Goal: Transaction & Acquisition: Purchase product/service

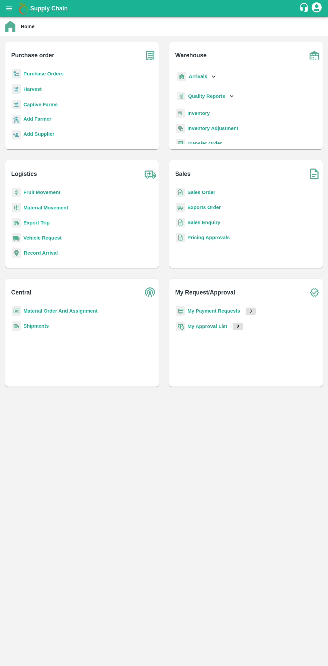
click at [14, 12] on button "open drawer" at bounding box center [8, 8] width 15 height 15
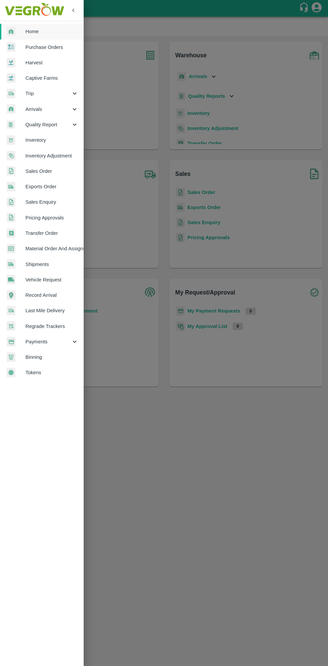
click at [70, 247] on span "Material Order And Assignment" at bounding box center [51, 248] width 53 height 7
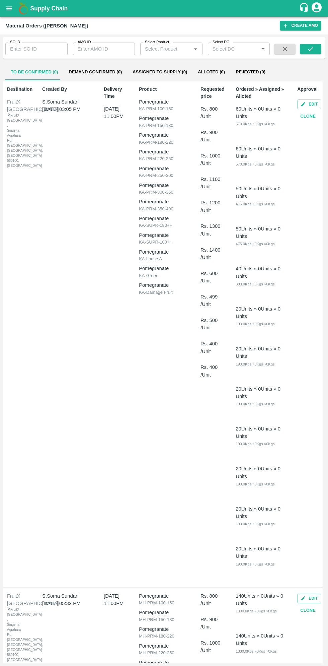
click at [28, 46] on input "SO ID" at bounding box center [36, 49] width 62 height 13
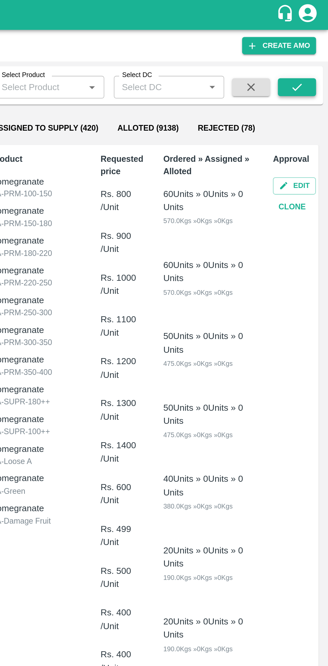
type input "603123"
click at [311, 49] on icon "submit" at bounding box center [310, 48] width 7 height 7
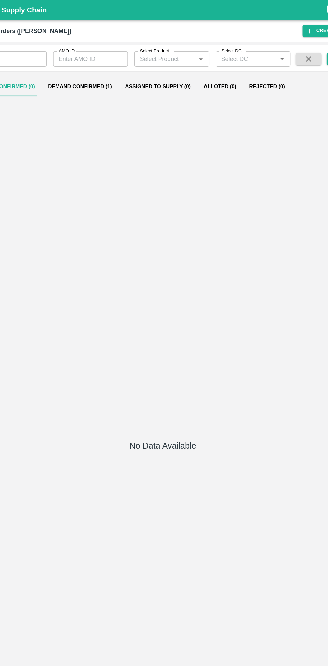
click at [98, 70] on button "Demand Confirmed (1)" at bounding box center [95, 72] width 64 height 16
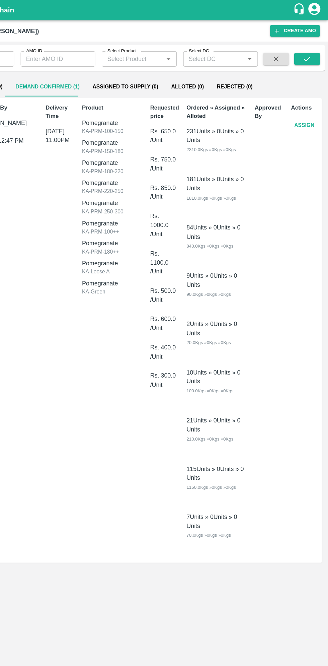
click at [310, 101] on button "Assign" at bounding box center [308, 104] width 22 height 12
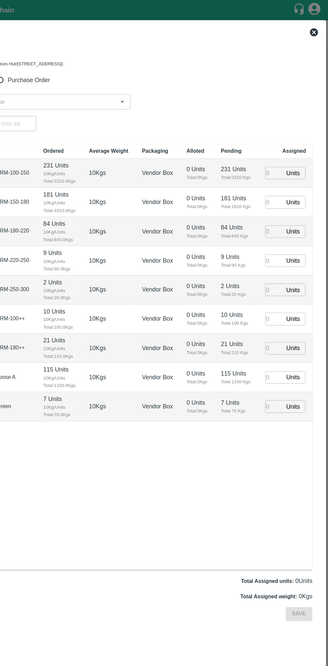
type input "28/08/2025 11:00 PM"
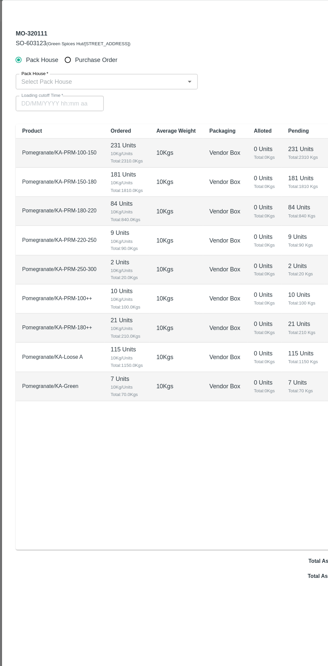
click at [60, 71] on input "Purchase Order" at bounding box center [56, 66] width 12 height 12
radio input "true"
click at [124, 87] on input "PO   *" at bounding box center [156, 84] width 282 height 9
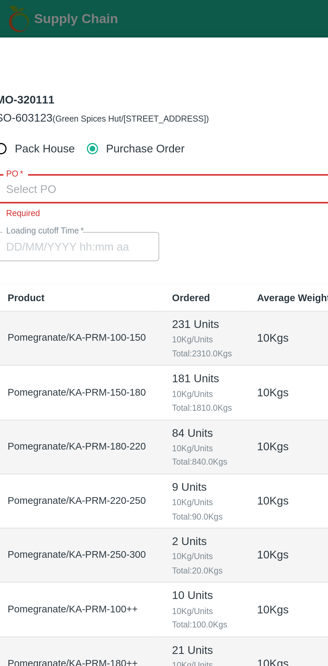
click at [83, 83] on input "PO   *" at bounding box center [156, 84] width 282 height 9
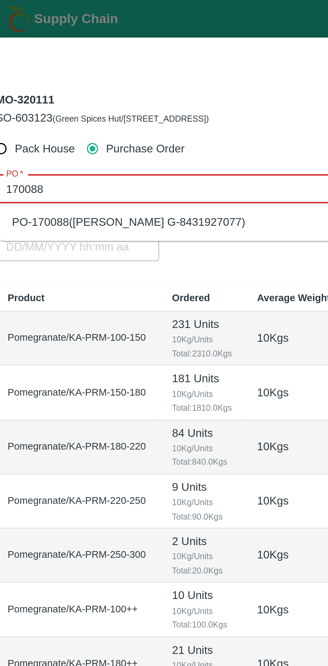
click at [105, 102] on div "PO-170088(Thippeswamy G-8431927077)" at bounding box center [72, 98] width 104 height 7
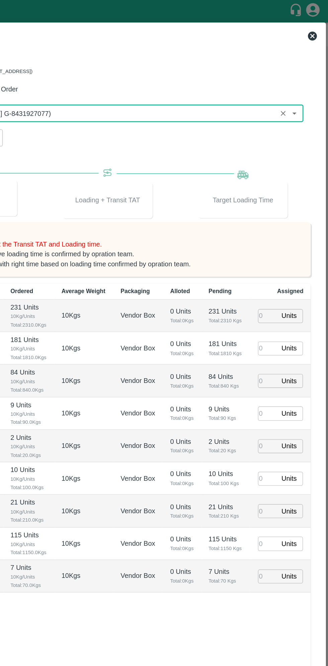
type input "PO-170088(Thippeswamy G-8431927077)"
click at [288, 237] on input "number" at bounding box center [283, 235] width 15 height 10
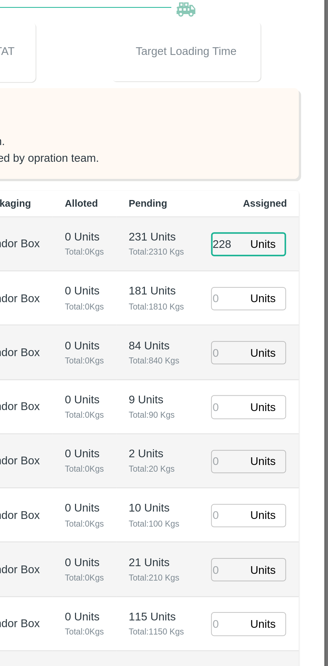
type input "228"
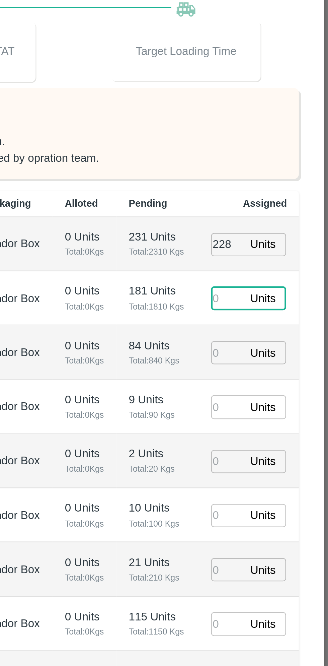
type input "1"
type input "28/08/2025 12:12 AM"
type input "181"
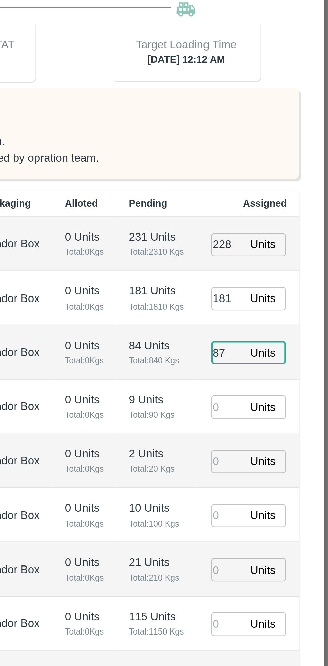
type input "87"
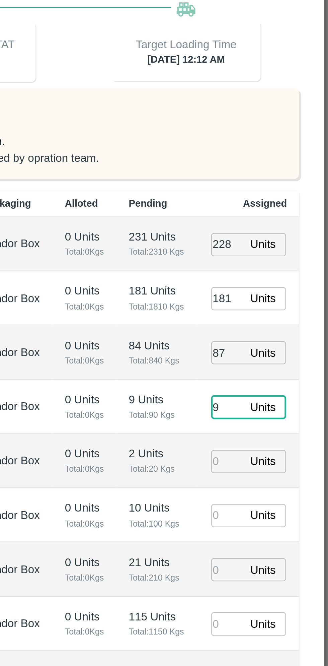
type input "9"
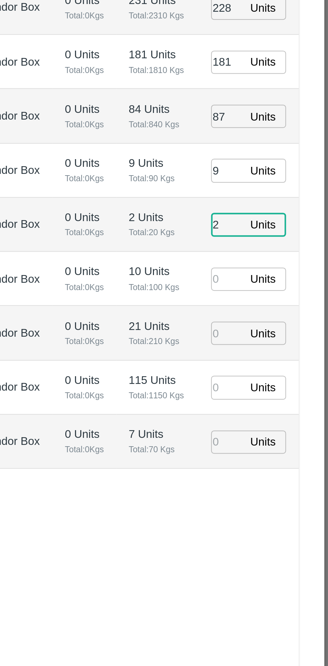
type input "2"
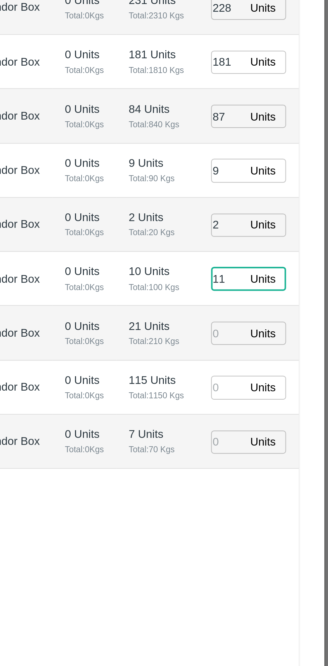
type input "11"
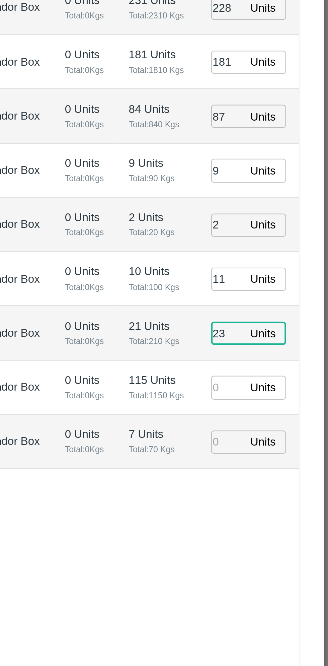
type input "23"
type input "112"
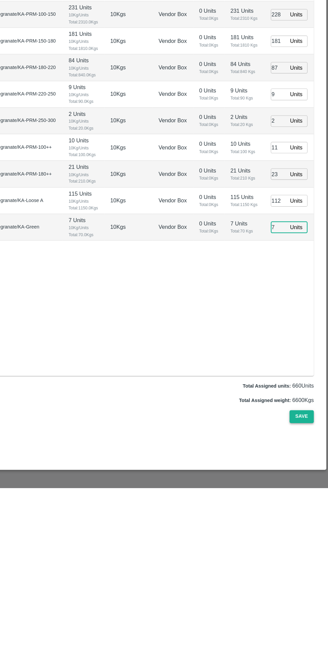
type input "7"
click at [306, 598] on button "Save" at bounding box center [304, 601] width 22 height 12
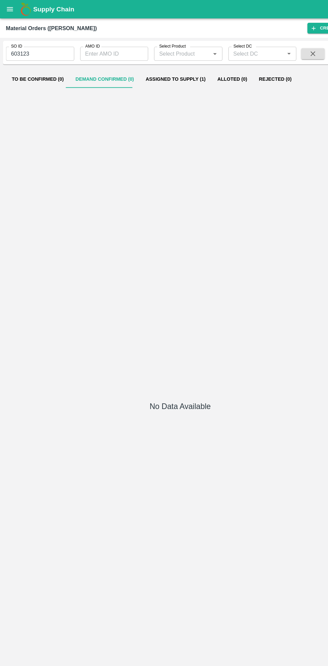
click at [13, 8] on button "open drawer" at bounding box center [8, 8] width 15 height 15
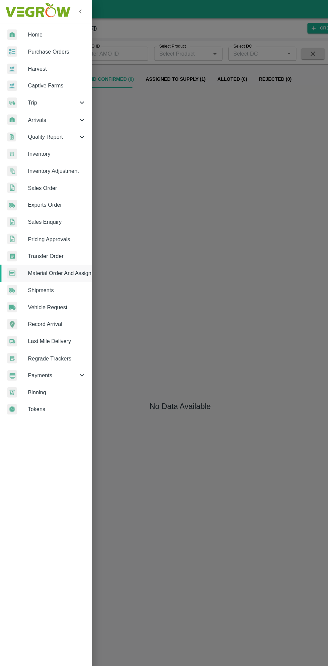
click at [54, 51] on span "Purchase Orders" at bounding box center [51, 47] width 53 height 7
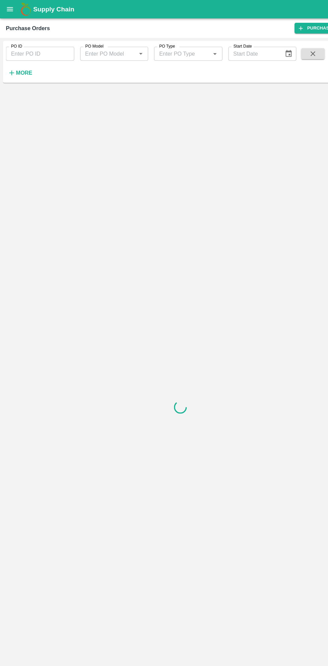
click at [21, 68] on strong "More" at bounding box center [21, 66] width 15 height 5
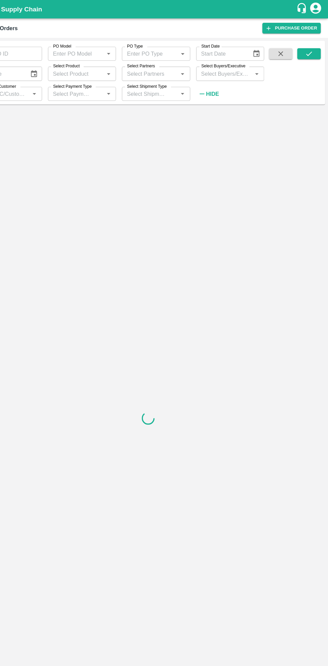
click at [236, 62] on label "Select Buyers/Executive" at bounding box center [233, 60] width 40 height 5
click at [236, 63] on input "Select Buyers/Executive" at bounding box center [233, 67] width 47 height 9
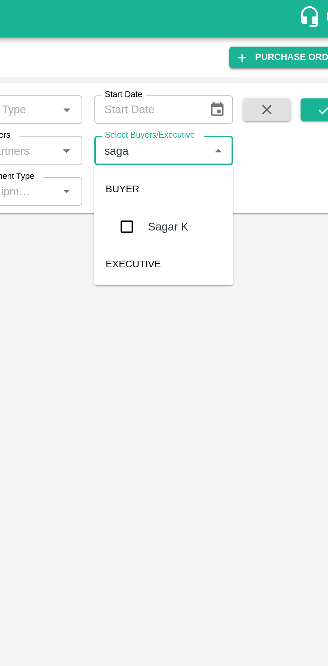
type input "sagar"
click at [226, 101] on input "checkbox" at bounding box center [222, 100] width 13 height 13
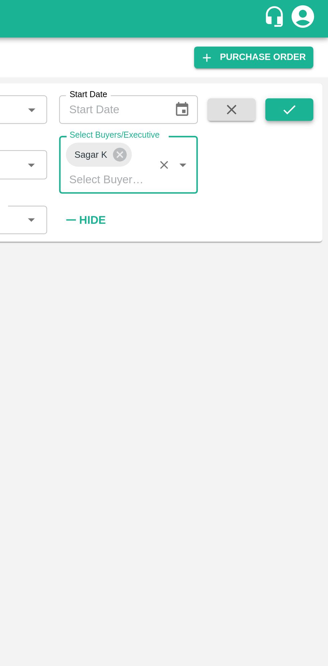
click at [312, 45] on button "submit" at bounding box center [310, 49] width 21 height 10
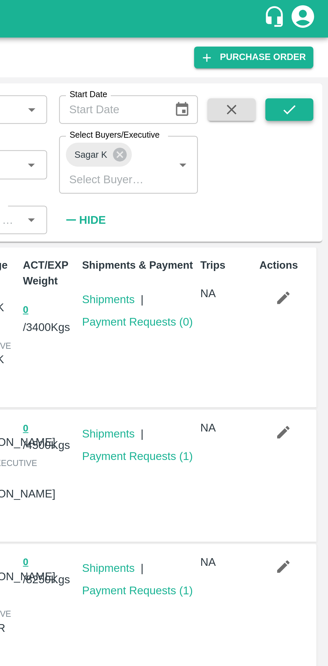
click at [311, 44] on button "submit" at bounding box center [310, 49] width 21 height 10
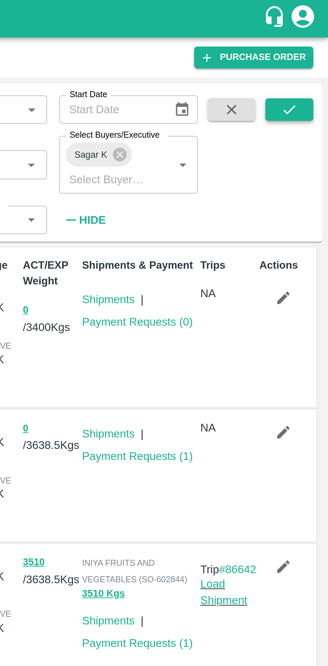
click at [316, 46] on button "submit" at bounding box center [310, 49] width 21 height 10
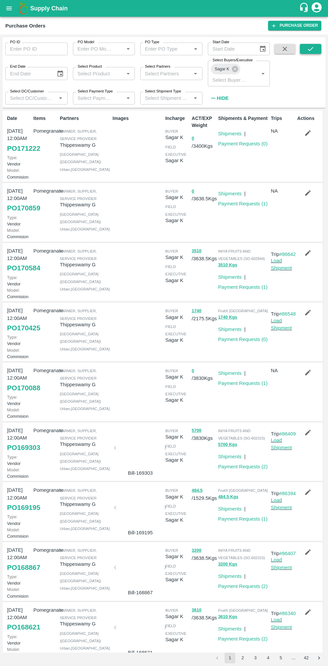
scroll to position [3, 0]
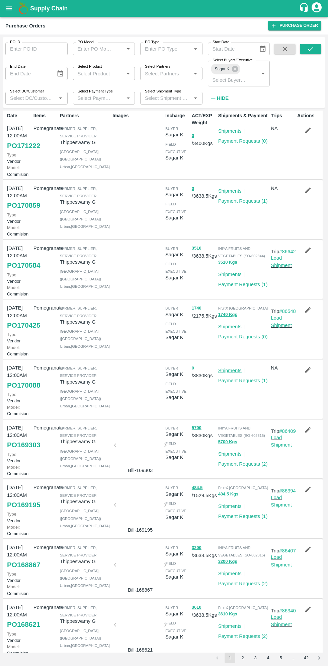
click at [233, 373] on link "Shipments" at bounding box center [229, 370] width 23 height 5
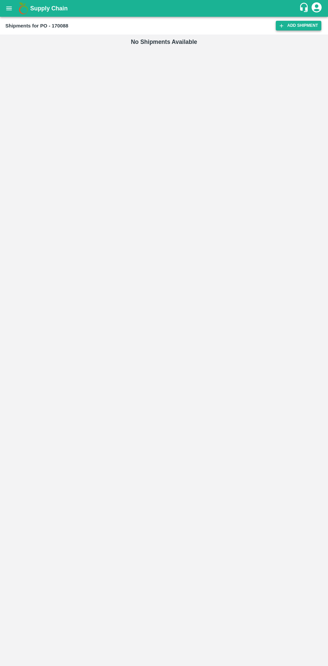
click at [294, 28] on link "Add Shipment" at bounding box center [299, 26] width 46 height 10
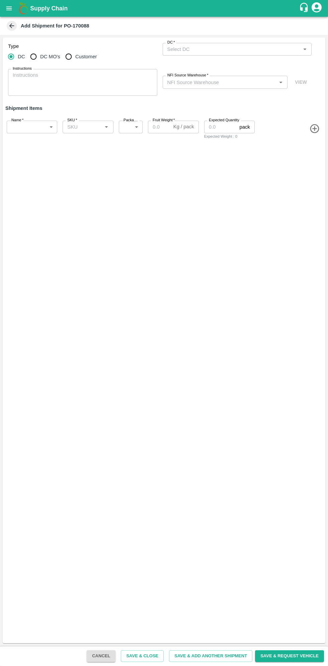
click at [73, 56] on input "Customer" at bounding box center [68, 56] width 13 height 13
radio input "true"
click at [230, 51] on input "Customer (Material Orders)   *" at bounding box center [232, 49] width 134 height 9
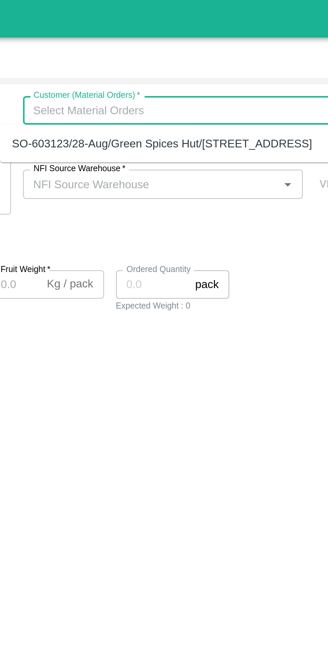
click at [235, 68] on div "SO-603123/28-Aug/Green Spices Hut/Shop no 74, MADURAI MATTUTHAVANI FRUIT MARKET…" at bounding box center [225, 63] width 134 height 7
type input "SO-603123/28-Aug/Green Spices Hut/Shop no 74, MADURAI MATTUTHAVANI FRUIT MARKET…"
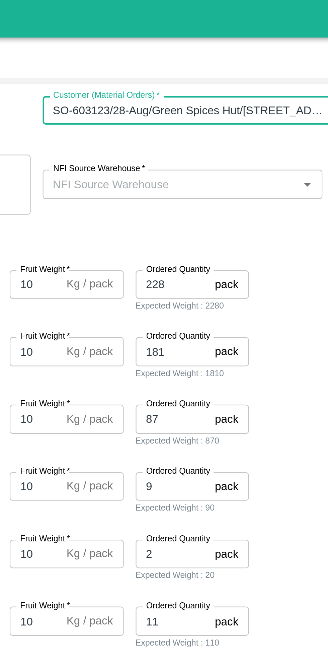
click at [251, 81] on input "NFI Source Warehouse   *" at bounding box center [220, 82] width 110 height 9
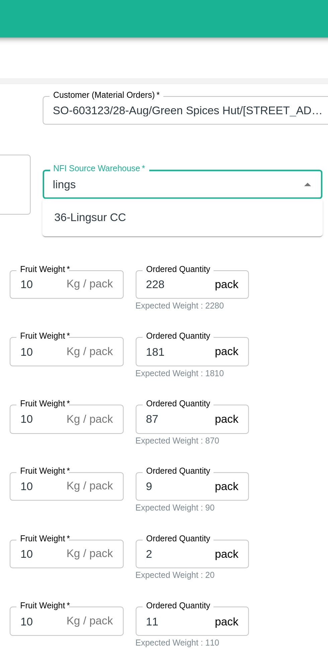
click at [235, 98] on div "36-Lingsur CC" at bounding box center [224, 96] width 125 height 11
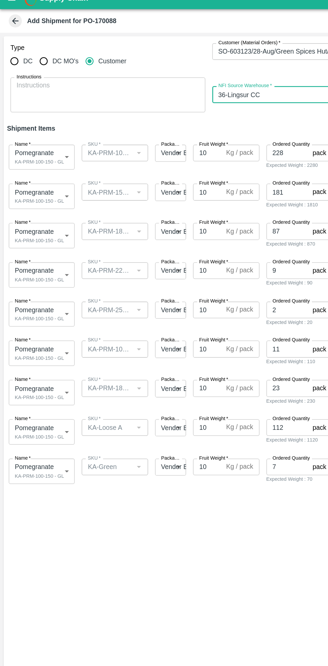
type input "36-Lingsur CC"
click at [49, 129] on body "Supply Chain Add Shipment for PO-170088 Type DC DC MO's Customer Customer (Mate…" at bounding box center [164, 333] width 328 height 666
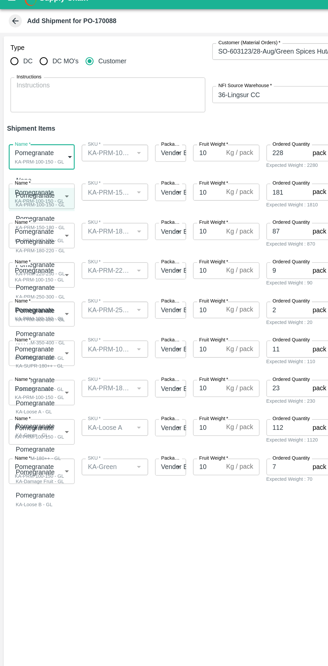
click at [41, 161] on p "Pomegranate" at bounding box center [29, 159] width 34 height 7
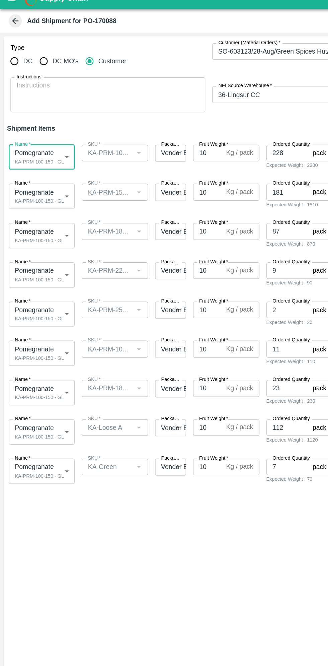
click at [50, 159] on body "Supply Chain Add Shipment for PO-170088 Type DC DC MO's Customer Customer (Mate…" at bounding box center [164, 333] width 328 height 666
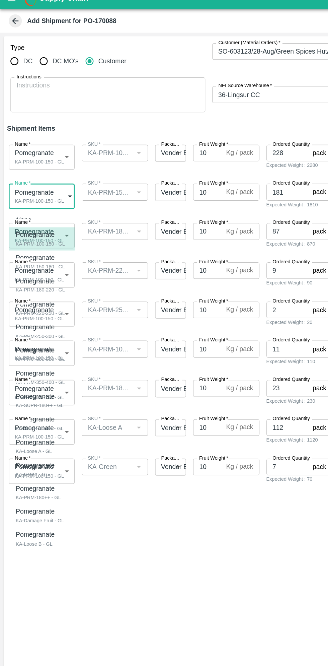
click at [43, 211] on div "KA-PRM-150-180 - GL" at bounding box center [31, 214] width 38 height 6
type input "1923847"
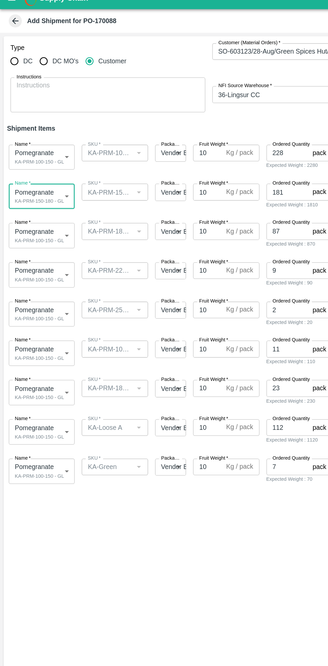
click at [45, 191] on body "Supply Chain Add Shipment for PO-170088 Type DC DC MO's Customer Customer (Mate…" at bounding box center [164, 333] width 328 height 666
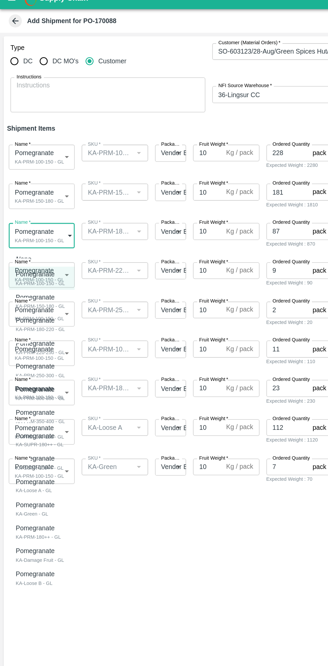
click at [42, 258] on div "Pomegranate" at bounding box center [31, 254] width 38 height 7
type input "1923848"
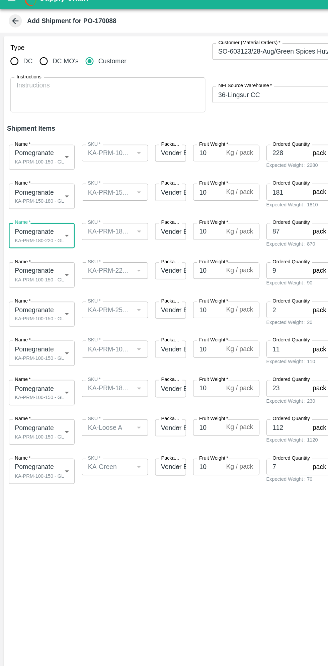
click at [42, 221] on body "Supply Chain Add Shipment for PO-170088 Type DC DC MO's Customer Customer (Mate…" at bounding box center [164, 333] width 328 height 666
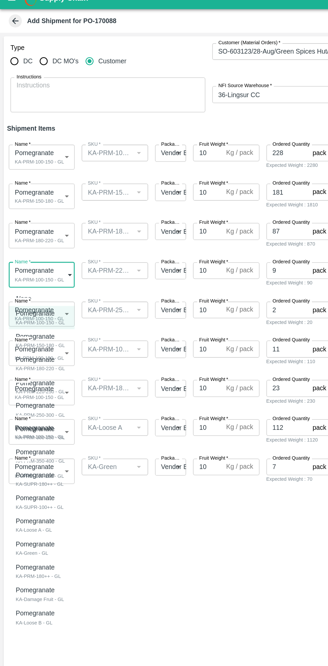
click at [36, 312] on div "KA-PRM-220-250 - GL" at bounding box center [31, 310] width 38 height 6
type input "1923849"
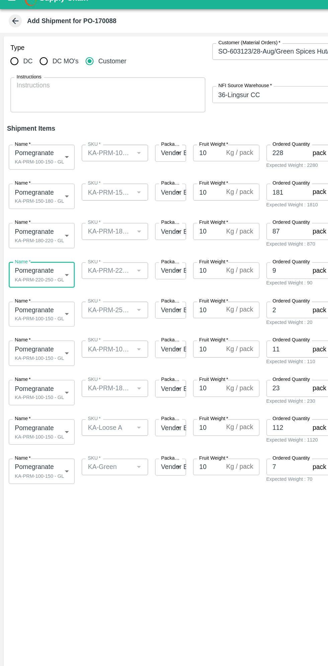
click at [40, 251] on body "Supply Chain Add Shipment for PO-170088 Type DC DC MO's Customer Customer (Mate…" at bounding box center [164, 333] width 328 height 666
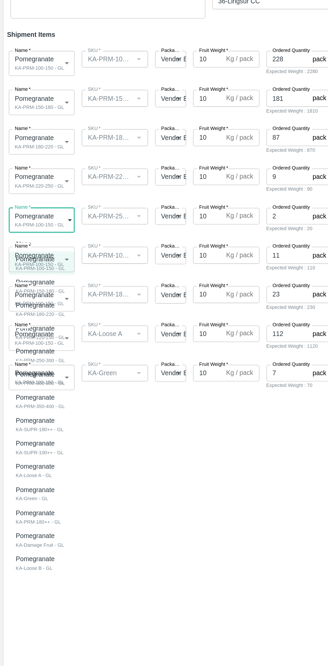
click at [41, 351] on p "Pomegranate" at bounding box center [29, 350] width 34 height 7
type input "1923850"
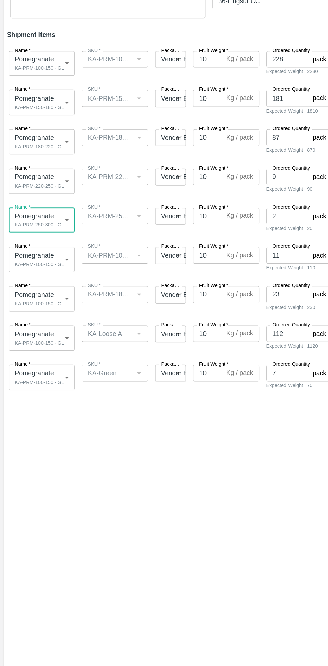
click at [45, 279] on body "Supply Chain Add Shipment for PO-170088 Type DC DC MO's Customer Customer (Mate…" at bounding box center [164, 333] width 328 height 666
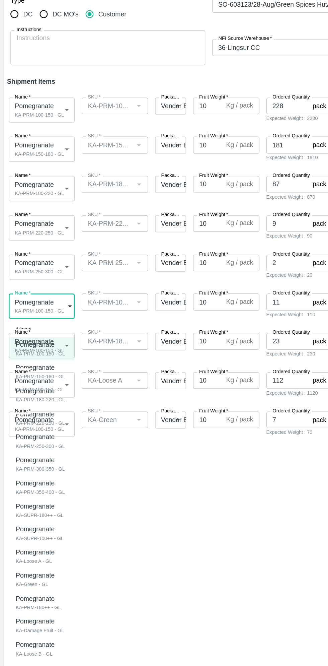
click at [157, 433] on div at bounding box center [164, 333] width 328 height 666
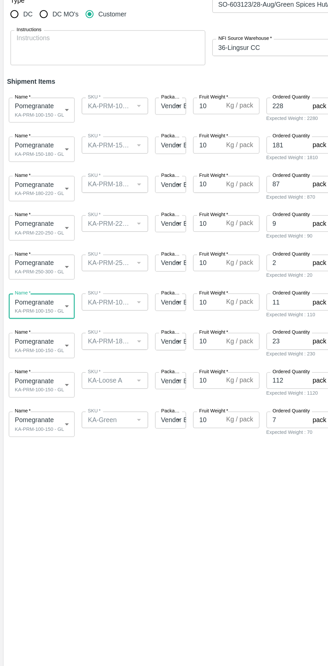
click at [48, 275] on body "Supply Chain Add Shipment for PO-170088 Type DC DC MO's Customer Customer (Mate…" at bounding box center [164, 333] width 328 height 666
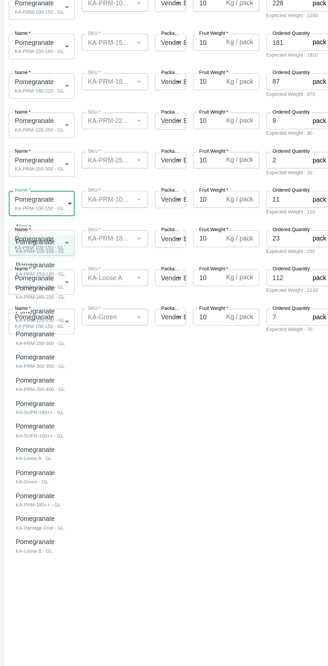
click at [42, 457] on div "KA-SUPR-100++ - GL" at bounding box center [30, 458] width 36 height 6
type input "1923854"
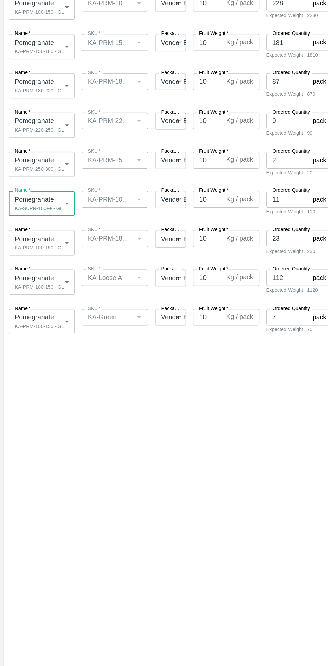
click at [44, 309] on body "Supply Chain Add Shipment for PO-170088 Type DC DC MO's Customer Customer (Mate…" at bounding box center [164, 333] width 328 height 666
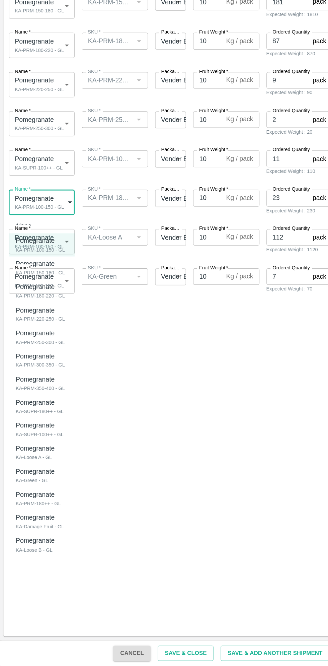
click at [41, 460] on p "Pomegranate" at bounding box center [28, 463] width 33 height 7
type input "1923853"
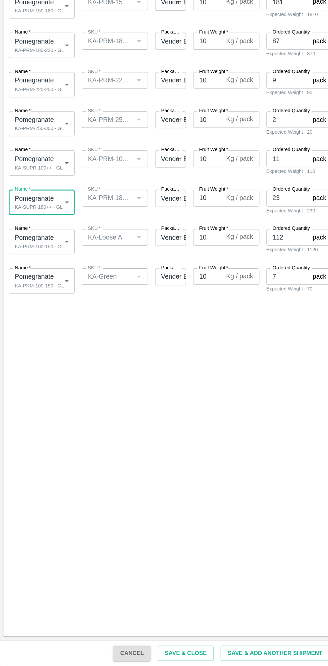
click at [44, 335] on body "Supply Chain Add Shipment for PO-170088 Type DC DC MO's Customer Customer (Mate…" at bounding box center [164, 333] width 328 height 666
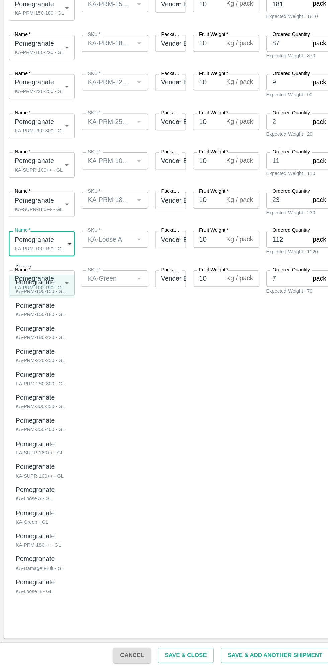
click at [37, 535] on div "KA-Loose A - GL" at bounding box center [28, 536] width 33 height 6
type input "1923855"
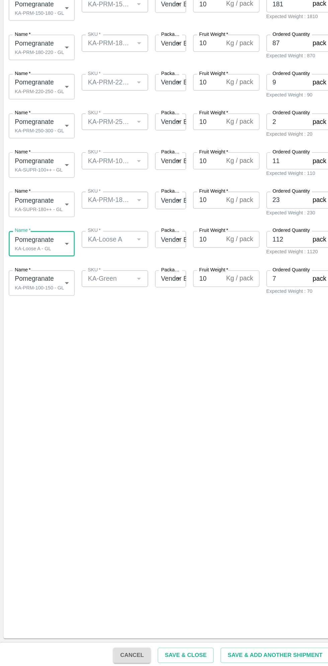
click at [41, 371] on body "Supply Chain Add Shipment for PO-170088 Type DC DC MO's Customer Customer (Mate…" at bounding box center [164, 333] width 328 height 666
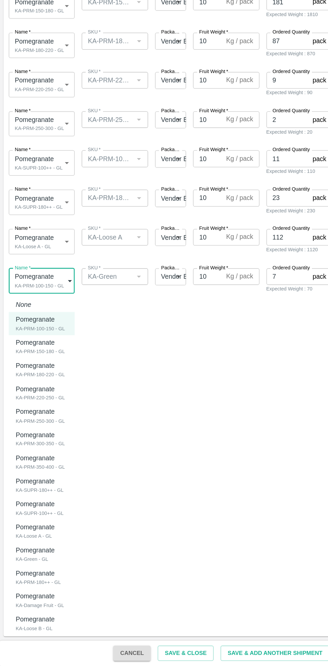
click at [36, 583] on div "Pomegranate KA-Green - GL" at bounding box center [28, 580] width 33 height 14
type input "1923856"
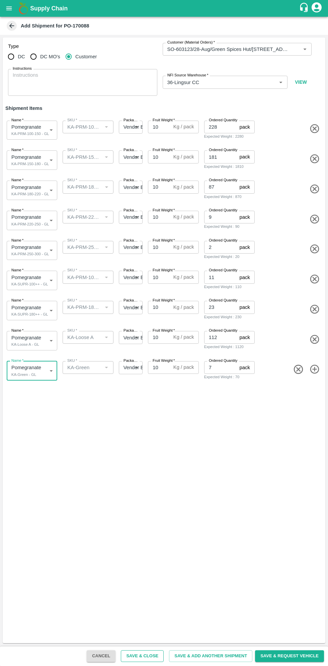
click at [154, 653] on button "Save & Close" at bounding box center [142, 656] width 43 height 12
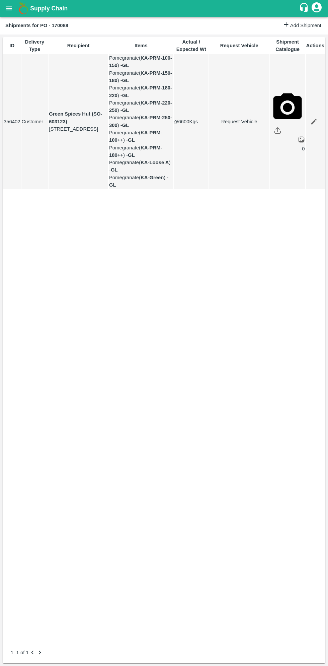
click at [21, 10] on img at bounding box center [23, 8] width 13 height 13
click at [9, 8] on icon "open drawer" at bounding box center [8, 8] width 7 height 7
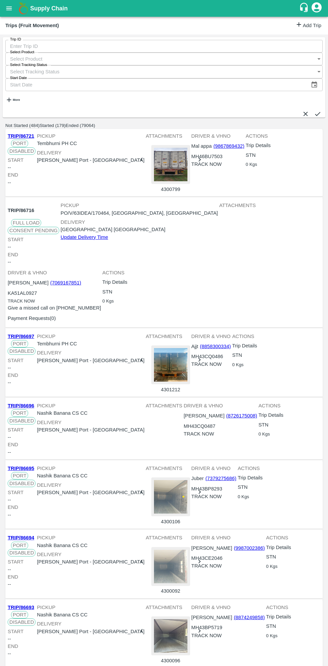
click at [304, 29] on link "Add Trip" at bounding box center [308, 26] width 26 height 10
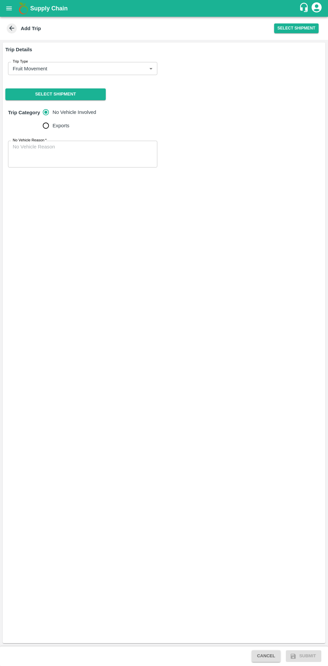
click at [111, 69] on body "Supply Chain Add Trip Select Shipment Trip Details Trip Type Fruit Movement 1 T…" at bounding box center [164, 333] width 328 height 666
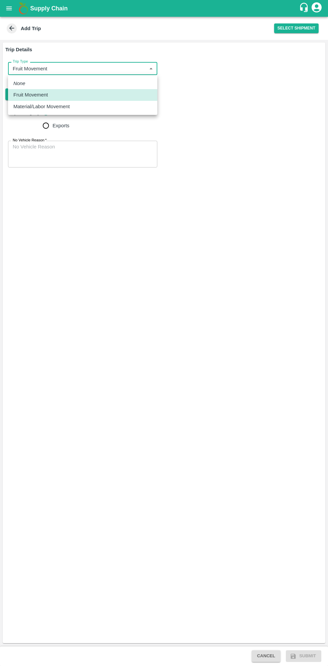
click at [231, 147] on div at bounding box center [164, 333] width 328 height 666
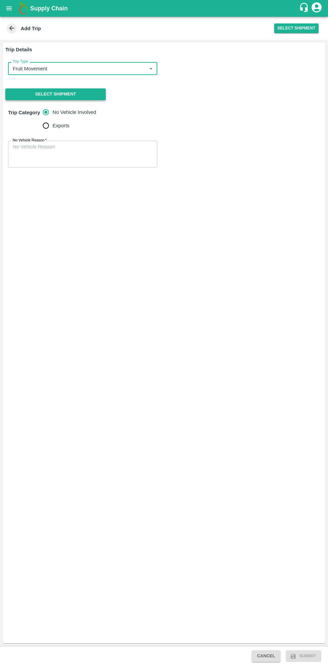
click at [91, 89] on button "Select Shipment" at bounding box center [55, 94] width 100 height 12
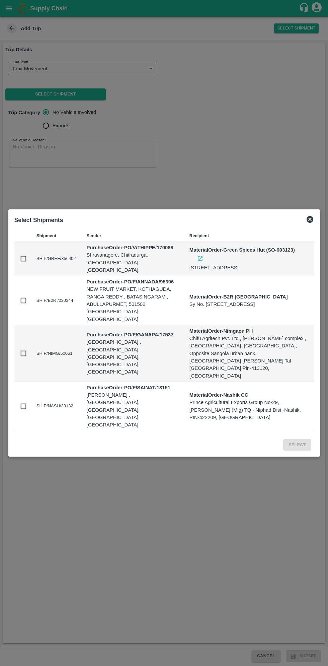
click at [24, 262] on input "checkbox" at bounding box center [23, 258] width 7 height 7
checkbox input "true"
click at [301, 439] on button "Select" at bounding box center [297, 445] width 28 height 12
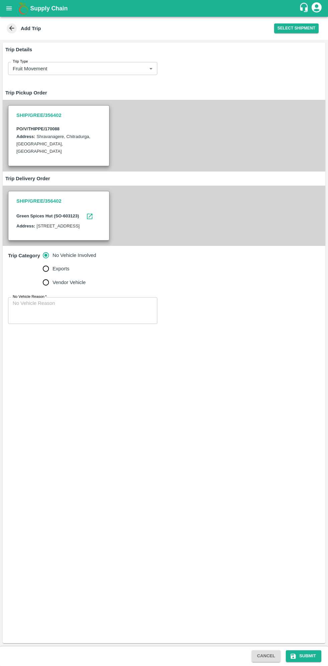
click at [47, 289] on input "Vendor Vehicle" at bounding box center [45, 282] width 13 height 13
radio input "true"
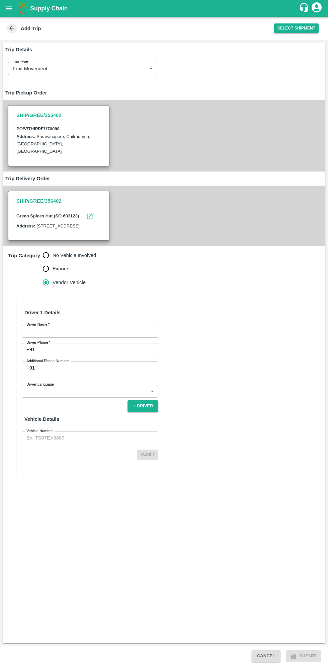
click at [94, 337] on input "Driver Name   *" at bounding box center [90, 331] width 137 height 13
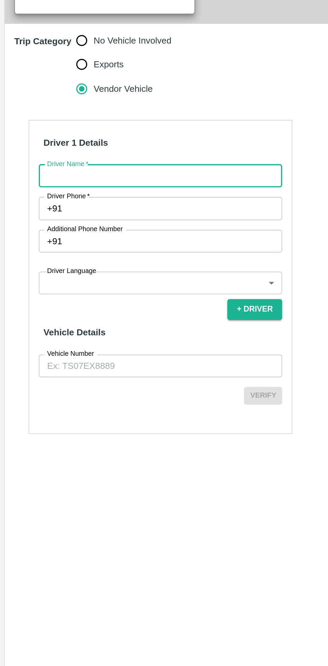
type input "[PERSON_NAME]"
click at [91, 356] on input "Driver Phone   *" at bounding box center [97, 349] width 121 height 13
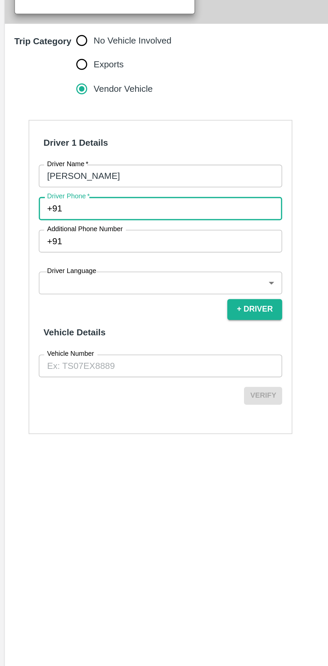
type input "9902068713"
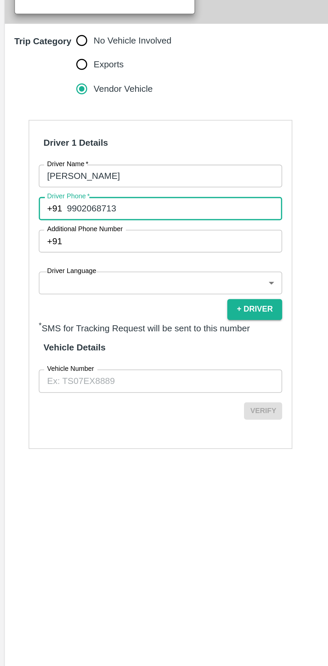
click at [124, 398] on body "Supply Chain Add Trip Select Shipment Trip Details Trip Type Fruit Movement 1 T…" at bounding box center [164, 333] width 328 height 666
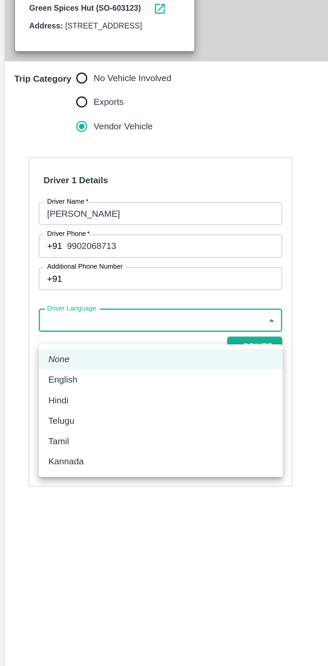
click at [41, 473] on p "Kannada" at bounding box center [37, 469] width 20 height 7
type input "ka"
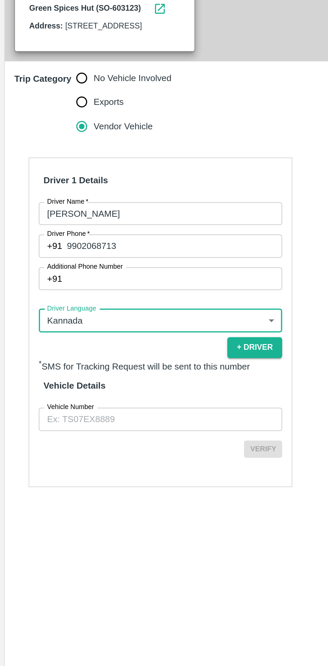
click at [104, 453] on input "Vehicle Number" at bounding box center [90, 446] width 137 height 13
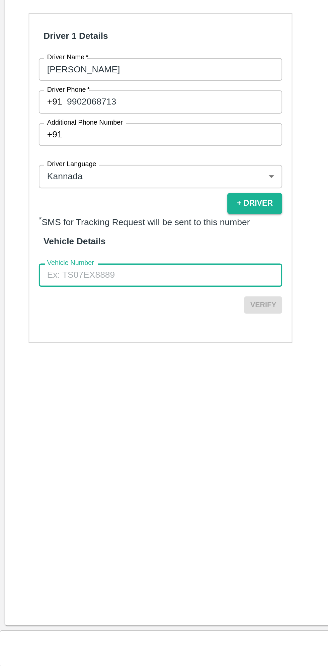
click at [112, 302] on div "Driver 1 Details Driver Name   * Kumar Driver Name Driver Phone   * +91 9902068…" at bounding box center [164, 392] width 323 height 201
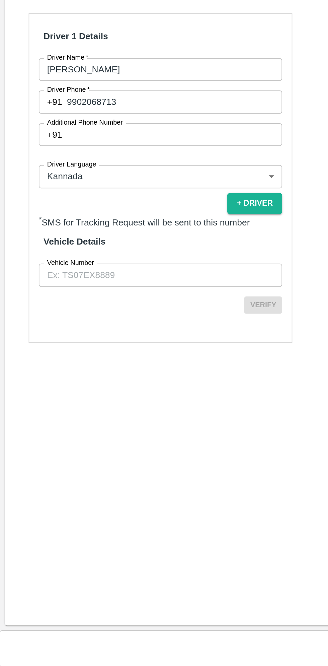
click at [97, 356] on input "9902068713" at bounding box center [97, 349] width 121 height 13
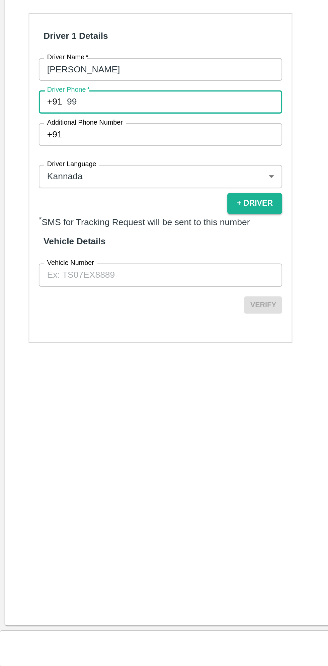
type input "9"
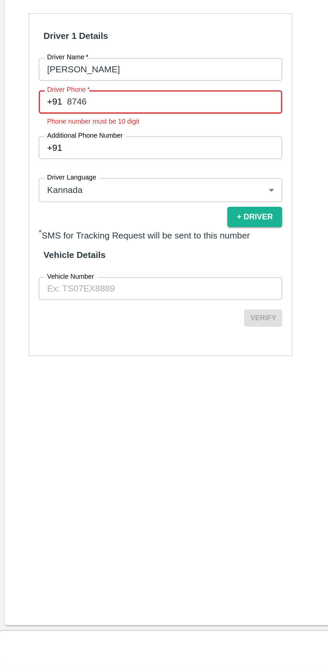
click at [108, 355] on input "8746" at bounding box center [97, 349] width 121 height 13
click at [107, 355] on input "8746" at bounding box center [97, 349] width 121 height 13
type input "8746861927"
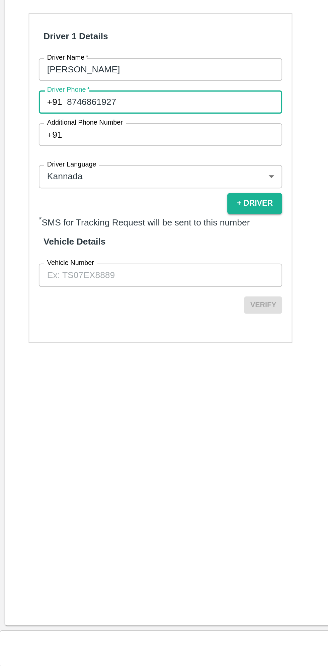
click at [96, 453] on input "Vehicle Number" at bounding box center [90, 446] width 137 height 13
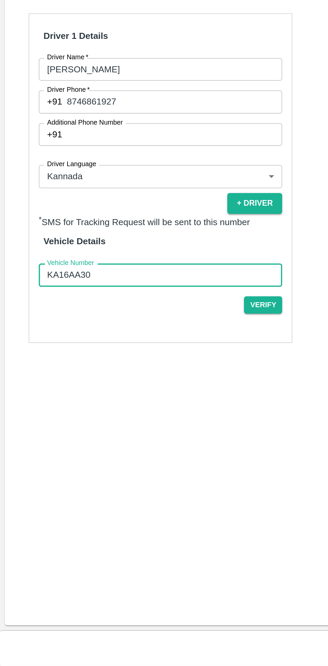
type input "KA16AA3017"
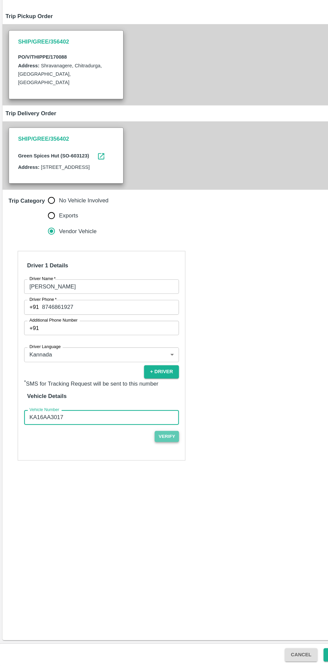
click at [150, 468] on button "Verify" at bounding box center [147, 463] width 21 height 10
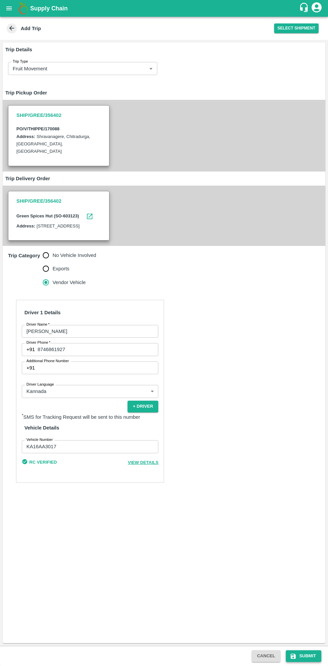
click at [302, 660] on button "Submit" at bounding box center [303, 656] width 35 height 12
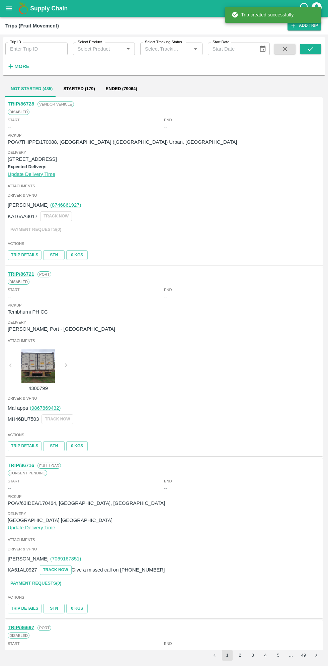
click at [14, 11] on button "open drawer" at bounding box center [8, 8] width 15 height 15
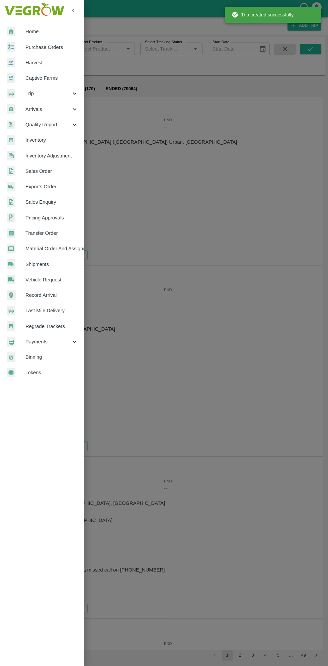
click at [55, 45] on span "Purchase Orders" at bounding box center [51, 47] width 53 height 7
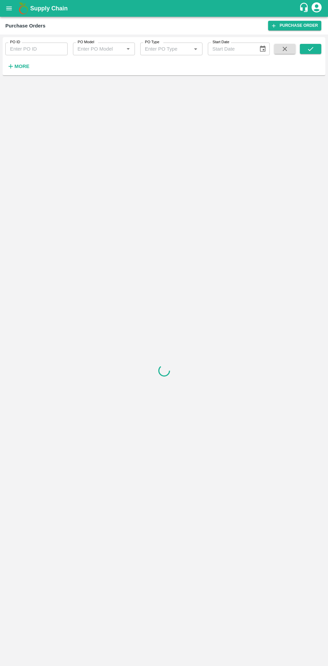
click at [25, 66] on strong "More" at bounding box center [21, 66] width 15 height 5
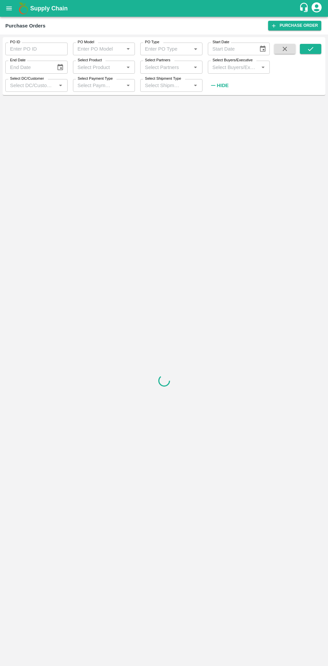
click at [235, 68] on input "Select Buyers/Executive" at bounding box center [233, 67] width 47 height 9
type input "sagar"
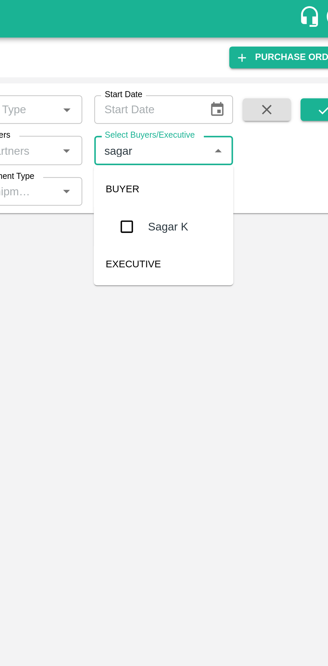
click at [221, 104] on input "checkbox" at bounding box center [222, 100] width 13 height 13
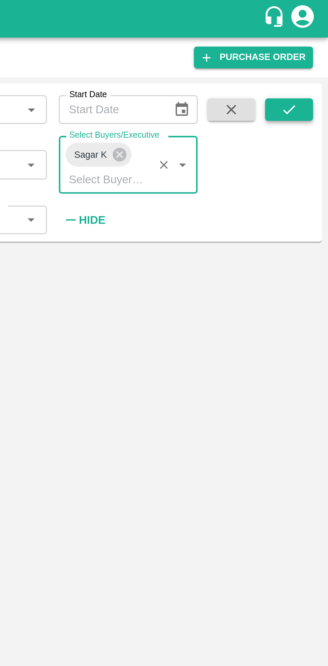
click at [311, 50] on icon "submit" at bounding box center [310, 48] width 7 height 7
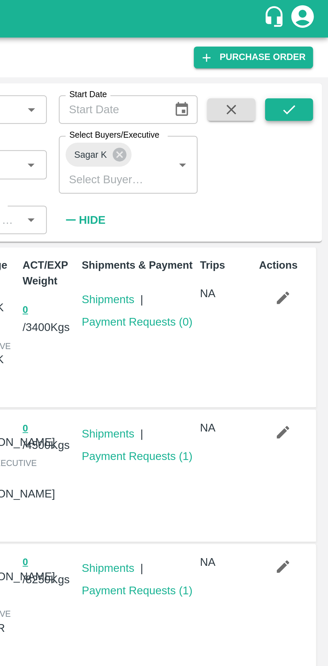
click at [310, 47] on icon "submit" at bounding box center [310, 48] width 7 height 7
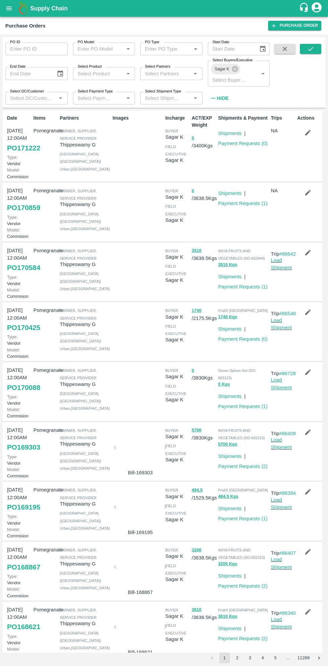
click at [282, 390] on link "Load Shipment" at bounding box center [281, 383] width 21 height 13
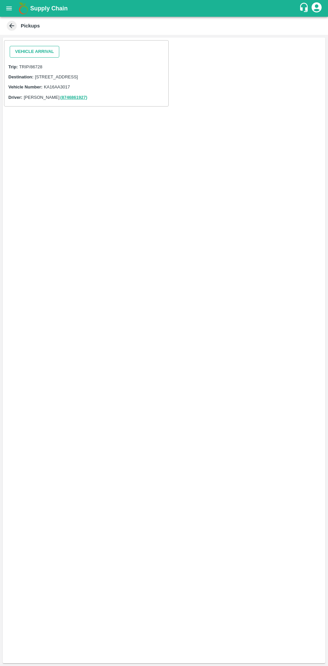
click at [43, 52] on button "Vehicle Arrival" at bounding box center [35, 52] width 50 height 12
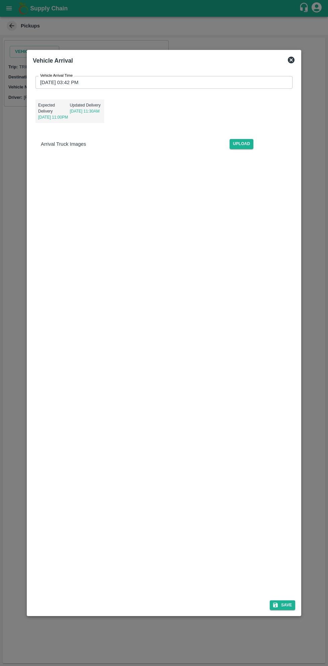
click at [216, 82] on input "[DATE] 03:42 PM" at bounding box center [161, 82] width 252 height 13
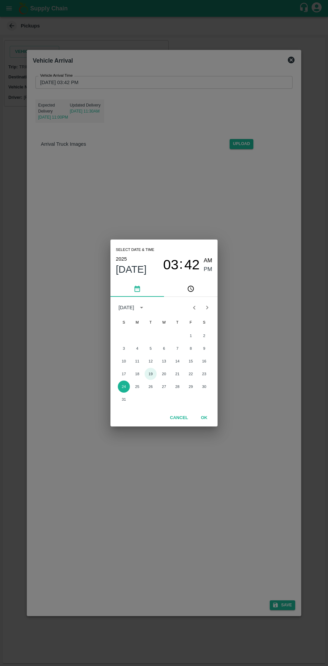
click at [150, 374] on button "19" at bounding box center [151, 374] width 12 height 12
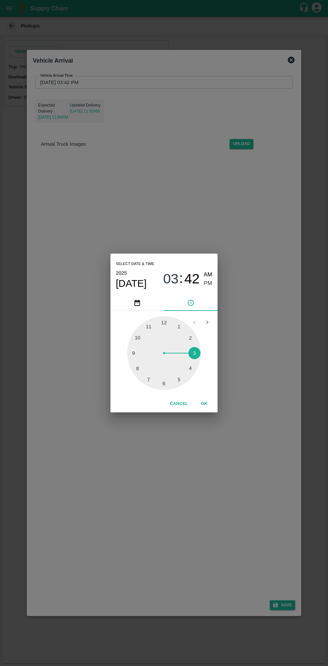
click at [207, 272] on span "AM" at bounding box center [208, 274] width 9 height 9
click at [137, 349] on div at bounding box center [164, 353] width 74 height 74
type input "[DATE] 09:42 AM"
click at [204, 403] on button "OK" at bounding box center [204, 404] width 21 height 12
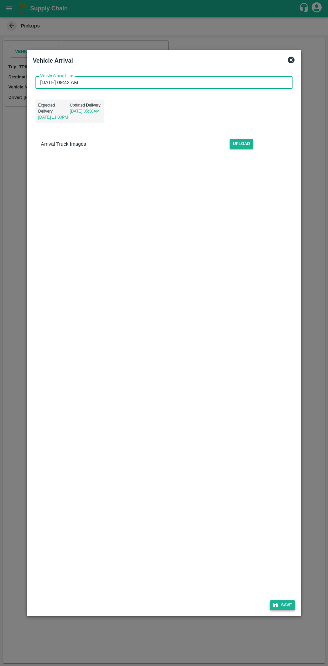
click at [282, 605] on button "Save" at bounding box center [282, 605] width 25 height 10
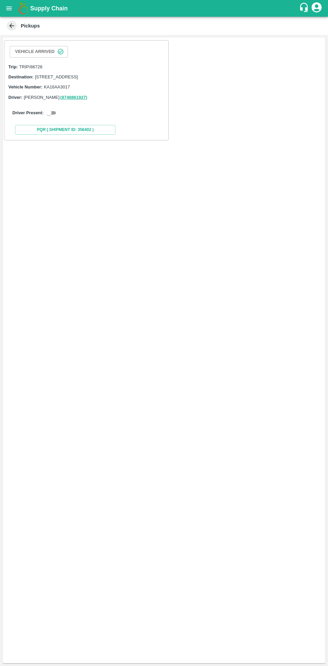
click at [51, 117] on input "checkbox" at bounding box center [49, 113] width 24 height 8
checkbox input "true"
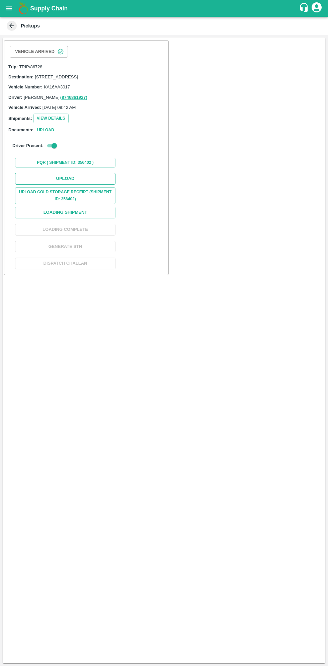
click at [81, 180] on button "Upload" at bounding box center [65, 179] width 100 height 12
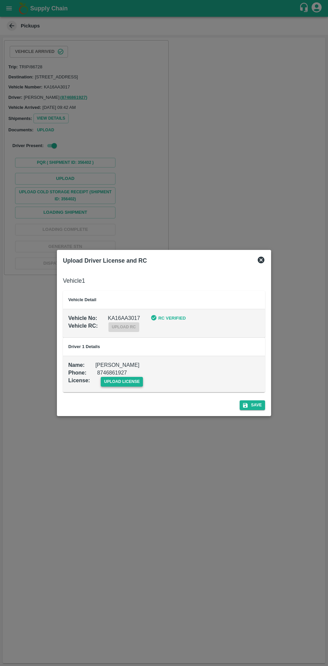
click at [119, 385] on span "upload license" at bounding box center [122, 382] width 43 height 10
click at [0, 0] on input "upload license" at bounding box center [0, 0] width 0 height 0
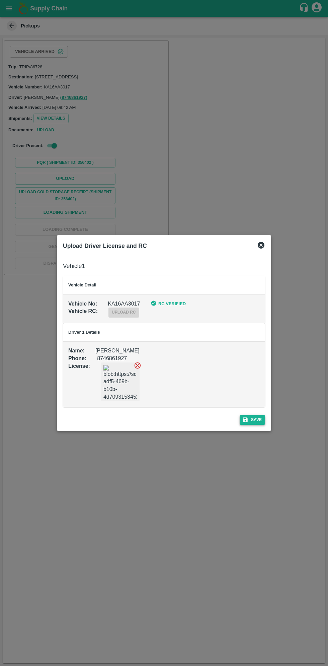
click at [256, 420] on button "Save" at bounding box center [252, 420] width 25 height 10
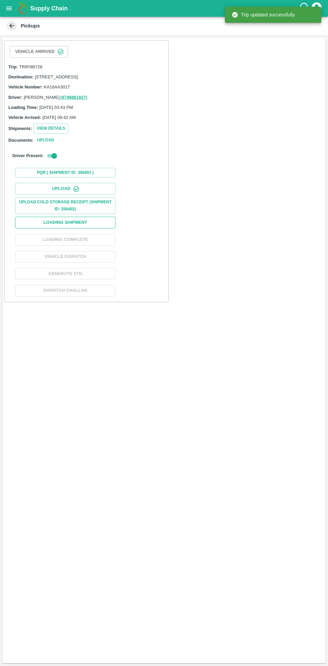
click at [95, 225] on button "Loading Shipment" at bounding box center [65, 223] width 100 height 12
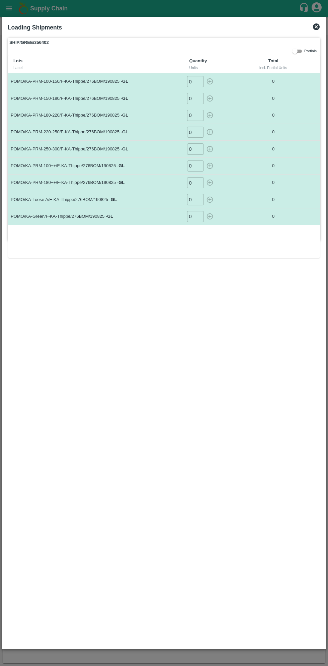
click at [194, 83] on input "0" at bounding box center [195, 81] width 17 height 11
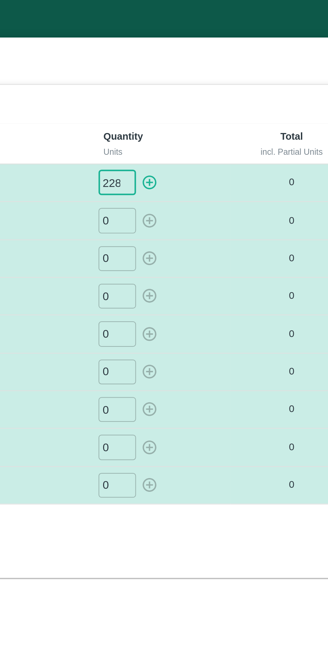
type input "228"
type input "181"
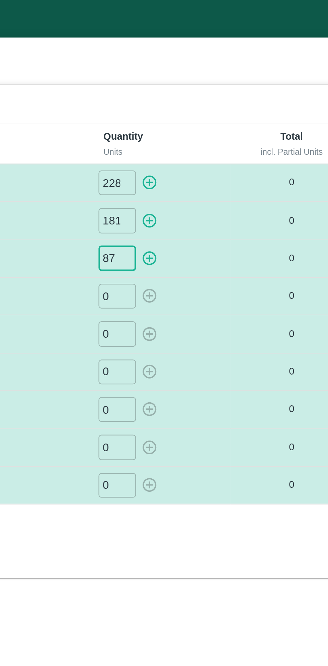
type input "87"
type input "9"
type input "02"
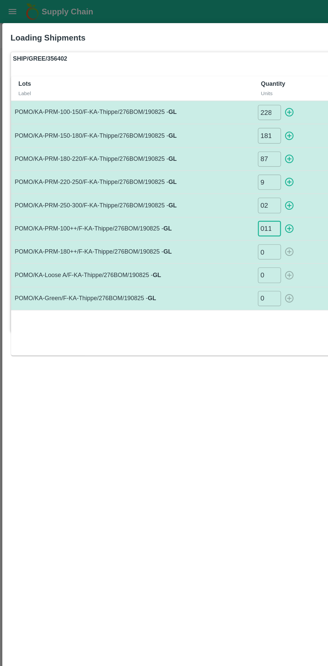
type input "011"
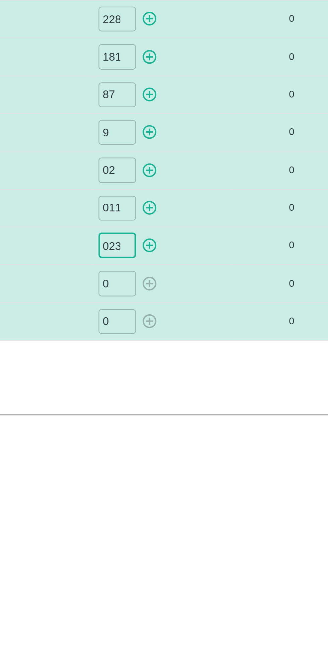
type input "023"
type input "112"
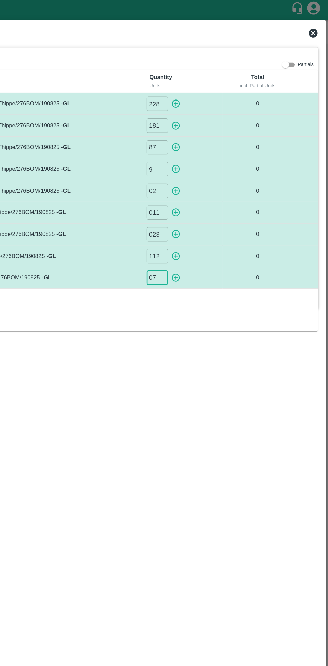
type input "07"
click at [211, 82] on icon "button" at bounding box center [209, 81] width 7 height 7
type input "0"
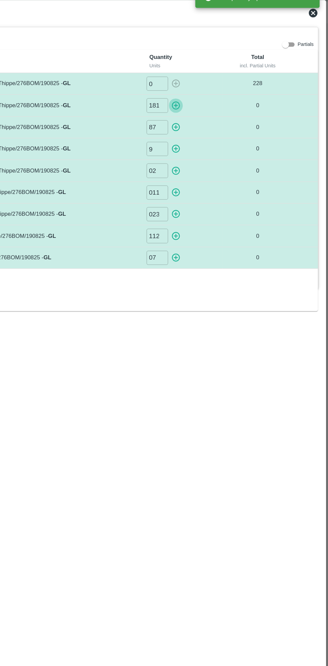
click at [212, 100] on icon "button" at bounding box center [210, 98] width 6 height 6
type input "0"
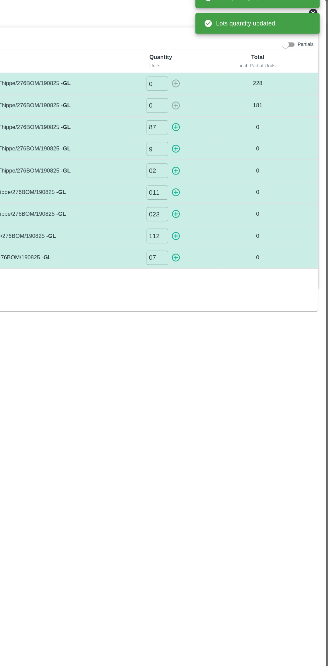
click at [211, 117] on icon "button" at bounding box center [210, 115] width 6 height 6
type input "0"
click at [212, 132] on icon "button" at bounding box center [209, 131] width 7 height 7
type input "0"
click at [211, 148] on icon "button" at bounding box center [210, 149] width 6 height 6
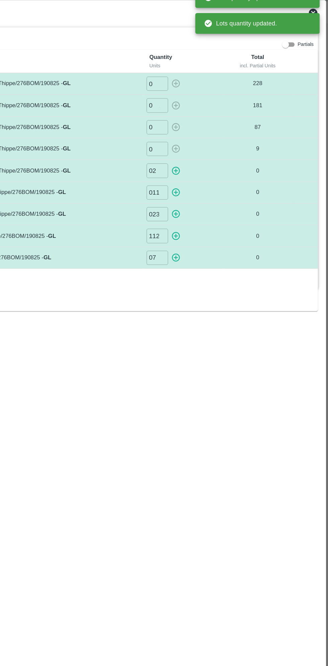
type input "0"
click at [210, 168] on icon "button" at bounding box center [210, 166] width 6 height 6
type input "0"
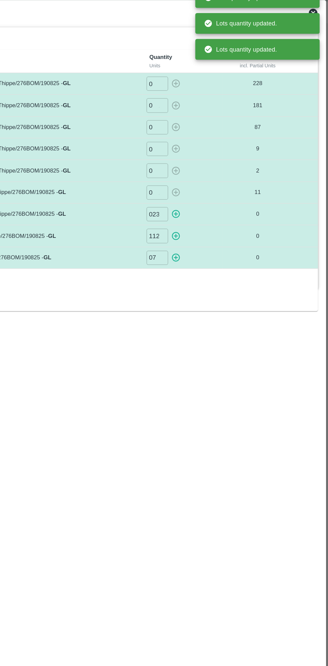
click at [210, 181] on icon "button" at bounding box center [210, 182] width 6 height 6
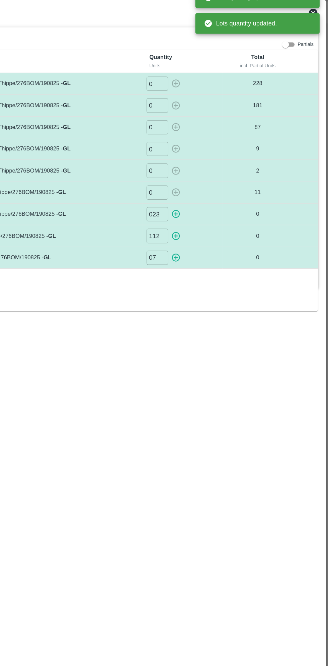
type input "0"
click at [210, 198] on icon "button" at bounding box center [210, 200] width 6 height 6
type input "0"
click at [211, 216] on icon "button" at bounding box center [210, 216] width 6 height 6
type input "0"
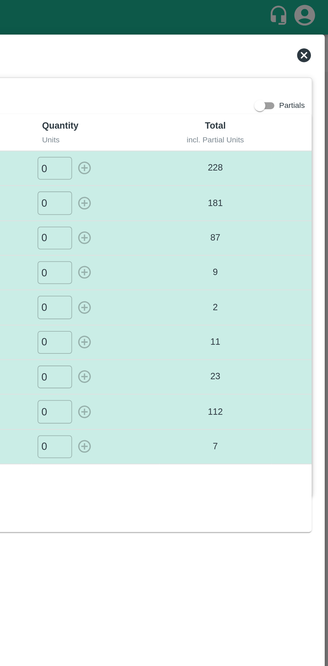
click at [236, 40] on label "SHIP/GREE/356402" at bounding box center [164, 42] width 312 height 9
click at [316, 28] on icon at bounding box center [316, 26] width 7 height 7
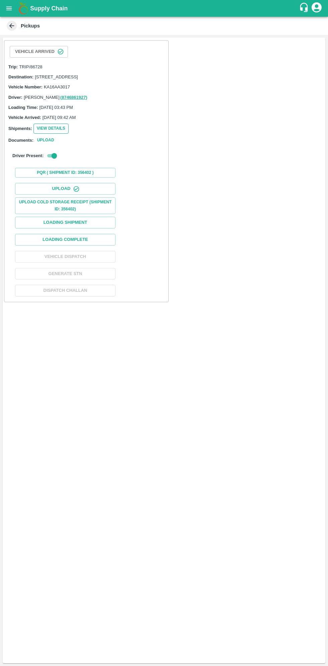
click at [58, 133] on button "View Details" at bounding box center [50, 129] width 35 height 10
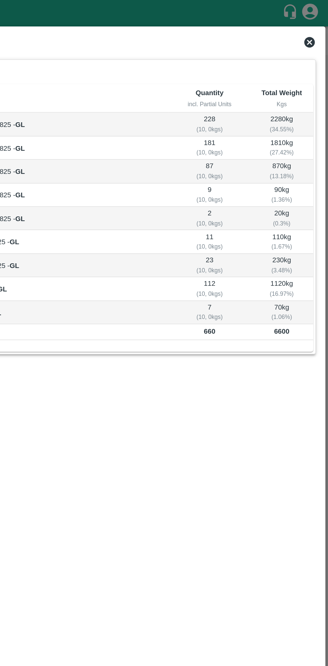
click at [316, 23] on icon at bounding box center [316, 26] width 7 height 7
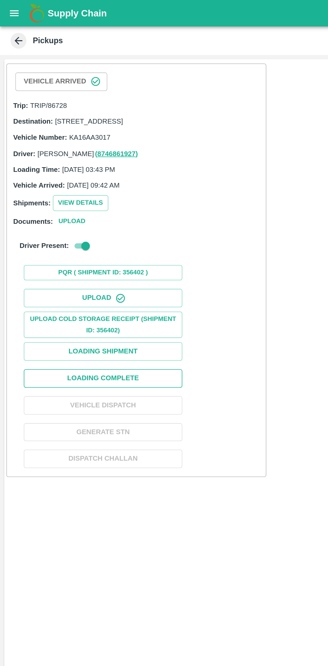
click at [92, 245] on button "Loading Complete" at bounding box center [65, 240] width 100 height 12
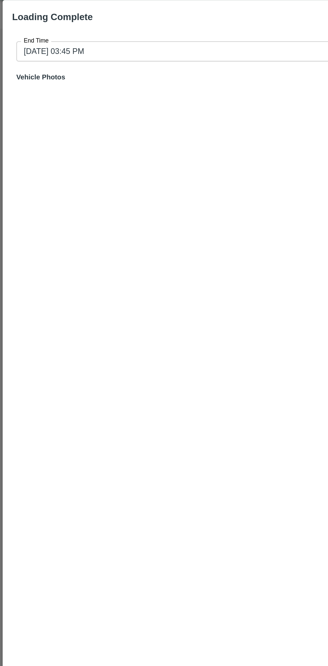
click at [142, 47] on input "24/08/2025 03:45 PM" at bounding box center [161, 49] width 303 height 13
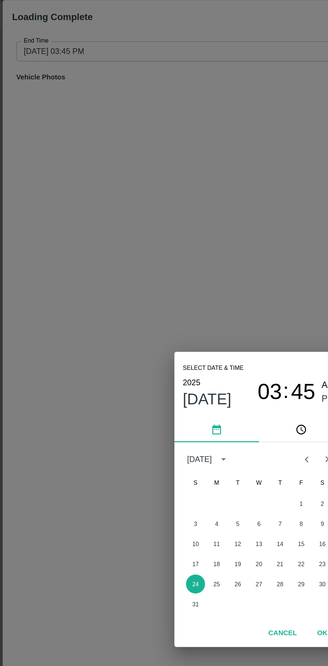
click at [130, 270] on span "Aug 24" at bounding box center [131, 269] width 31 height 12
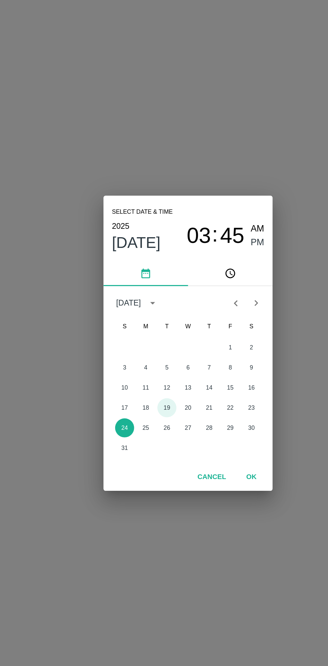
click at [150, 374] on button "19" at bounding box center [151, 374] width 12 height 12
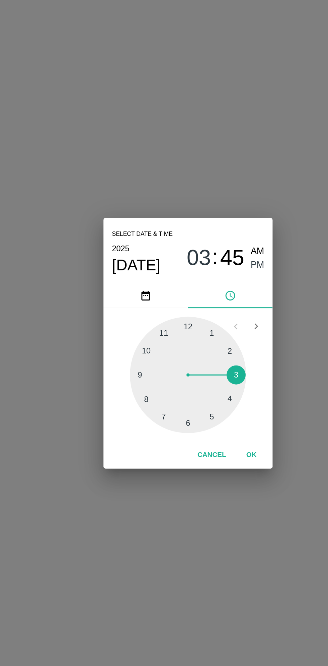
click at [204, 404] on button "OK" at bounding box center [204, 404] width 21 height 12
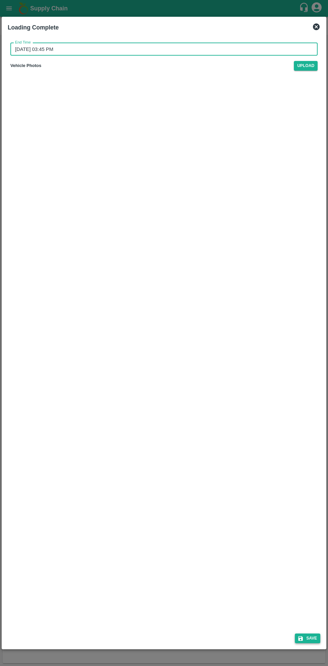
click at [302, 638] on icon "submit" at bounding box center [300, 638] width 5 height 5
type input "24/08/2025 03:46 PM"
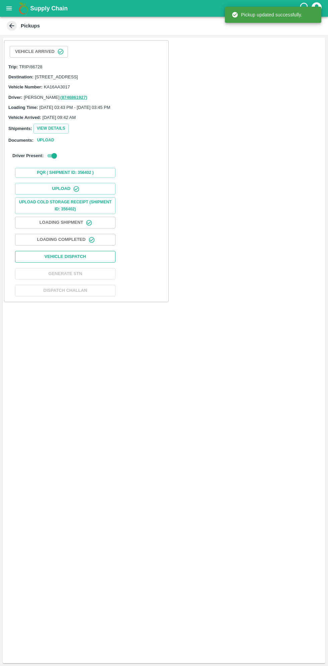
click at [95, 261] on button "Vehicle Dispatch" at bounding box center [65, 257] width 100 height 12
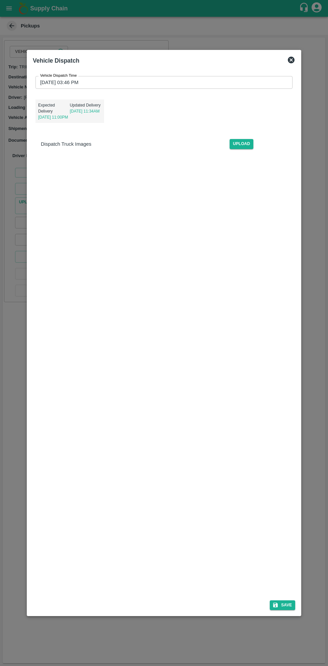
click at [188, 85] on input "24/08/2025 03:46 PM" at bounding box center [161, 82] width 252 height 13
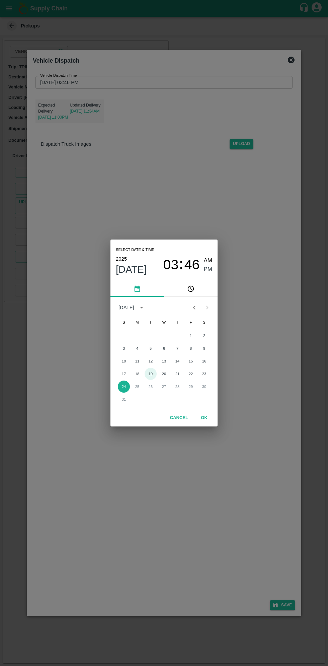
click at [152, 374] on button "19" at bounding box center [151, 374] width 12 height 12
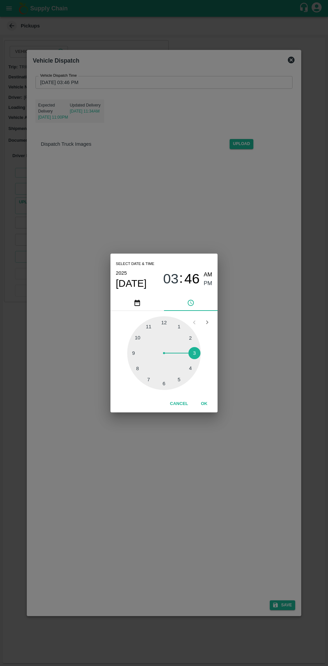
type input "19/08/2025 03:46 PM"
click at [206, 404] on button "OK" at bounding box center [204, 404] width 21 height 12
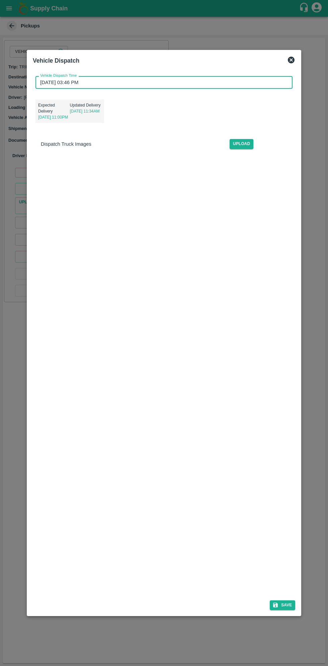
scroll to position [1, 0]
click at [287, 604] on button "Save" at bounding box center [282, 605] width 25 height 10
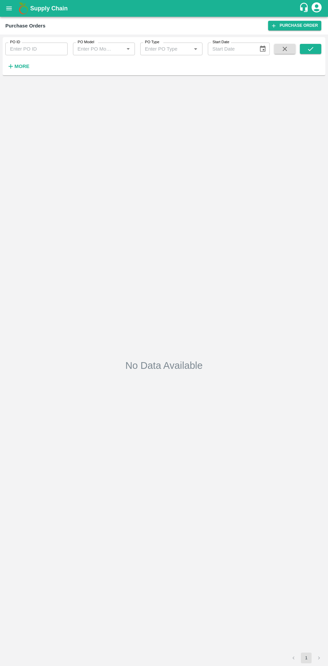
click at [21, 67] on strong "More" at bounding box center [21, 66] width 15 height 5
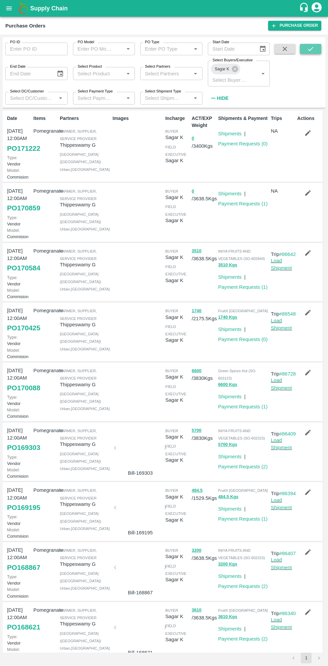
click at [320, 45] on button "submit" at bounding box center [310, 49] width 21 height 10
click at [168, 74] on input "Select Partners" at bounding box center [165, 73] width 47 height 9
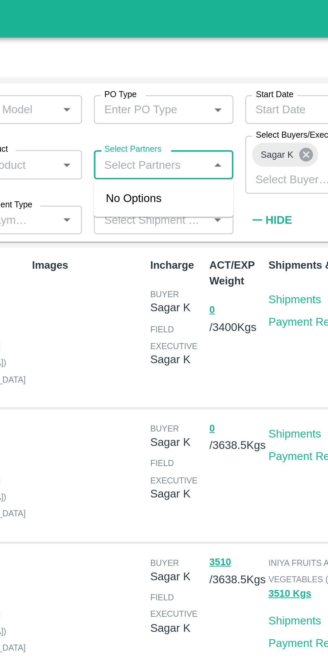
click at [233, 69] on icon at bounding box center [235, 69] width 6 height 6
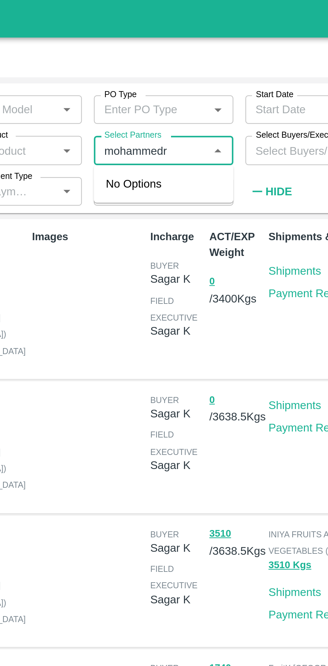
type input "mohammedra"
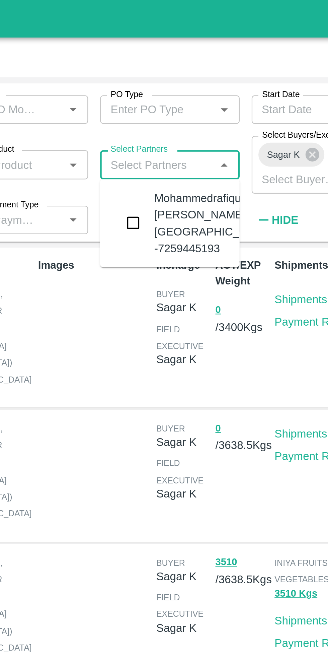
click at [158, 97] on input "checkbox" at bounding box center [154, 99] width 13 height 13
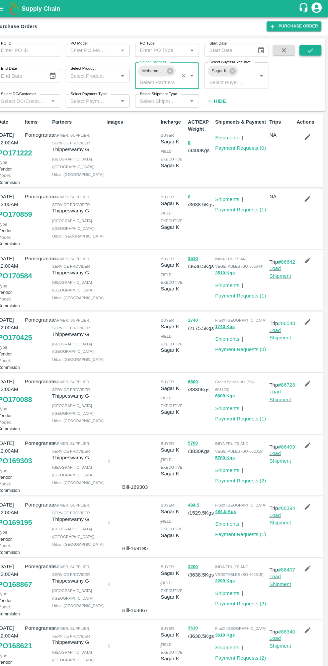
click at [317, 47] on button "submit" at bounding box center [310, 49] width 21 height 10
click at [312, 45] on icon "submit" at bounding box center [310, 48] width 7 height 7
click at [235, 70] on icon at bounding box center [235, 69] width 6 height 6
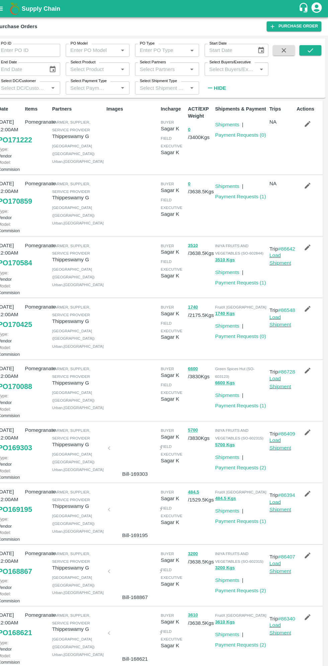
click at [173, 64] on input "Select Partners" at bounding box center [165, 67] width 47 height 9
type input "mohammed"
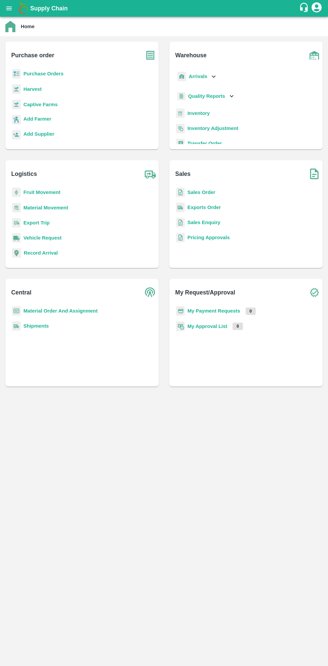
click at [54, 76] on b "Purchase Orders" at bounding box center [43, 73] width 40 height 5
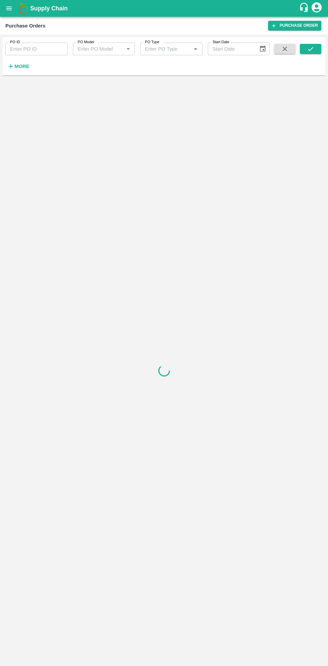
click at [17, 65] on strong "More" at bounding box center [21, 66] width 15 height 5
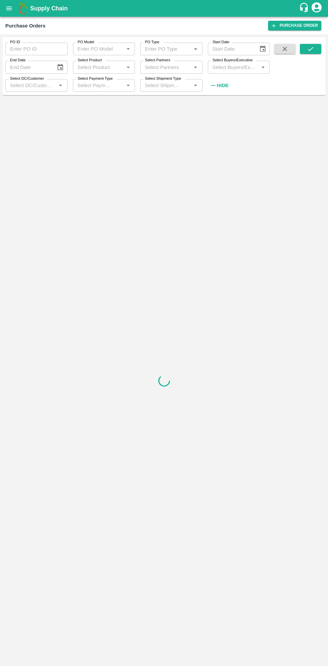
click at [234, 64] on input "Select Buyers/Executive" at bounding box center [233, 67] width 47 height 9
click at [203, 283] on div at bounding box center [164, 380] width 323 height 565
click at [166, 68] on input "Select Partners" at bounding box center [165, 67] width 47 height 9
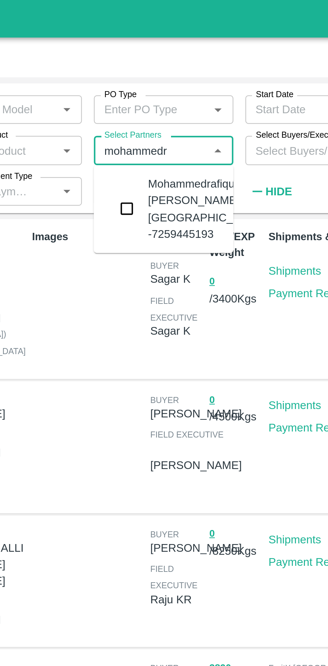
type input "mohammedra"
click at [159, 89] on input "checkbox" at bounding box center [154, 92] width 13 height 13
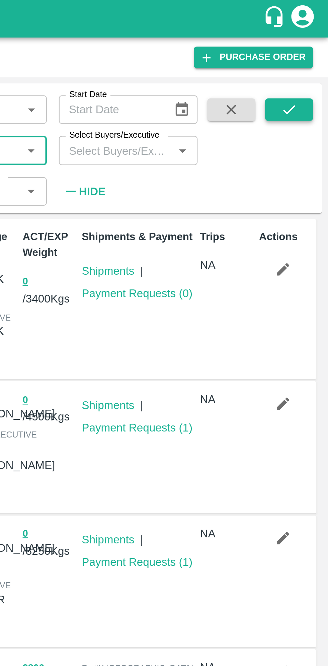
click at [310, 49] on icon "submit" at bounding box center [310, 48] width 7 height 7
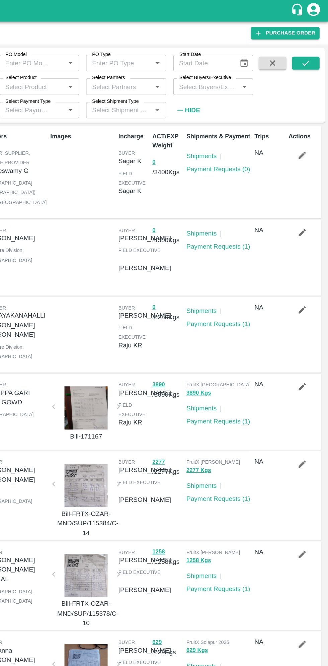
click at [181, 68] on input "Select Partners" at bounding box center [165, 67] width 47 height 9
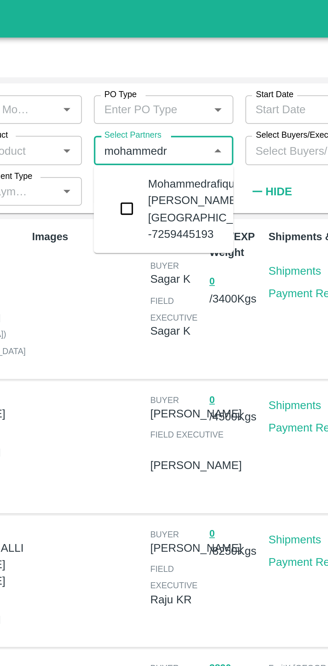
type input "mohammedra"
click at [155, 86] on input "checkbox" at bounding box center [154, 92] width 13 height 13
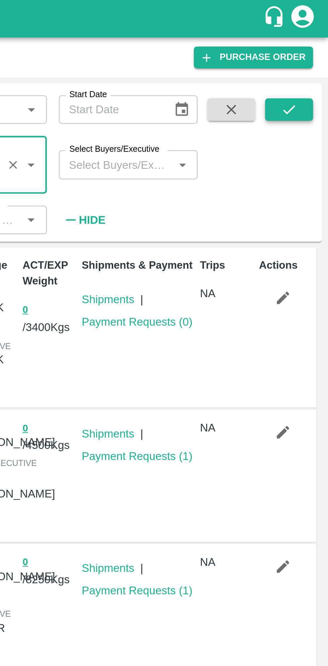
click at [312, 50] on icon "submit" at bounding box center [310, 48] width 7 height 7
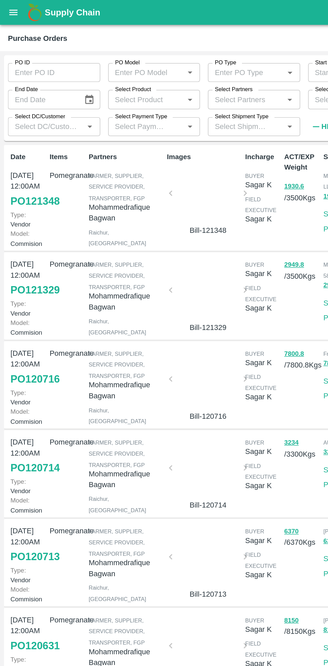
scroll to position [1, 0]
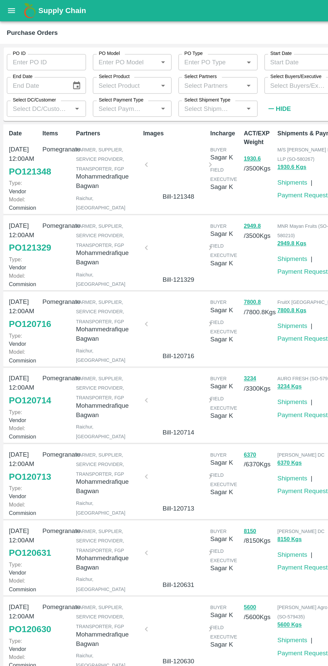
click at [24, 260] on link "PO 120716" at bounding box center [23, 254] width 33 height 12
click at [18, 201] on link "PO 121329" at bounding box center [23, 194] width 33 height 12
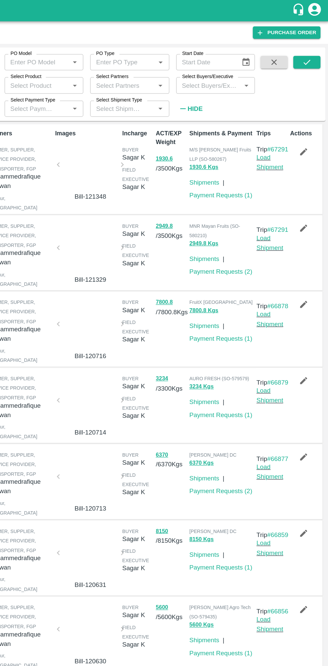
scroll to position [0, 0]
click at [307, 182] on icon "button" at bounding box center [308, 179] width 6 height 6
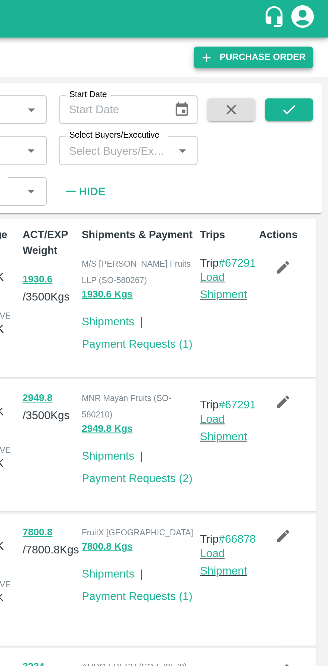
click at [304, 26] on link "Purchase Order" at bounding box center [294, 26] width 53 height 10
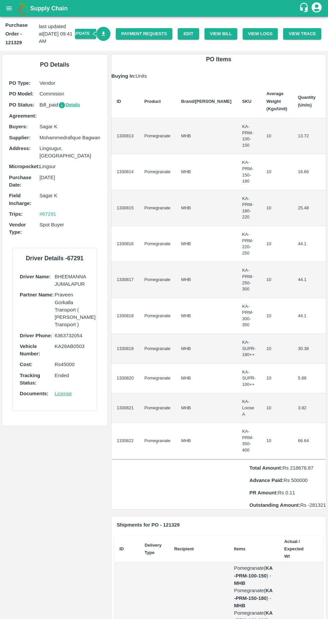
scroll to position [0, 24]
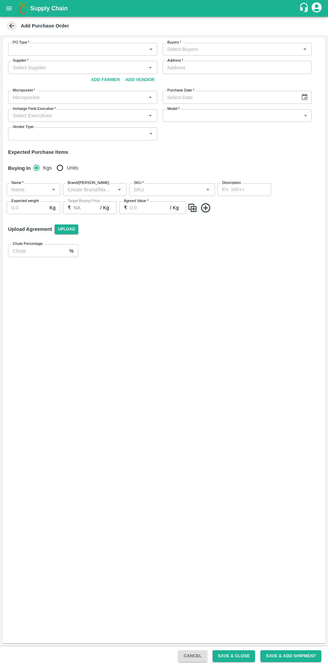
click at [119, 48] on body "Supply Chain Add Purchase Order PO Type   * ​ PO Type Buyers   * Buyers   * Sup…" at bounding box center [164, 333] width 328 height 666
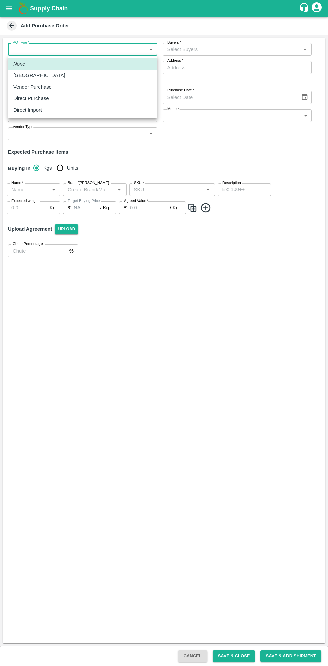
click at [49, 89] on p "Vendor Purchase" at bounding box center [32, 86] width 38 height 7
type input "2"
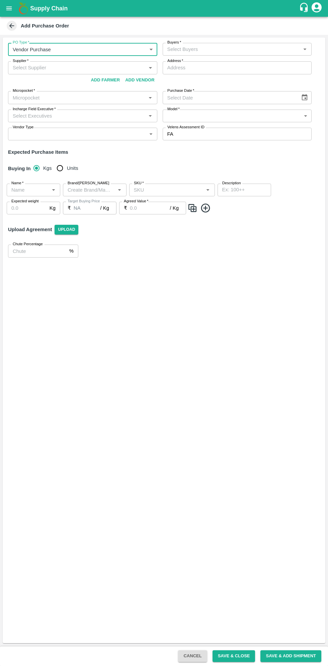
click at [232, 51] on input "Buyers   *" at bounding box center [232, 49] width 134 height 9
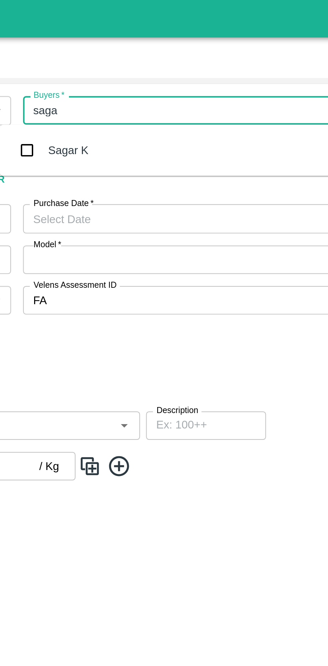
type input "sagar"
click at [168, 67] on input "checkbox" at bounding box center [164, 66] width 13 height 13
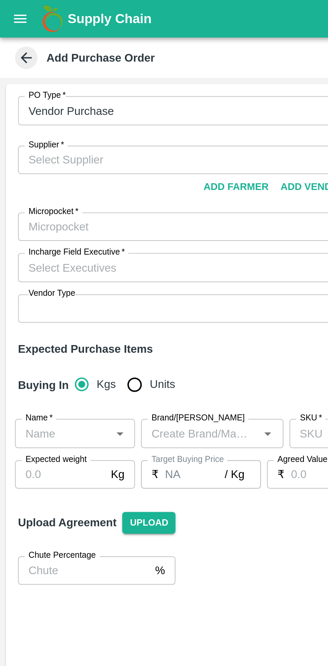
click at [71, 72] on input "Supplier   *" at bounding box center [77, 71] width 134 height 9
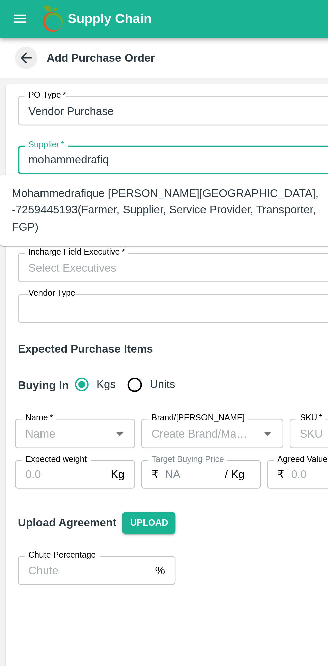
click at [113, 90] on div "Mohammedrafique [PERSON_NAME][GEOGRAPHIC_DATA], -7259445193(Farmer, Supplier, S…" at bounding box center [74, 93] width 139 height 22
type input "Mohammedrafique [PERSON_NAME][GEOGRAPHIC_DATA], -7259445193(Farmer, Supplier, S…"
type input "Bagalkot, , ,"
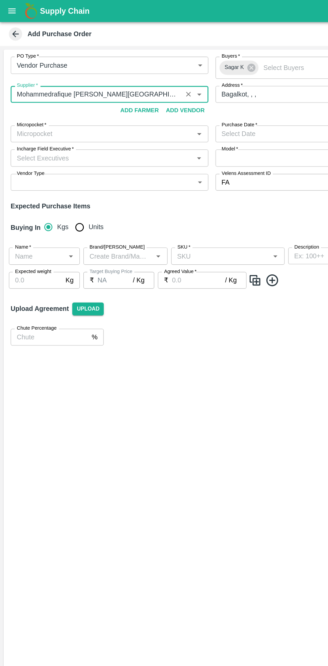
type input "Mohammedrafique [PERSON_NAME][GEOGRAPHIC_DATA], -7259445193(Farmer, Supplier, S…"
click at [122, 101] on input "Micropocket   *" at bounding box center [77, 101] width 134 height 9
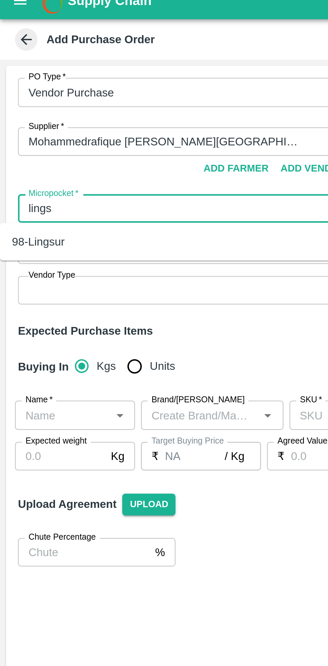
click at [84, 120] on div "98-Lingsur" at bounding box center [74, 115] width 149 height 11
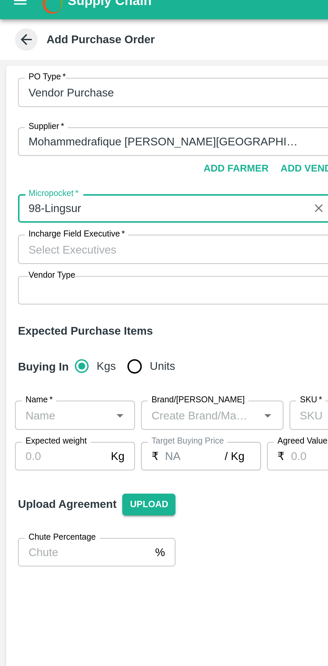
type input "98-Lingsur"
click at [95, 121] on input "Incharge Field Executive   *" at bounding box center [77, 119] width 134 height 9
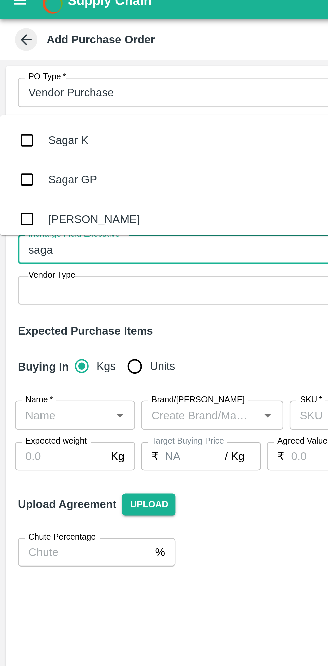
type input "sagar"
click at [15, 74] on input "checkbox" at bounding box center [11, 70] width 13 height 13
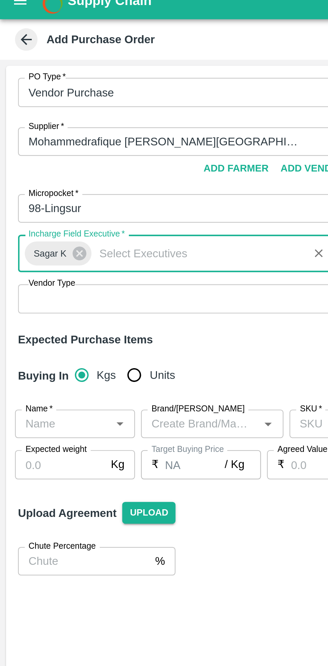
click at [93, 145] on body "Supply Chain Add Purchase Order PO Type   * Vendor Purchase 2 PO Type Buyers   …" at bounding box center [164, 333] width 328 height 666
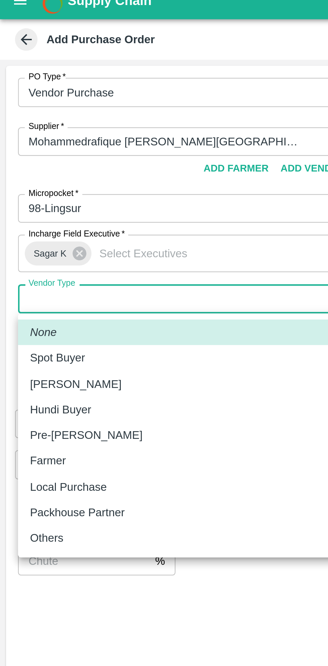
click at [35, 167] on p "Spot Buyer" at bounding box center [25, 167] width 24 height 7
type input "SPOT_BUYER"
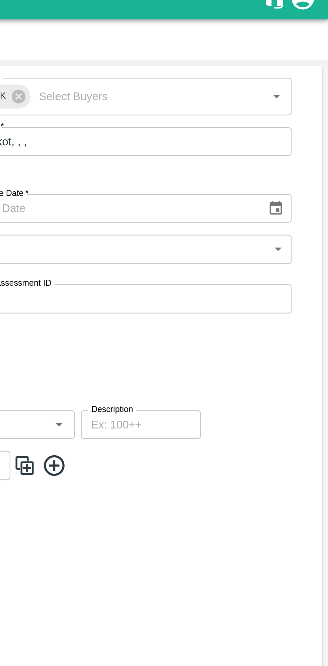
click at [301, 103] on icon "Choose date" at bounding box center [304, 100] width 7 height 7
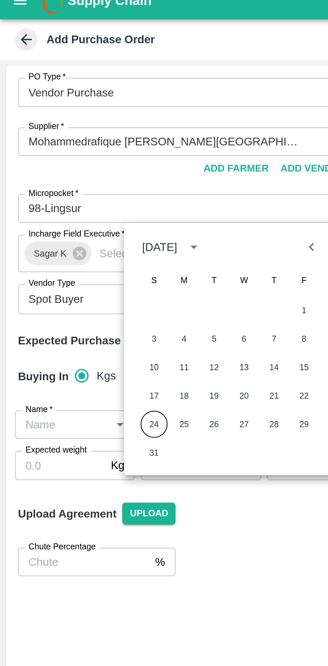
click at [70, 199] on button "24" at bounding box center [69, 197] width 12 height 12
type input "24/08/2025"
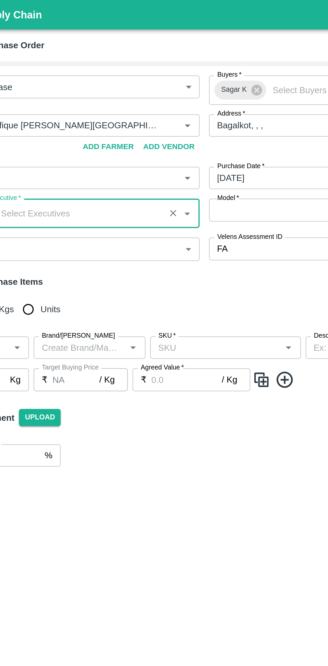
click at [193, 119] on body "Supply Chain Add Purchase Order PO Type   * Vendor Purchase 2 PO Type Buyers   …" at bounding box center [164, 333] width 328 height 666
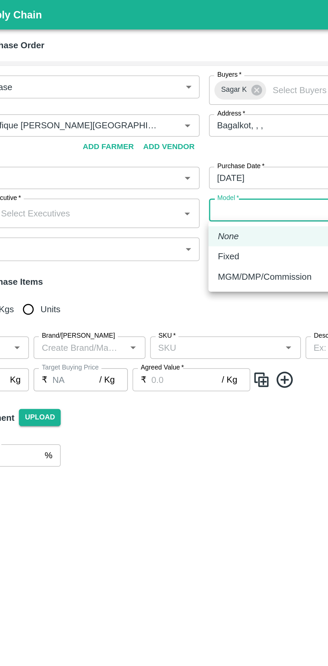
click at [202, 158] on p "MGM/DMP/Commission" at bounding box center [194, 157] width 53 height 7
type input "Commision"
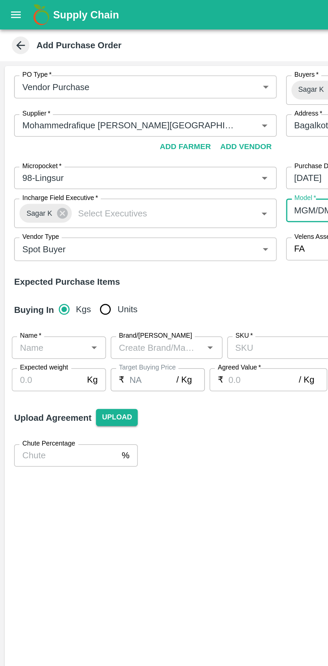
click at [62, 174] on input "Units" at bounding box center [59, 175] width 13 height 13
radio input "true"
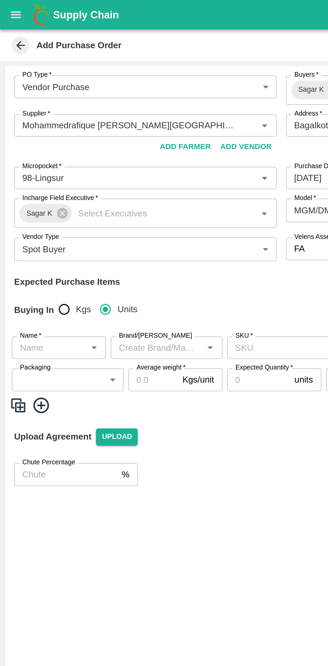
click at [36, 197] on input "Name   *" at bounding box center [28, 197] width 39 height 9
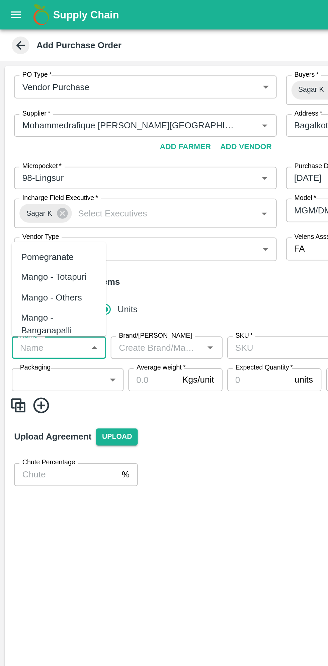
click at [33, 148] on div "Pomegranate" at bounding box center [27, 145] width 30 height 7
type input "Pomegranate"
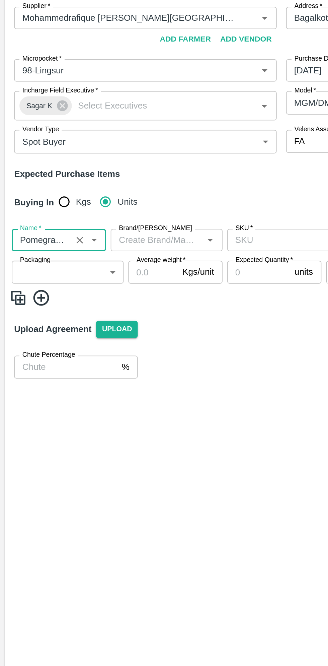
click at [94, 196] on input "Brand/[PERSON_NAME]" at bounding box center [89, 197] width 49 height 9
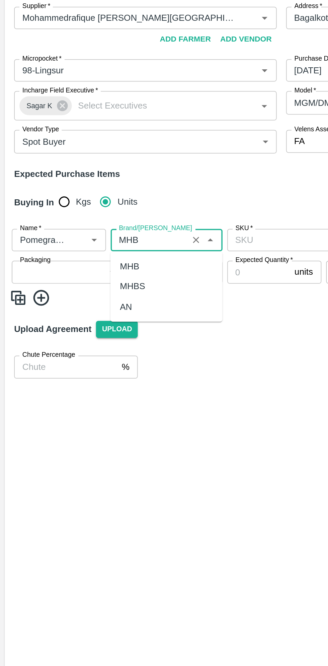
click at [78, 212] on div "MHB" at bounding box center [73, 212] width 11 height 7
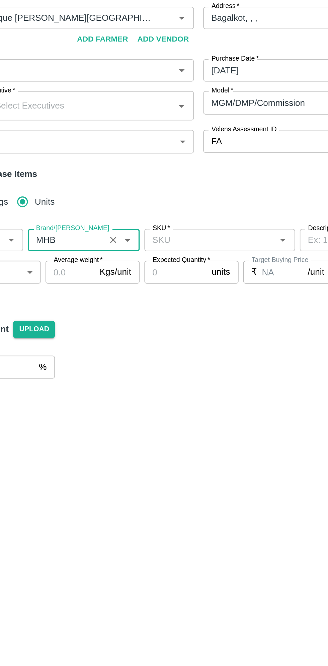
type input "MHB"
click at [165, 197] on input "SKU   *" at bounding box center [166, 197] width 71 height 9
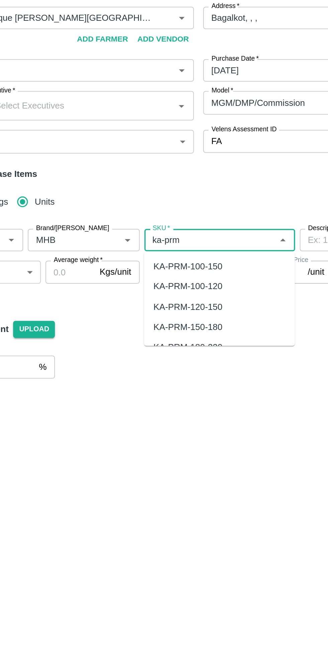
click at [163, 211] on div "KA-PRM-100-150" at bounding box center [153, 212] width 39 height 7
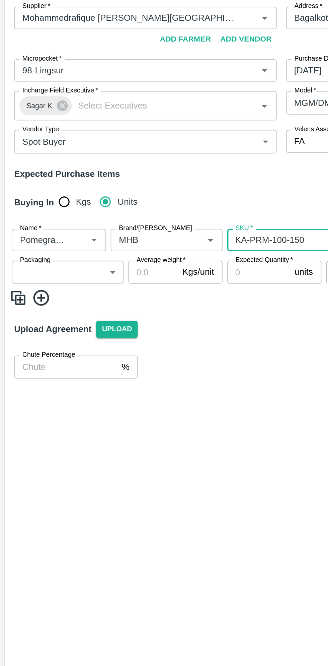
type input "KA-PRM-100-150"
click at [48, 221] on body "Supply Chain Add Purchase Order PO Type   * Vendor Purchase 2 PO Type Buyers   …" at bounding box center [164, 333] width 328 height 666
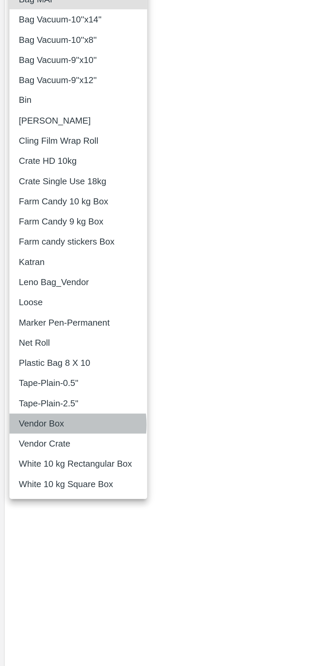
click at [31, 472] on p "Vendor Box" at bounding box center [24, 471] width 26 height 7
type input "276"
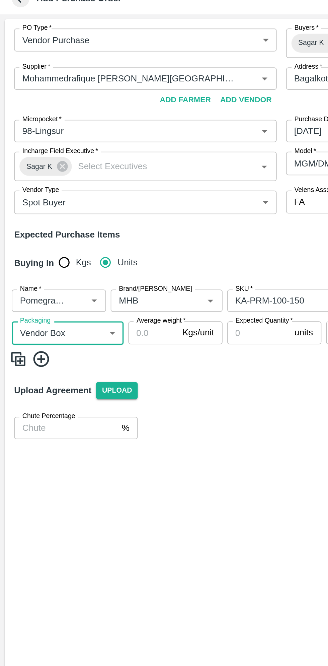
click at [86, 215] on input "Average weight   *" at bounding box center [87, 215] width 28 height 13
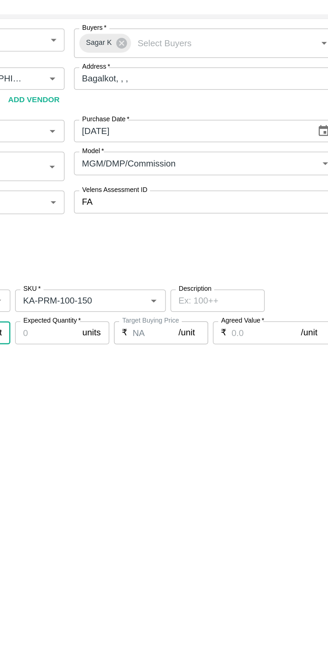
type input "9.5"
click at [150, 218] on input "Expected Quantity   *" at bounding box center [147, 215] width 36 height 13
click at [271, 217] on input "Agreed Value   *" at bounding box center [272, 215] width 40 height 13
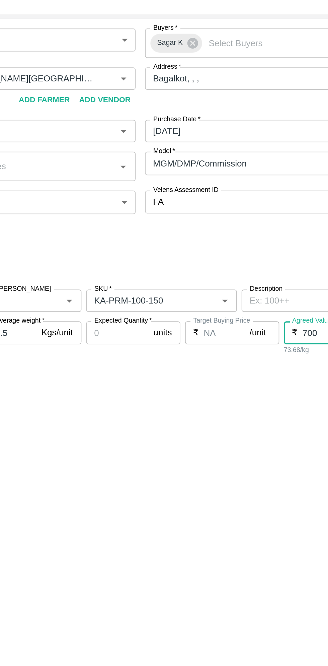
type input "700"
click at [148, 213] on input "Expected Quantity   *" at bounding box center [147, 215] width 36 height 13
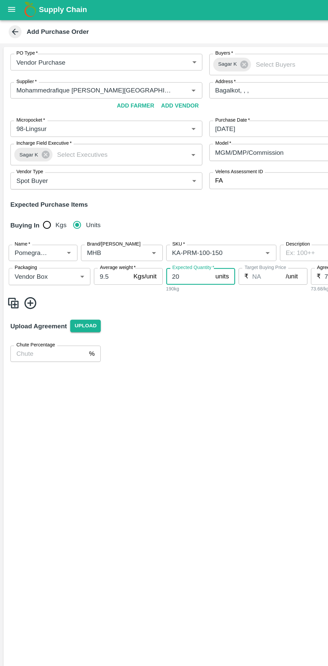
type input "20"
click at [26, 236] on icon at bounding box center [23, 236] width 11 height 11
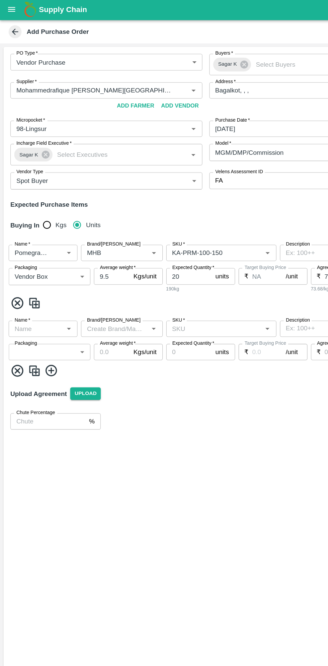
click at [30, 259] on input "Name   *" at bounding box center [28, 256] width 39 height 9
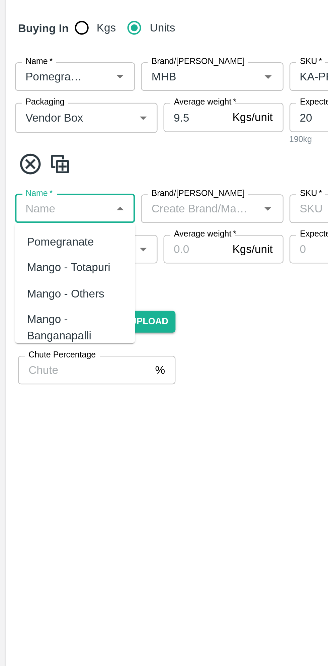
click at [37, 271] on div "Pomegranate" at bounding box center [27, 271] width 30 height 7
type input "Pomegranate"
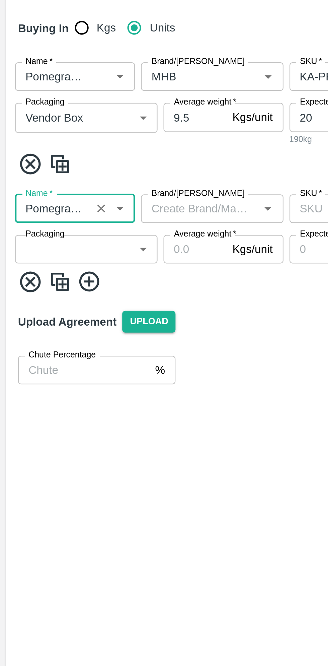
click at [46, 275] on body "Supply Chain Add Purchase Order PO Type   * Vendor Purchase 2 PO Type Buyers   …" at bounding box center [164, 333] width 328 height 666
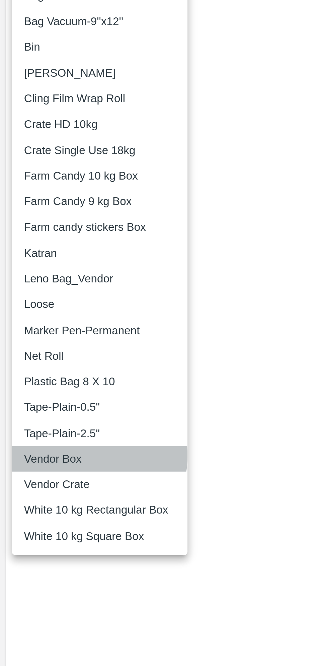
click at [32, 529] on p "Vendor Box" at bounding box center [24, 530] width 26 height 7
type input "276"
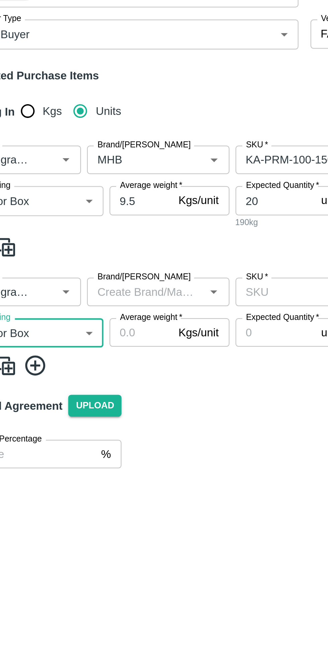
click at [99, 255] on input "Brand/[PERSON_NAME]" at bounding box center [89, 256] width 49 height 9
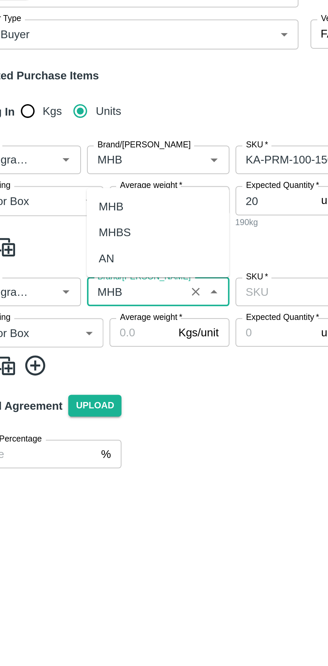
click at [79, 218] on div "MHB" at bounding box center [95, 218] width 64 height 11
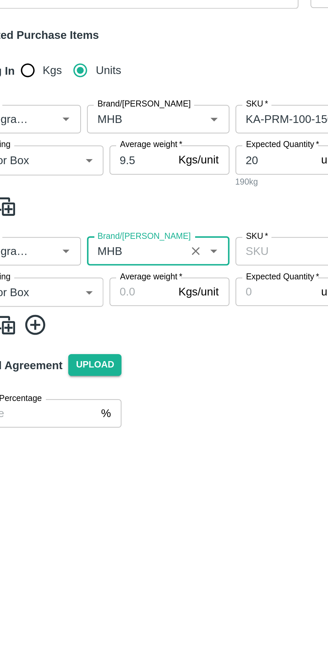
type input "MHB"
click at [88, 277] on input "Average weight   *" at bounding box center [87, 274] width 28 height 13
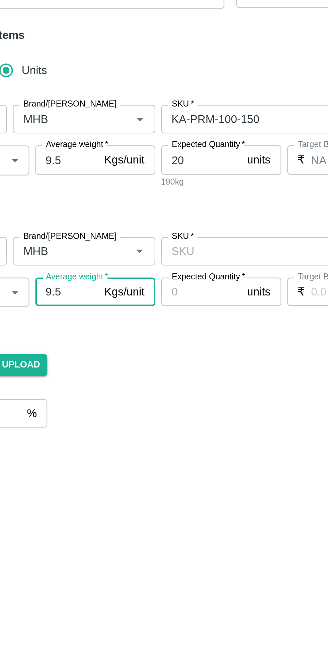
type input "9.5"
click at [166, 255] on input "SKU   *" at bounding box center [166, 256] width 71 height 9
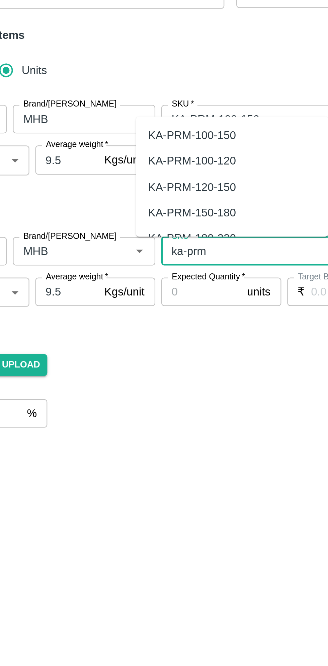
click at [157, 240] on div "KA-PRM-150-180" at bounding box center [142, 238] width 39 height 7
type input "KA-PRM-150-180"
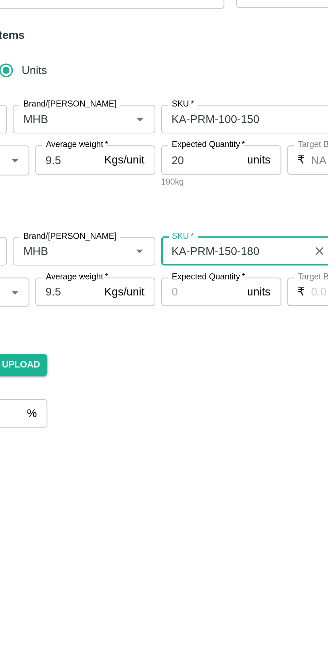
type input "NA"
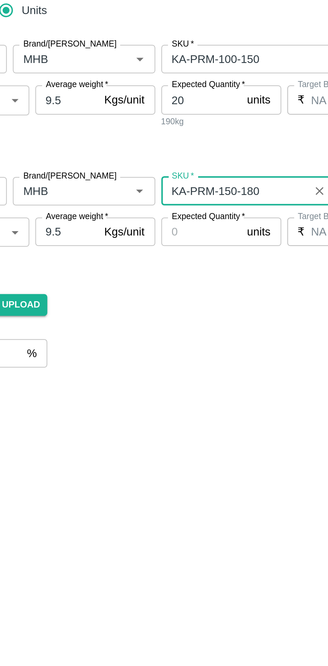
type input "KA-PRM-150-180"
click at [150, 275] on input "Expected Quantity   *" at bounding box center [147, 274] width 36 height 13
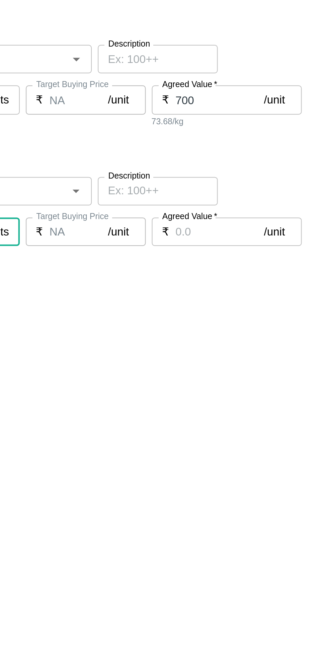
type input "20"
click at [271, 275] on input "Agreed Value   *" at bounding box center [272, 274] width 40 height 13
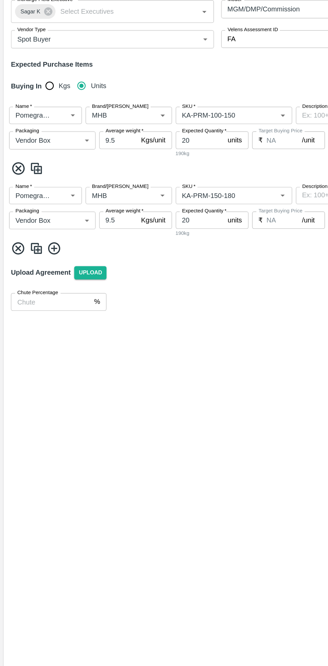
type input "900"
click at [42, 295] on icon at bounding box center [39, 295] width 9 height 9
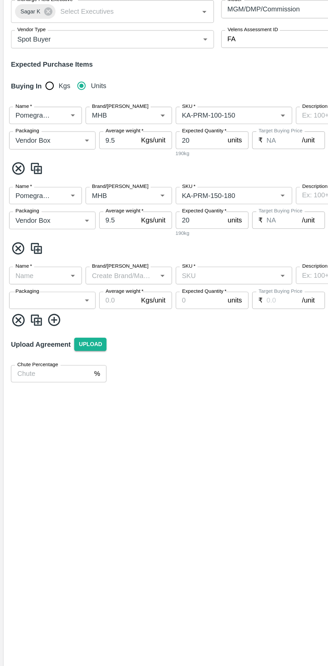
click at [34, 315] on input "Name   *" at bounding box center [28, 315] width 39 height 9
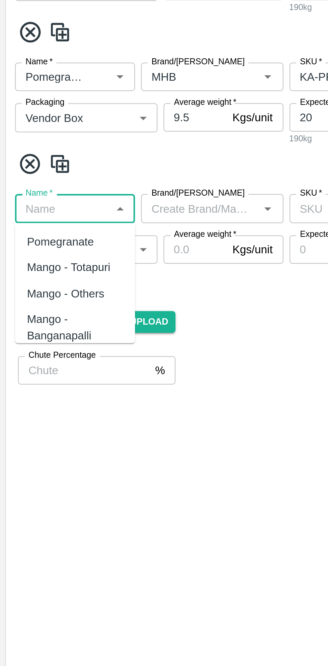
click at [34, 329] on div "Pomegranate" at bounding box center [27, 329] width 30 height 7
type input "Pomegranate"
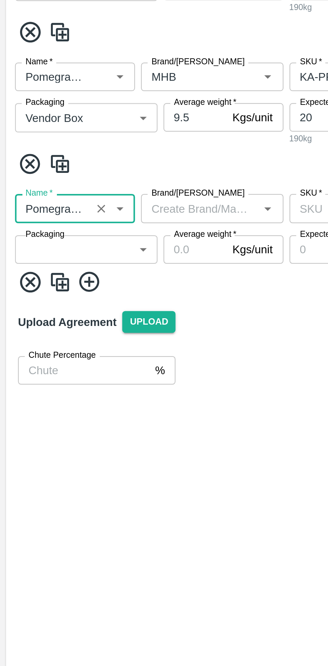
click at [98, 316] on input "Brand/[PERSON_NAME]" at bounding box center [89, 315] width 49 height 9
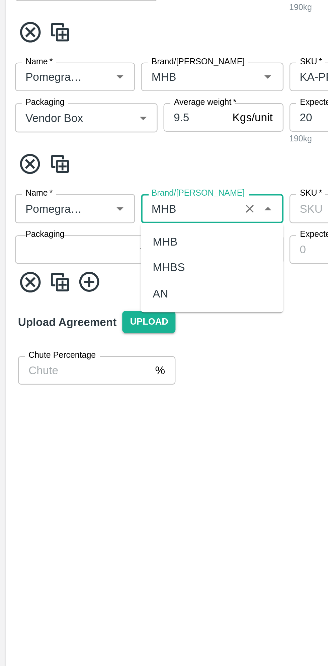
click at [80, 329] on div "MHB" at bounding box center [95, 329] width 64 height 11
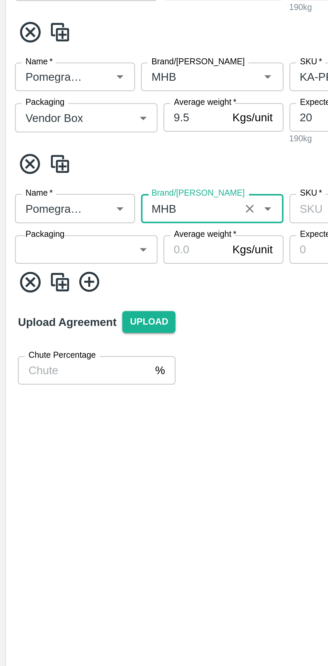
type input "MHB"
click at [48, 335] on body "Supply Chain Add Purchase Order PO Type   * Vendor Purchase 2 PO Type Buyers   …" at bounding box center [164, 333] width 328 height 666
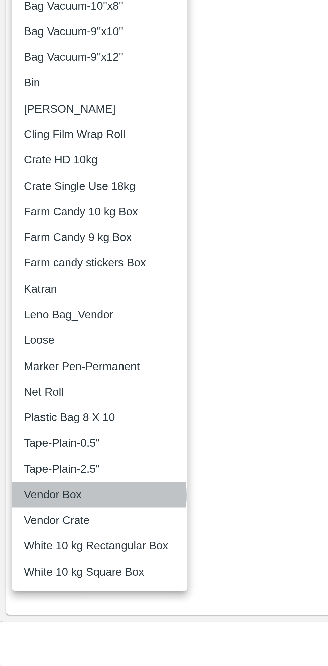
click at [33, 590] on p "Vendor Box" at bounding box center [24, 589] width 26 height 7
type input "276"
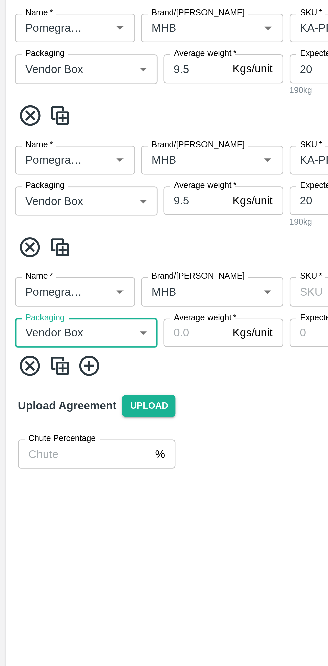
click at [85, 335] on input "Average weight   *" at bounding box center [87, 333] width 28 height 13
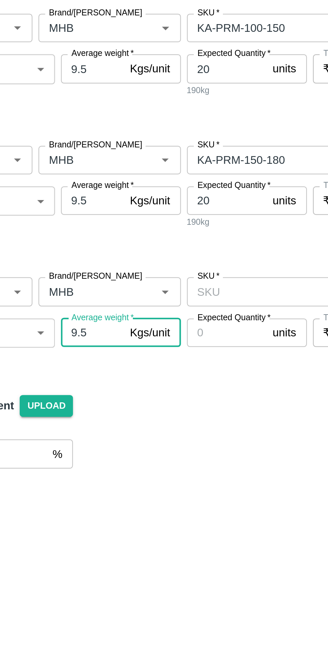
type input "9.5"
click at [166, 313] on input "SKU   *" at bounding box center [166, 315] width 71 height 9
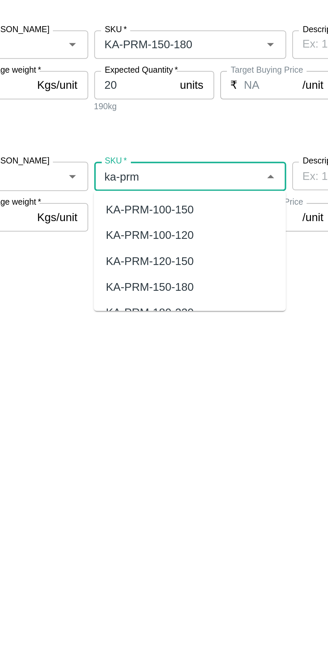
click at [174, 317] on input "SKU   *" at bounding box center [166, 315] width 71 height 9
click at [169, 332] on div "KA-PRM-180-220" at bounding box center [153, 329] width 39 height 7
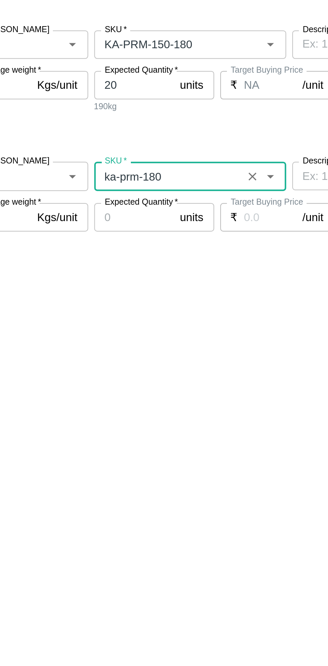
type input "KA-PRM-180-220"
type input "NA"
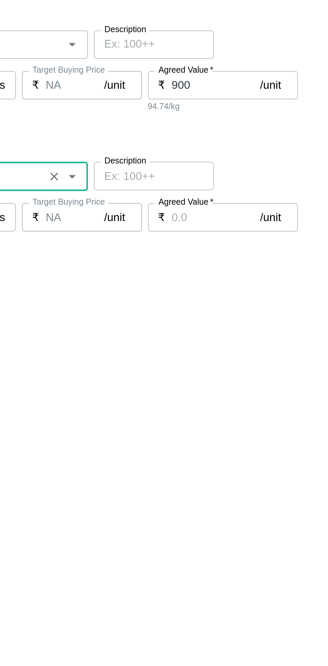
type input "KA-PRM-180-220"
click at [272, 331] on input "Agreed Value   *" at bounding box center [272, 333] width 40 height 13
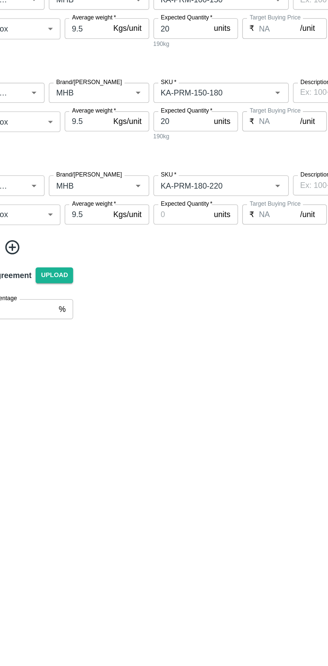
type input "1100"
click at [153, 335] on input "Expected Quantity   *" at bounding box center [147, 333] width 36 height 13
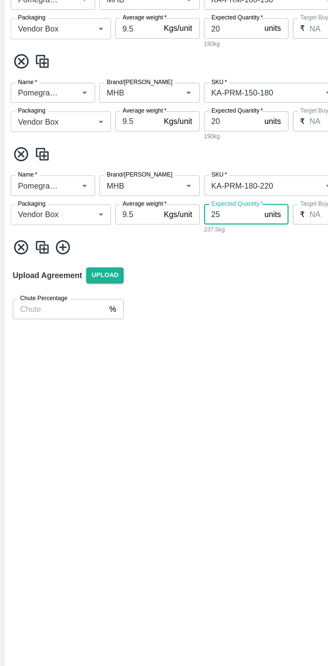
type input "25"
click at [43, 352] on icon at bounding box center [39, 354] width 9 height 9
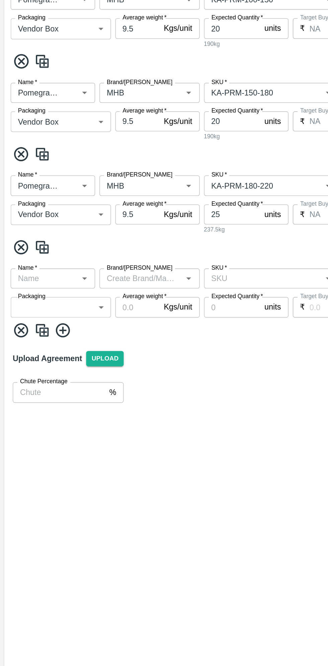
click at [34, 374] on input "Name   *" at bounding box center [28, 374] width 39 height 9
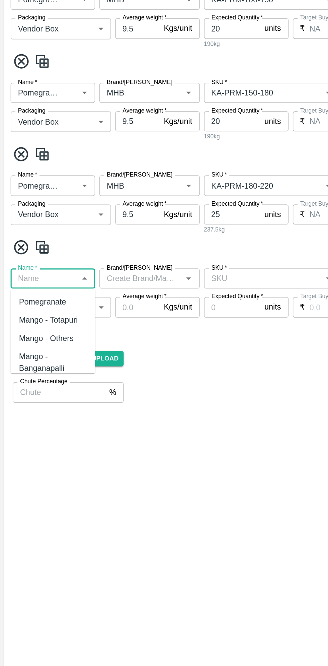
click at [37, 390] on div "Pomegranate" at bounding box center [27, 388] width 30 height 7
type input "Pomegranate"
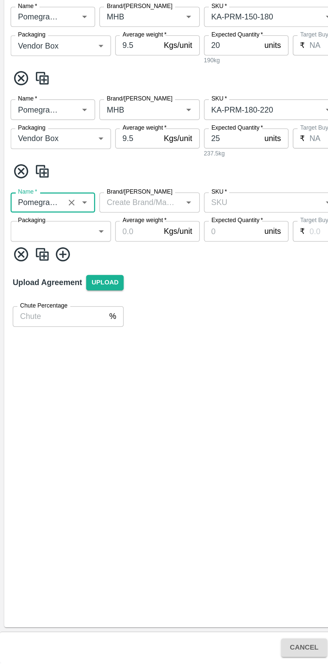
click at [44, 391] on body "Supply Chain Add Purchase Order PO Type   * Vendor Purchase 2 PO Type Buyers   …" at bounding box center [164, 333] width 328 height 666
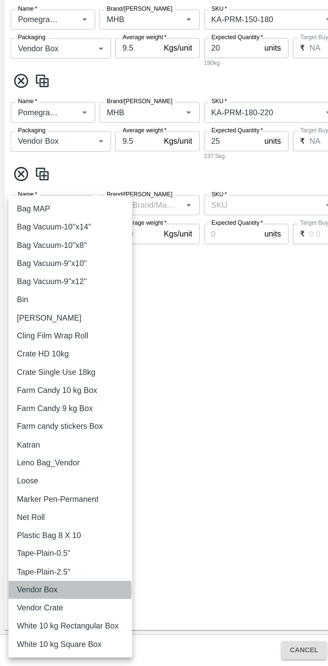
click at [33, 618] on p "Vendor Box" at bounding box center [24, 617] width 26 height 7
type input "276"
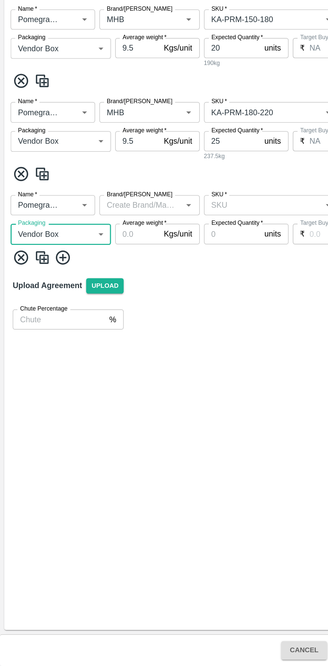
click at [94, 375] on input "Brand/[PERSON_NAME]" at bounding box center [89, 374] width 49 height 9
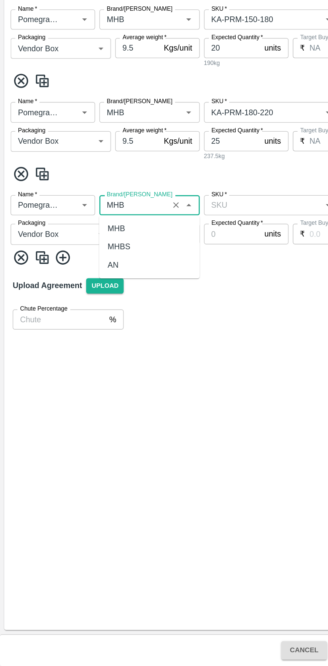
click at [79, 388] on div "MHB" at bounding box center [73, 388] width 11 height 7
type input "MHB"
click at [89, 393] on input "Average weight   *" at bounding box center [87, 392] width 28 height 13
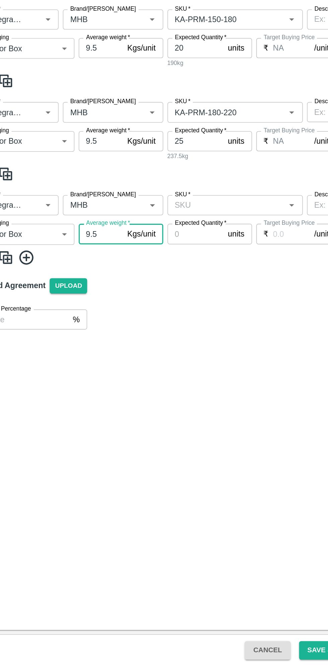
type input "9.5"
click at [173, 373] on input "SKU   *" at bounding box center [166, 374] width 71 height 9
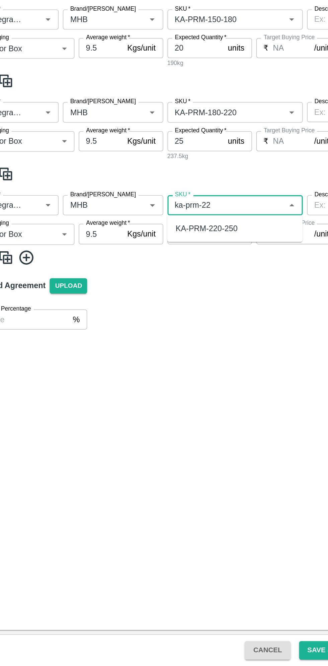
click at [182, 391] on div "KA-PRM-220-250" at bounding box center [172, 388] width 86 height 11
type input "KA-PRM-220-250"
type input "NA"
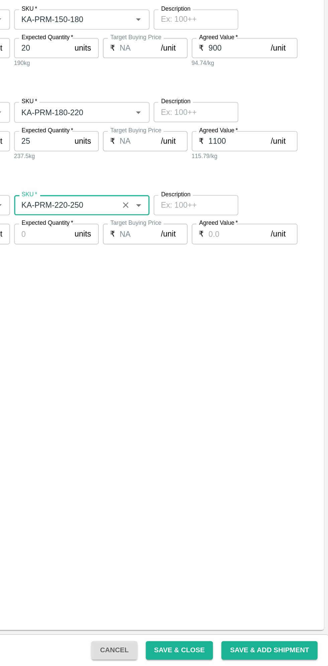
type input "KA-PRM-220-250"
click at [269, 392] on input "Agreed Value   *" at bounding box center [272, 392] width 40 height 13
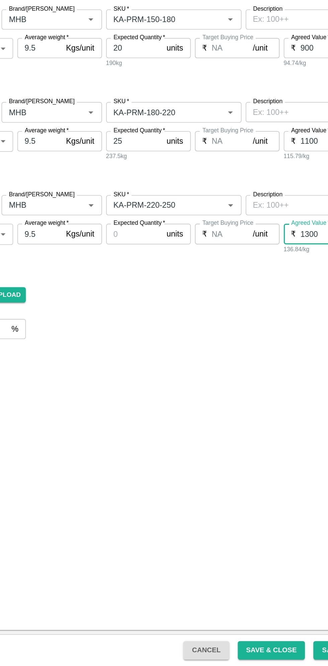
type input "1300"
click at [151, 393] on input "Expected Quantity   *" at bounding box center [147, 392] width 36 height 13
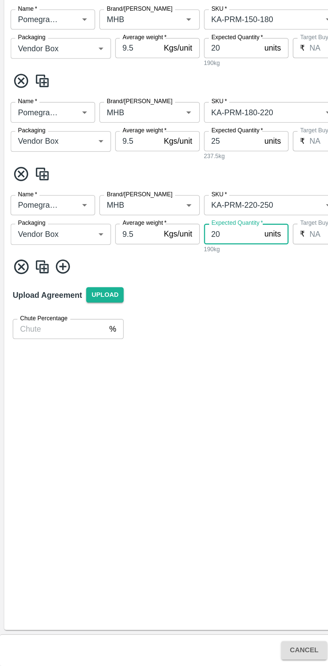
type input "20"
click at [42, 413] on icon at bounding box center [39, 412] width 9 height 9
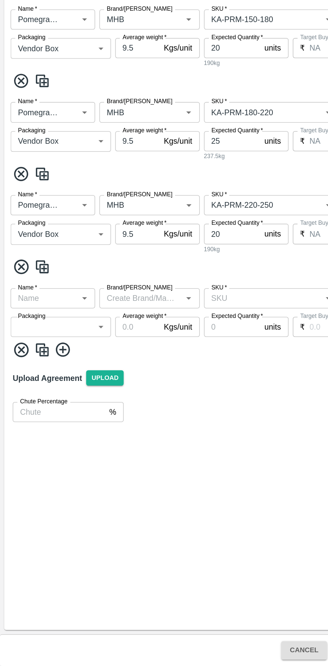
click at [37, 434] on input "Name   *" at bounding box center [28, 433] width 39 height 9
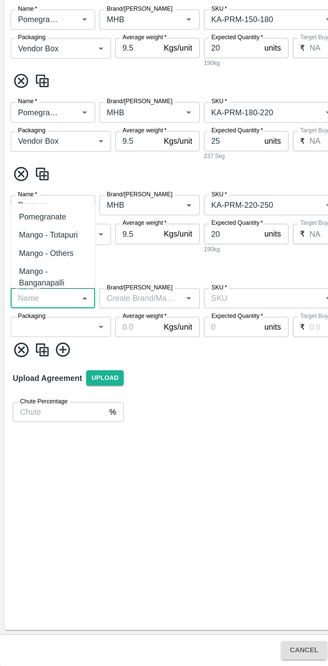
click at [34, 380] on div "Pomegranate" at bounding box center [27, 381] width 30 height 7
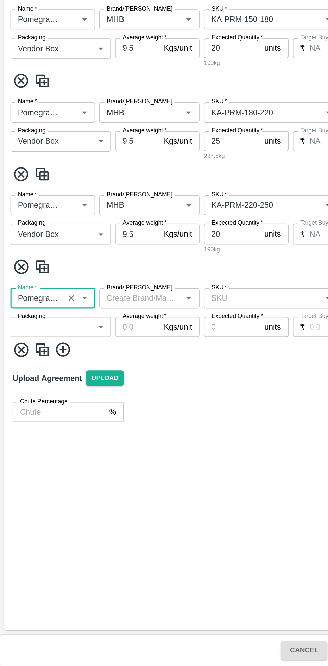
type input "Pomegranate"
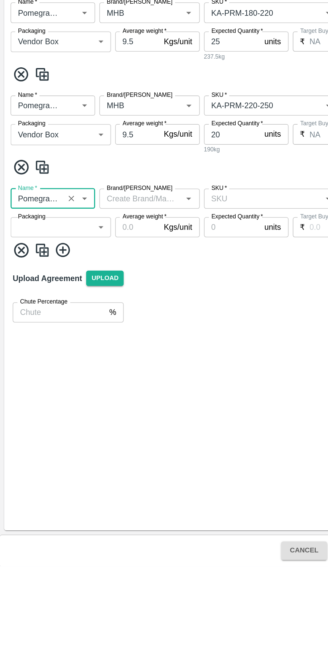
click at [48, 450] on body "Supply Chain Add Purchase Order PO Type   * Vendor Purchase 2 PO Type Buyers   …" at bounding box center [164, 333] width 328 height 666
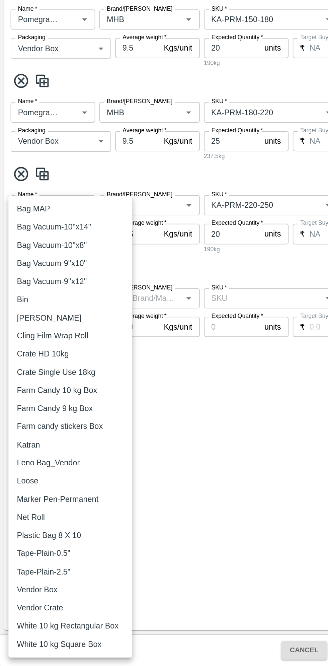
click at [31, 619] on p "Vendor Box" at bounding box center [24, 617] width 26 height 7
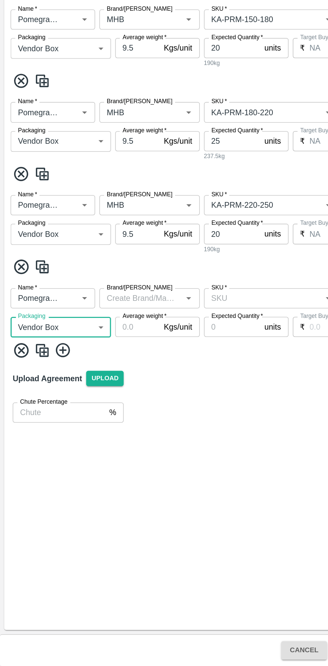
type input "276"
click at [88, 453] on input "Average weight   *" at bounding box center [87, 451] width 28 height 13
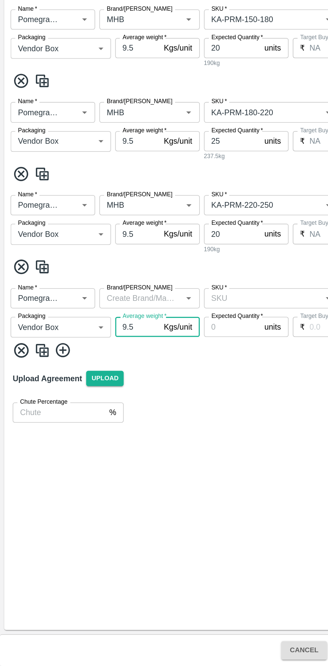
type input "9.5"
click at [94, 432] on input "Brand/[PERSON_NAME]" at bounding box center [89, 433] width 49 height 9
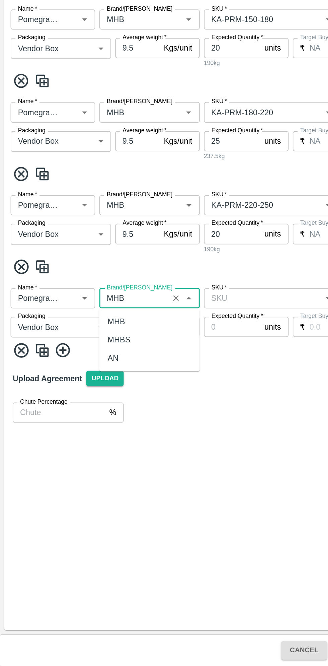
click at [81, 448] on div "MHB" at bounding box center [95, 447] width 64 height 11
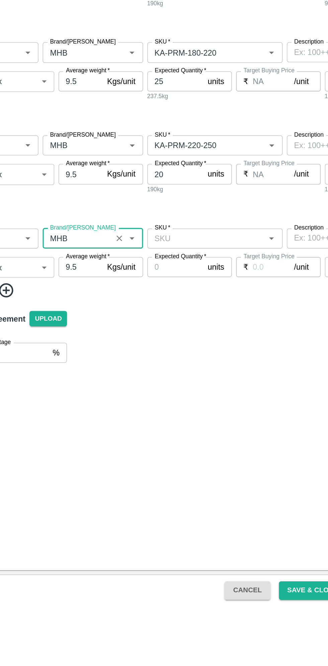
type input "MHB"
click at [175, 432] on input "SKU   *" at bounding box center [166, 433] width 71 height 9
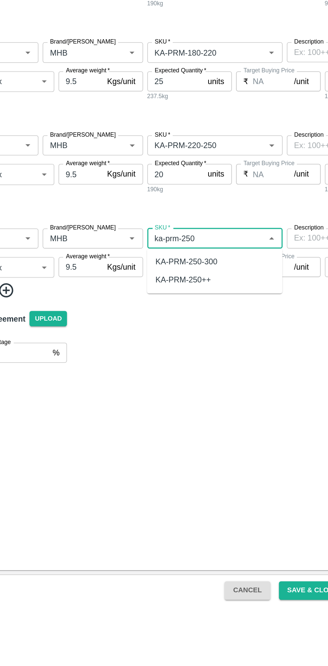
click at [174, 446] on div "KA-PRM-250-300" at bounding box center [172, 447] width 86 height 11
type input "KA-PRM-250-300"
type input "NA"
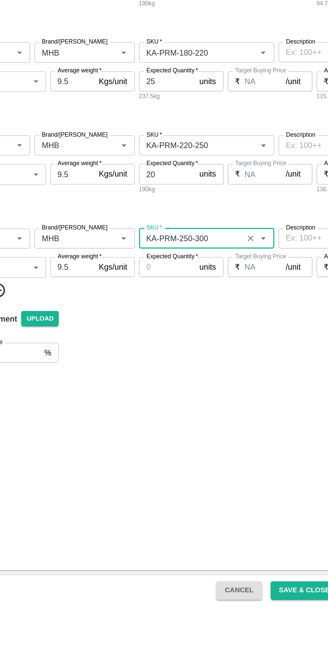
type input "KA-PRM-250-300"
click at [147, 450] on input "Expected Quantity   *" at bounding box center [147, 451] width 36 height 13
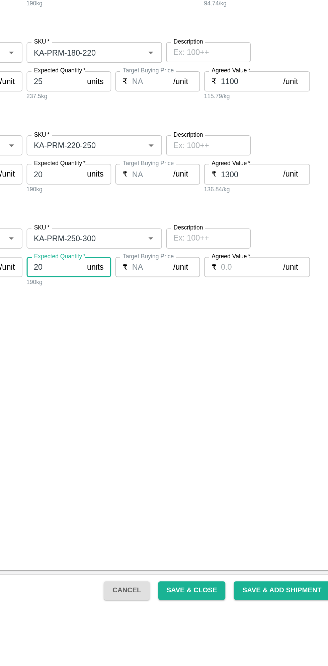
type input "20"
click at [272, 453] on input "Agreed Value   *" at bounding box center [272, 451] width 40 height 13
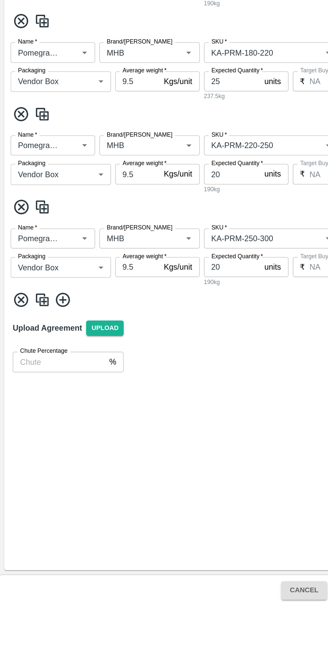
type input "1500"
click at [41, 473] on icon at bounding box center [39, 471] width 11 height 11
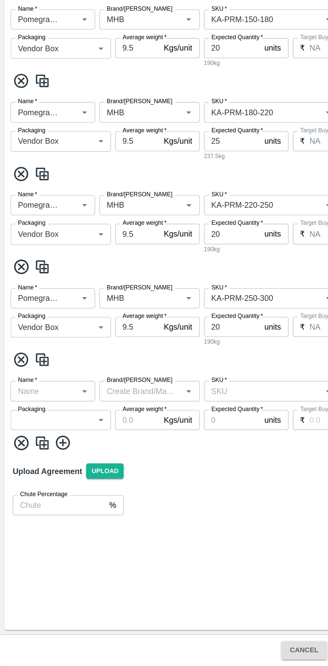
click at [39, 494] on input "Name   *" at bounding box center [28, 491] width 39 height 9
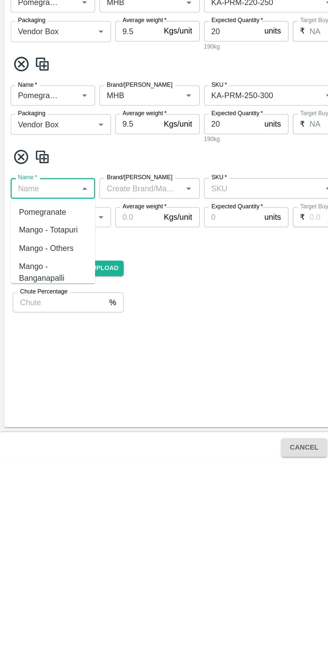
click at [34, 504] on div "Pomegranate" at bounding box center [27, 506] width 30 height 7
type input "Pomegranate"
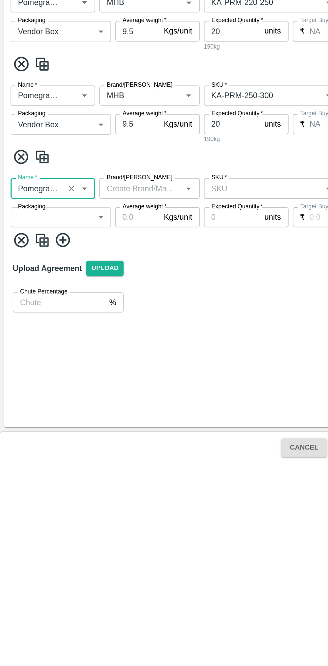
click at [49, 510] on body "Supply Chain Add Purchase Order PO Type   * Vendor Purchase 2 PO Type Buyers   …" at bounding box center [164, 333] width 328 height 666
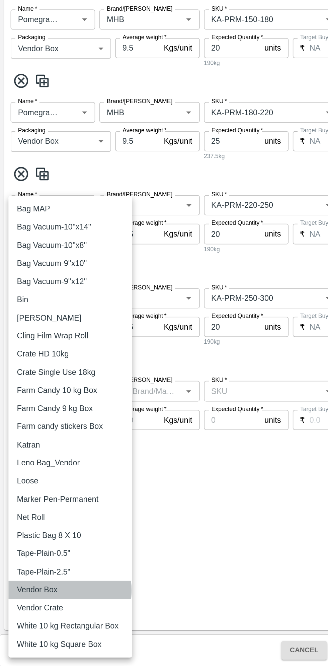
click at [31, 617] on p "Vendor Box" at bounding box center [24, 617] width 26 height 7
type input "276"
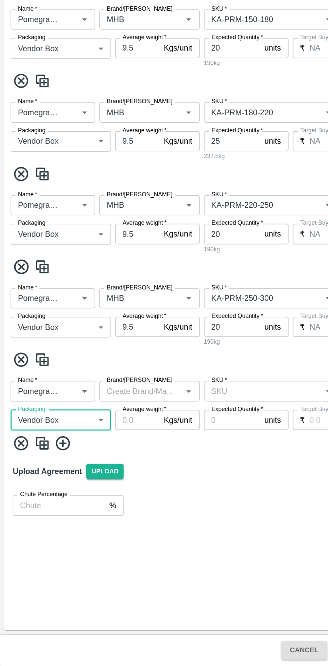
click at [97, 493] on input "Brand/[PERSON_NAME]" at bounding box center [89, 491] width 49 height 9
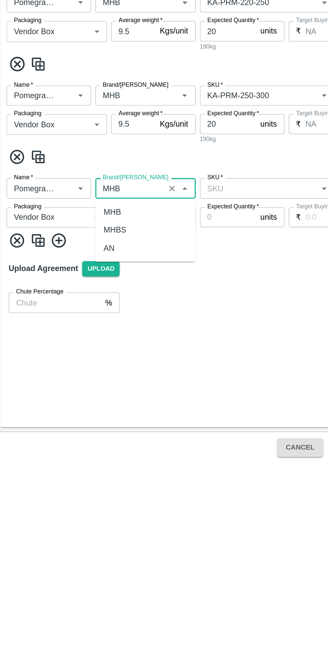
click at [79, 504] on div "MHB" at bounding box center [73, 506] width 11 height 7
type input "MHB"
click at [93, 511] on input "Average weight   *" at bounding box center [87, 510] width 28 height 13
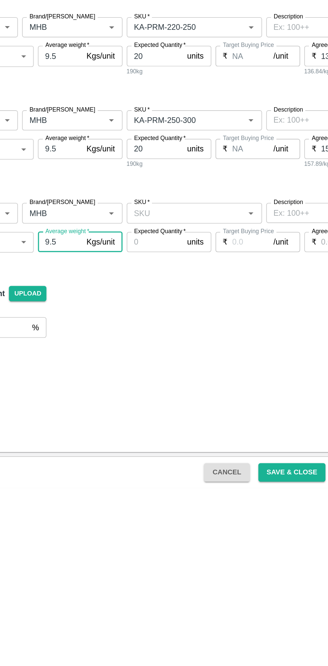
type input "9.5"
click at [189, 492] on input "SKU   *" at bounding box center [166, 491] width 71 height 9
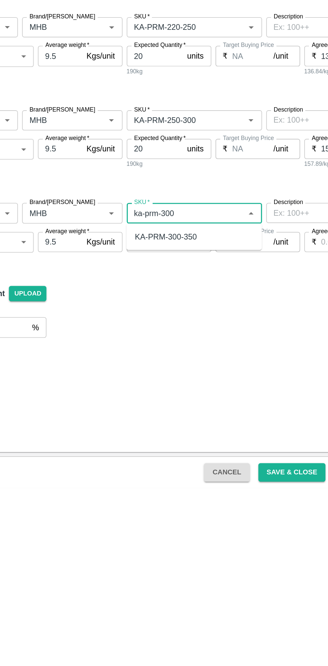
click at [180, 503] on div "KA-PRM-300-350" at bounding box center [172, 506] width 86 height 11
type input "KA-PRM-300-350"
type input "NA"
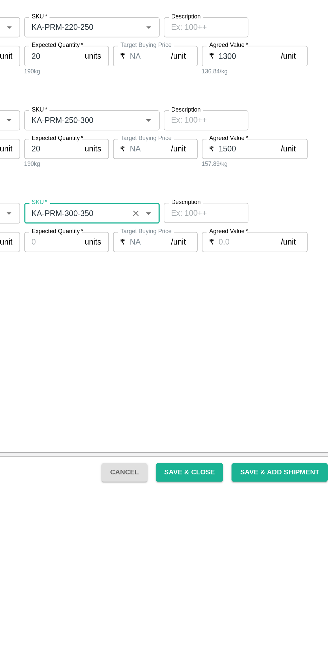
type input "KA-PRM-300-350"
click at [269, 510] on input "Agreed Value   *" at bounding box center [272, 510] width 40 height 13
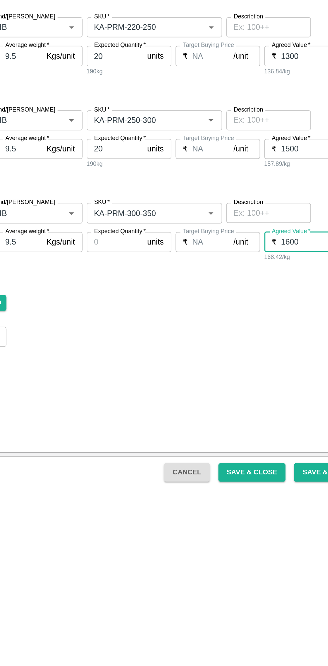
type input "1600"
click at [152, 511] on input "Expected Quantity   *" at bounding box center [147, 510] width 36 height 13
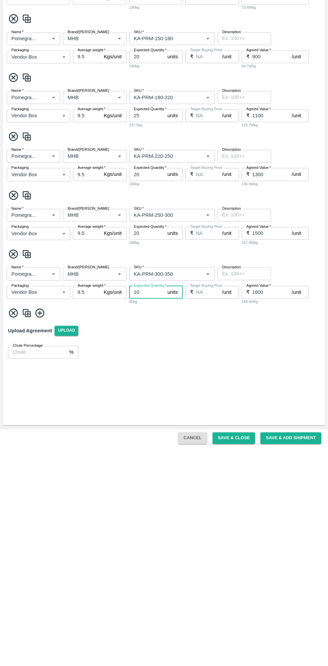
type input "10"
click at [42, 530] on icon at bounding box center [39, 530] width 11 height 11
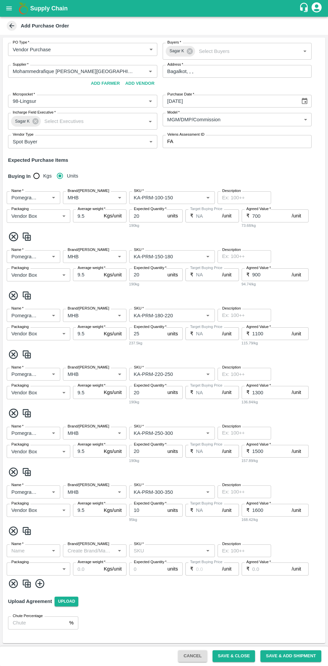
click at [39, 549] on input "Name   *" at bounding box center [28, 550] width 39 height 9
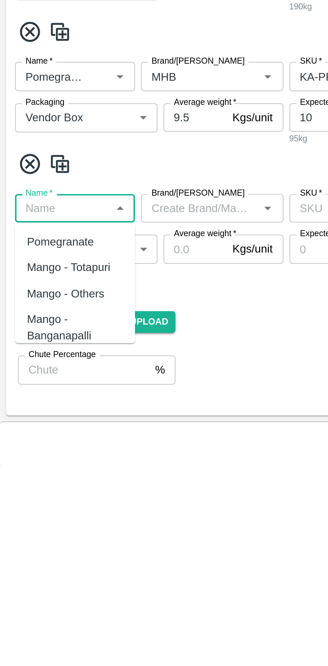
click at [37, 565] on div "Pomegranate" at bounding box center [27, 565] width 30 height 7
type input "Pomegranate"
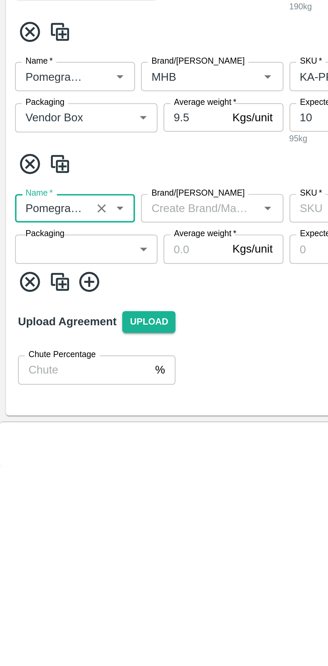
click at [96, 553] on input "Brand/[PERSON_NAME]" at bounding box center [89, 550] width 49 height 9
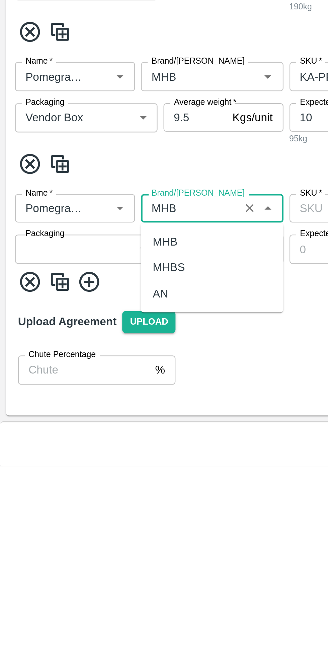
click at [77, 562] on div "MHB" at bounding box center [73, 565] width 11 height 7
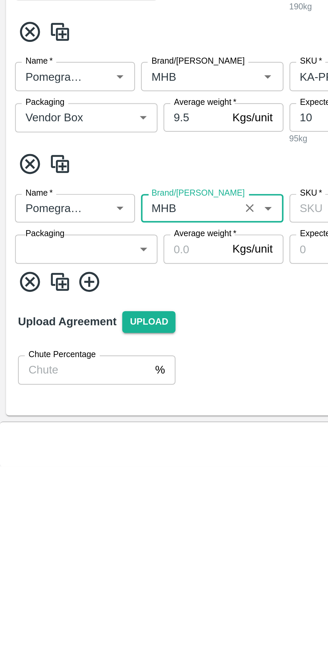
type input "MHB"
click at [53, 566] on body "Supply Chain Add Purchase Order PO Type   * Vendor Purchase 2 PO Type Buyers   …" at bounding box center [164, 333] width 328 height 666
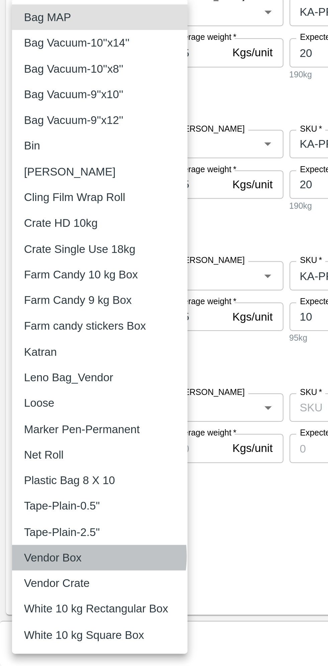
click at [35, 617] on p "Vendor Box" at bounding box center [24, 617] width 26 height 7
type input "276"
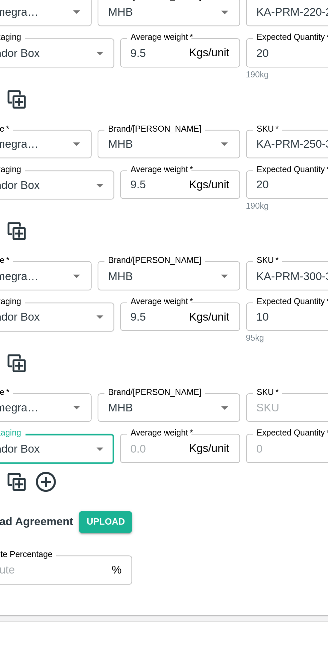
click at [85, 569] on input "Average weight   *" at bounding box center [87, 568] width 28 height 13
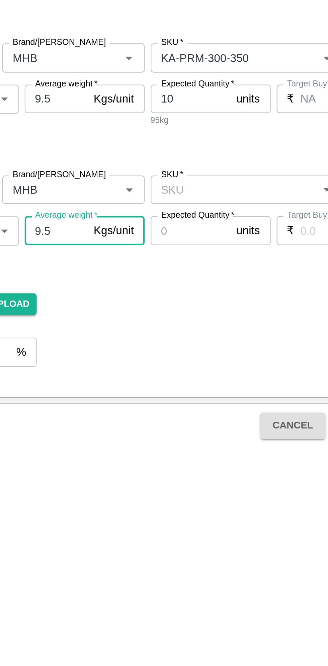
type input "9.5"
click at [164, 548] on input "SKU   *" at bounding box center [166, 550] width 71 height 9
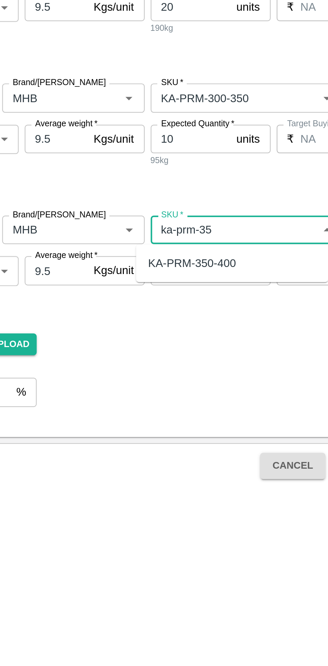
click at [173, 565] on div "KA-PRM-350-400" at bounding box center [166, 565] width 86 height 11
type input "KA-PRM-350-400"
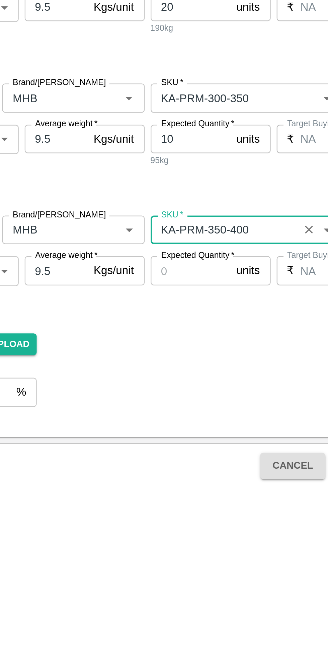
type input "NA"
type input "KA-PRM-350-400"
click at [150, 571] on input "Expected Quantity   *" at bounding box center [147, 568] width 36 height 13
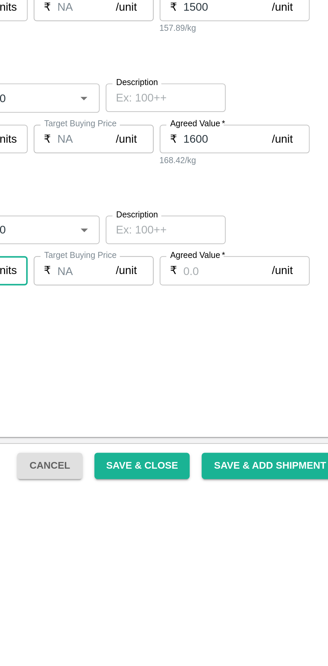
type input "4"
click at [264, 570] on input "Agreed Value   *" at bounding box center [272, 568] width 40 height 13
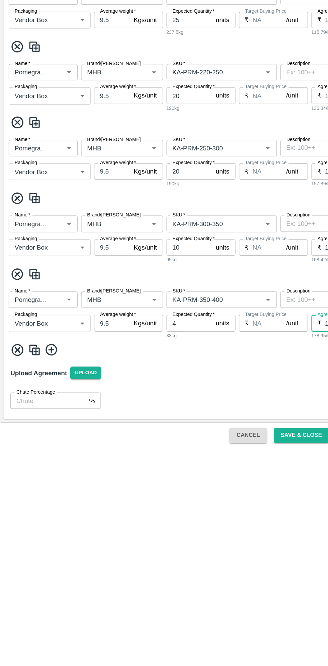
type input "1700"
click at [44, 589] on icon at bounding box center [39, 589] width 9 height 9
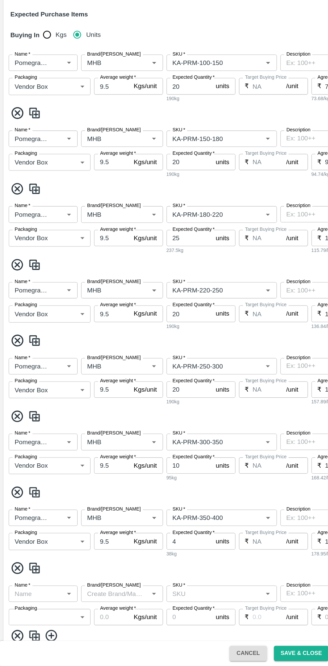
click at [38, 607] on input "Name   *" at bounding box center [28, 609] width 39 height 9
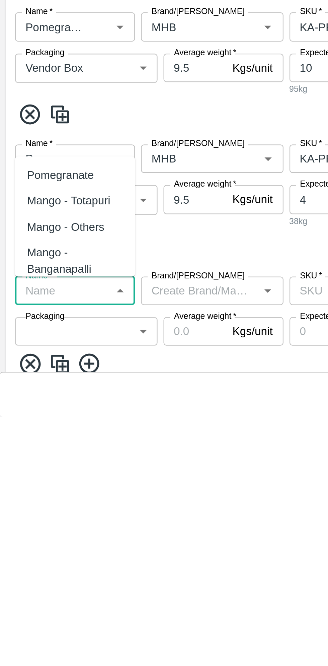
click at [35, 556] on div "Pomegranate" at bounding box center [27, 557] width 30 height 7
type input "Pomegranate"
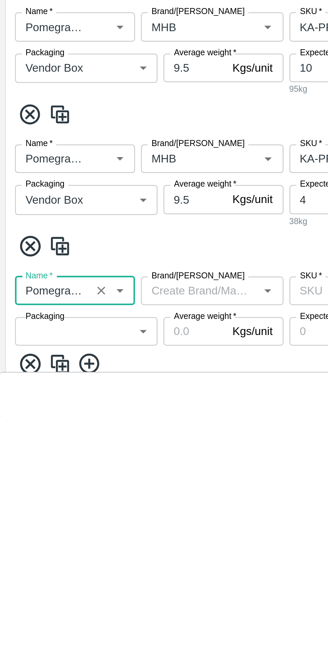
click at [46, 627] on body "Supply Chain Add Purchase Order PO Type   * Vendor Purchase 2 PO Type Buyers   …" at bounding box center [164, 333] width 328 height 666
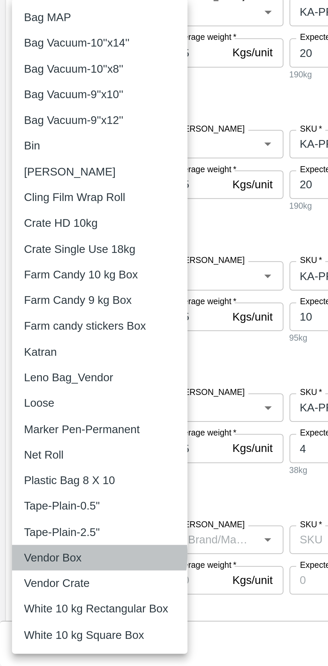
click at [32, 616] on p "Vendor Box" at bounding box center [24, 617] width 26 height 7
type input "276"
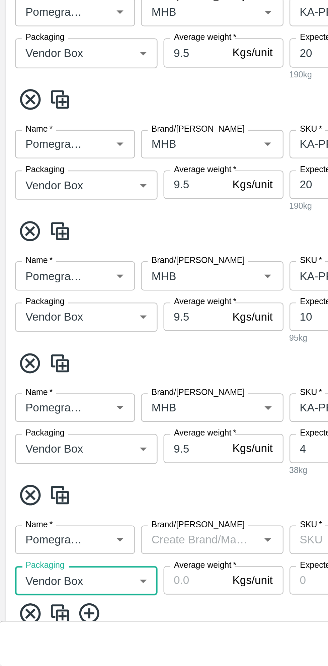
scroll to position [50, 0]
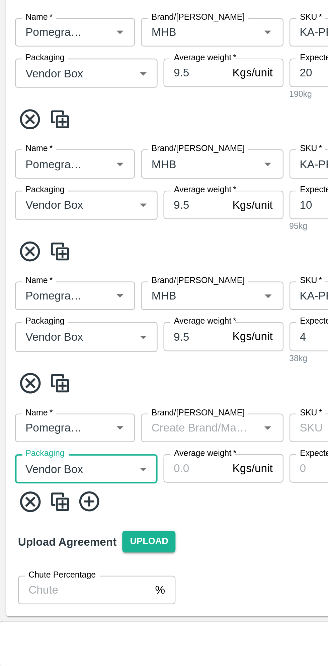
click at [85, 579] on input "Average weight   *" at bounding box center [87, 577] width 28 height 13
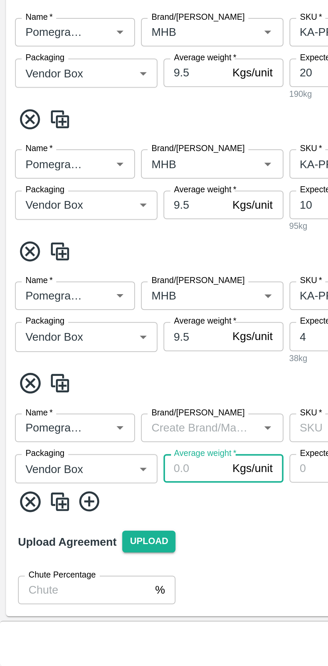
scroll to position [0, 0]
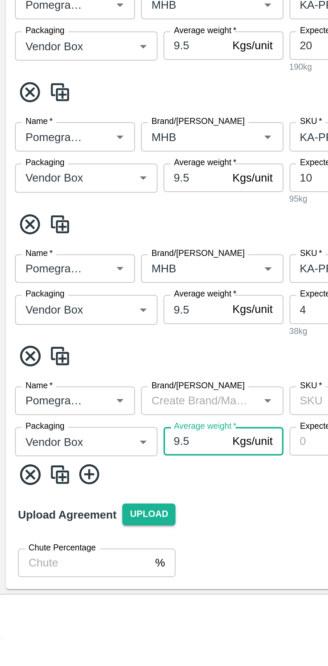
type input "9.5"
click at [94, 561] on input "Brand/[PERSON_NAME]" at bounding box center [89, 559] width 49 height 9
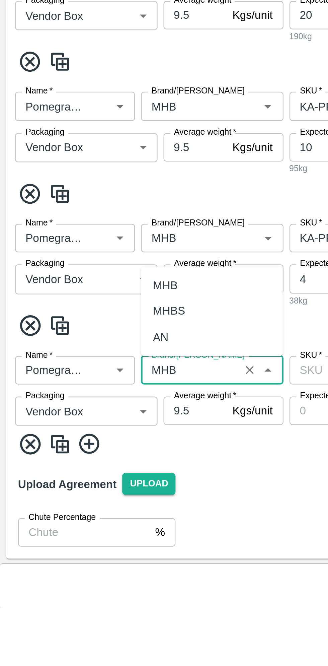
click at [76, 521] on div "MHB" at bounding box center [73, 521] width 11 height 7
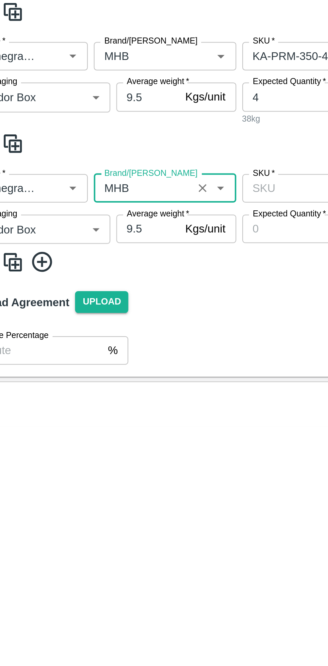
scroll to position [50, 0]
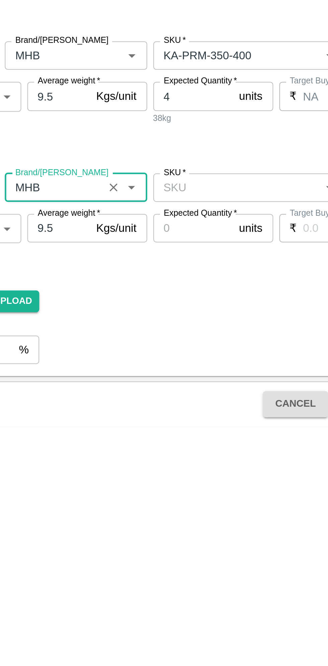
type input "MHB"
click at [164, 557] on input "SKU   *" at bounding box center [166, 559] width 71 height 9
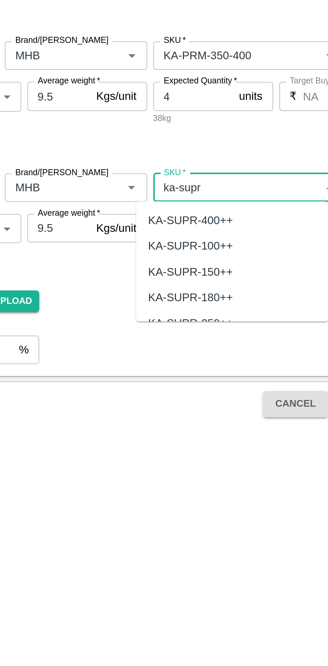
click at [153, 608] on div "KA-SUPR-180++" at bounding box center [146, 607] width 38 height 7
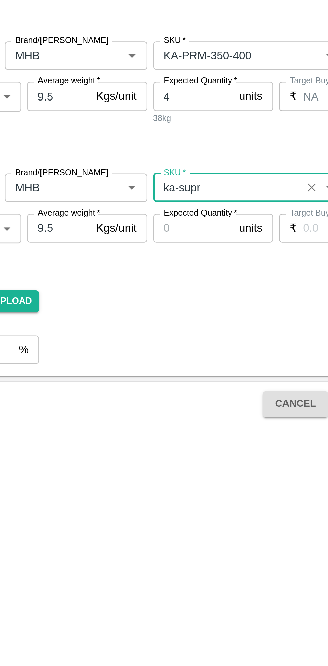
type input "KA-SUPR-180++"
type input "NA"
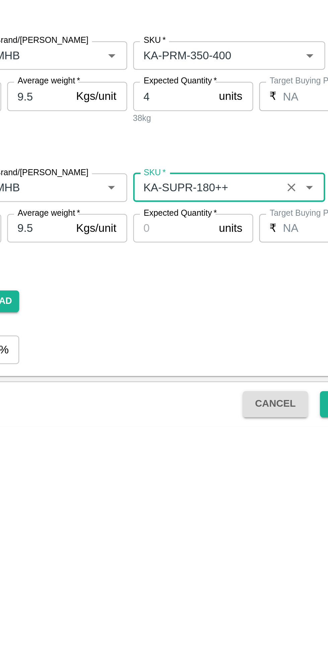
type input "KA-SUPR-180++"
click at [149, 579] on input "Expected Quantity   *" at bounding box center [147, 577] width 36 height 13
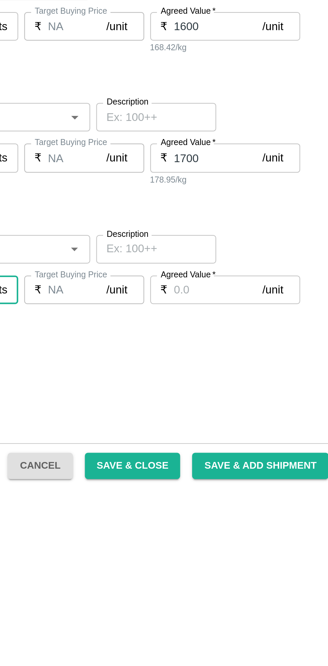
type input "15"
click at [269, 577] on input "Agreed Value   *" at bounding box center [272, 577] width 40 height 13
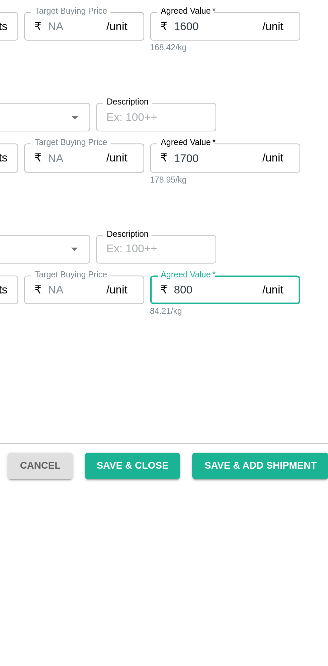
scroll to position [50, 0]
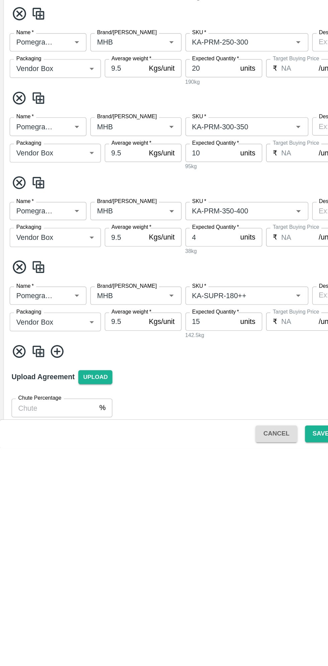
type input "800"
click at [41, 598] on icon at bounding box center [39, 598] width 11 height 11
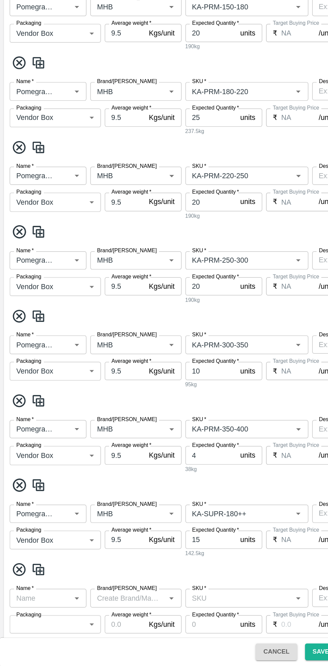
scroll to position [109, 0]
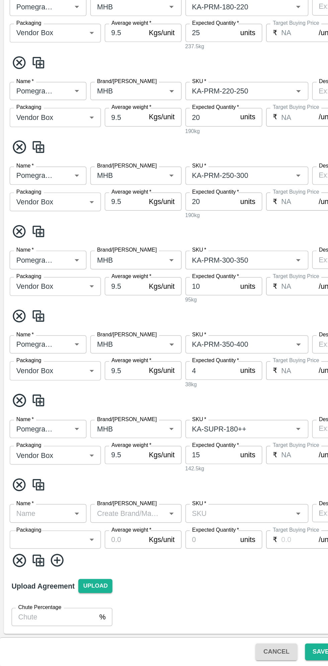
click at [38, 560] on input "Name   *" at bounding box center [28, 559] width 39 height 9
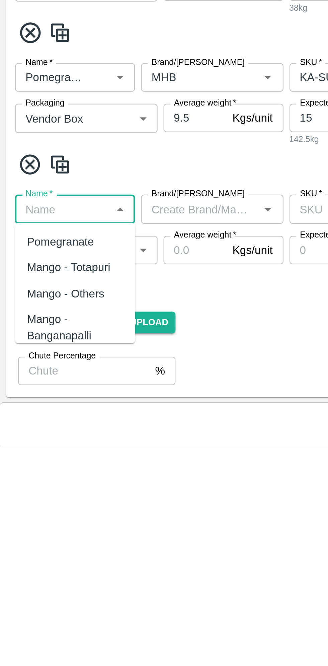
click at [33, 574] on div "Pomegranate" at bounding box center [27, 573] width 30 height 7
type input "Pomegranate"
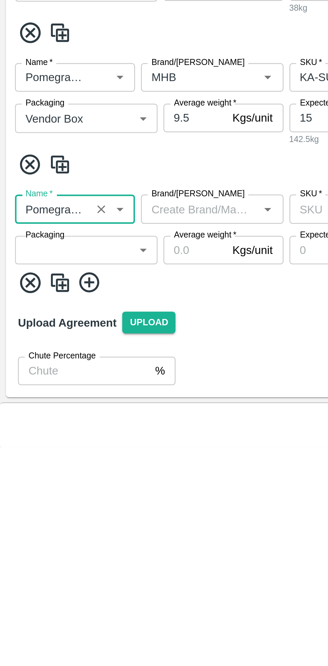
click at [50, 577] on body "Supply Chain Add Purchase Order PO Type   * Vendor Purchase 2 PO Type Buyers   …" at bounding box center [164, 333] width 328 height 666
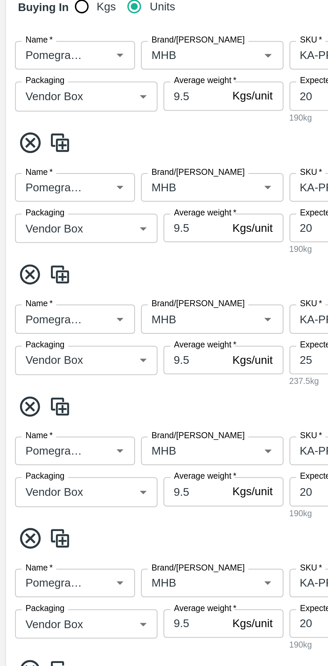
scroll to position [0, 0]
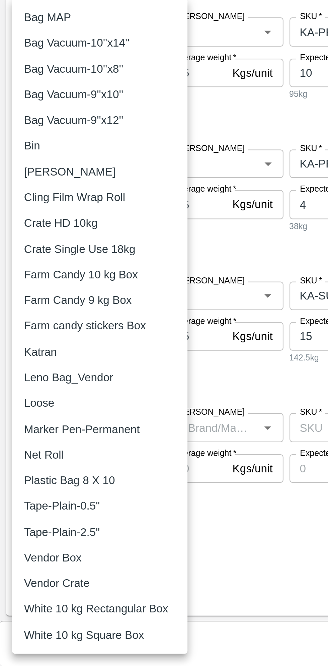
click at [35, 619] on p "Vendor Box" at bounding box center [24, 617] width 26 height 7
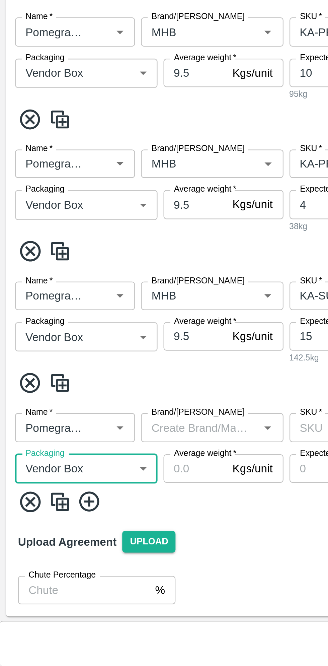
type input "276"
click at [97, 558] on input "Brand/[PERSON_NAME]" at bounding box center [89, 559] width 49 height 9
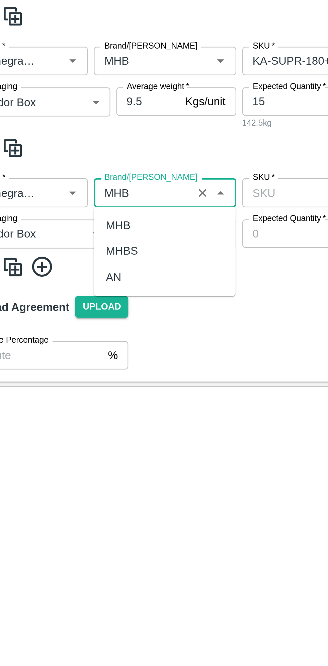
click at [80, 575] on div "MHB" at bounding box center [94, 573] width 63 height 11
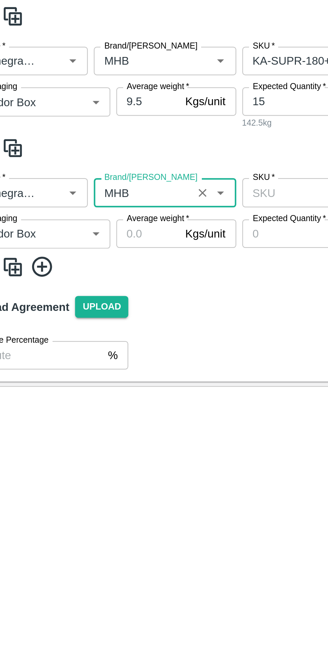
type input "MHB"
click at [91, 578] on input "Average weight   *" at bounding box center [87, 577] width 28 height 13
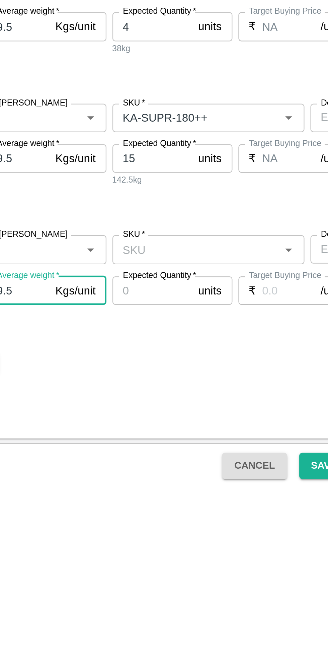
type input "9.5"
click at [177, 556] on input "SKU   *" at bounding box center [166, 559] width 71 height 9
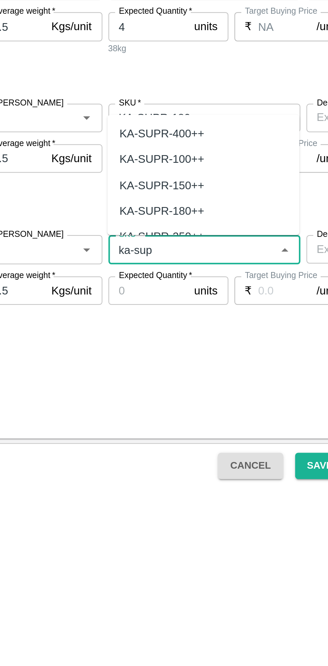
click at [162, 516] on div "KA-SUPR-100++" at bounding box center [153, 518] width 38 height 7
type input "KA-SUPR-100++"
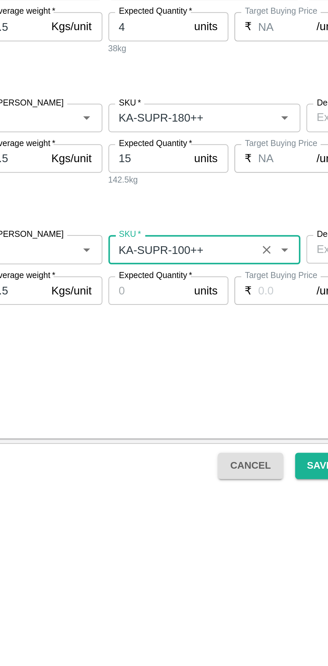
type input "NA"
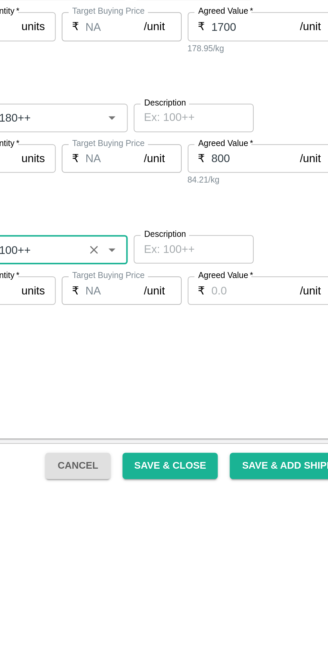
type input "KA-SUPR-100++"
click at [264, 578] on input "Agreed Value   *" at bounding box center [272, 577] width 40 height 13
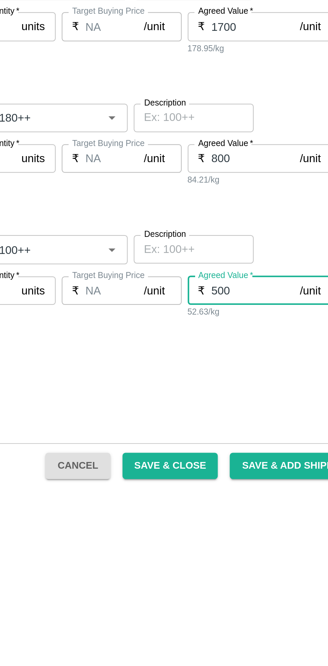
scroll to position [109, 0]
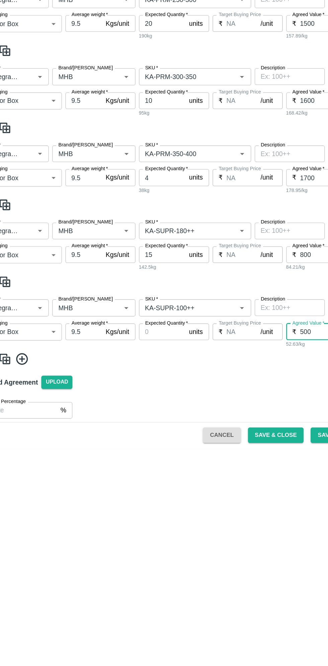
type input "500"
click at [148, 570] on label "Expected Quantity   *" at bounding box center [150, 569] width 33 height 5
click at [148, 570] on input "Expected Quantity   *" at bounding box center [147, 576] width 36 height 13
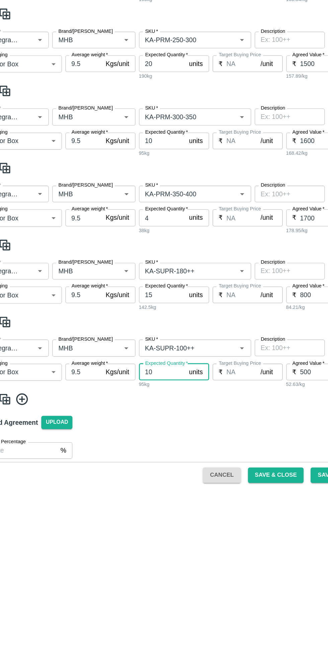
scroll to position [115, 0]
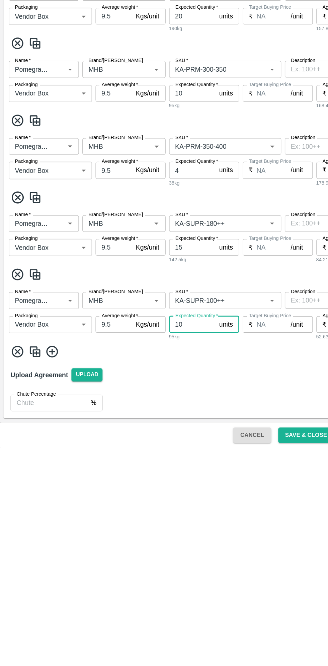
type input "10"
click at [42, 591] on icon at bounding box center [39, 591] width 9 height 9
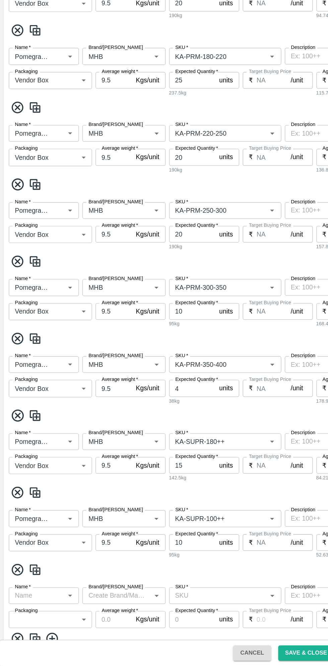
scroll to position [168, 0]
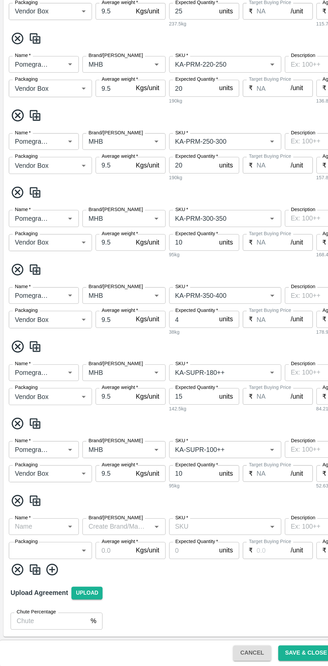
click at [31, 559] on input "Name   *" at bounding box center [28, 559] width 39 height 9
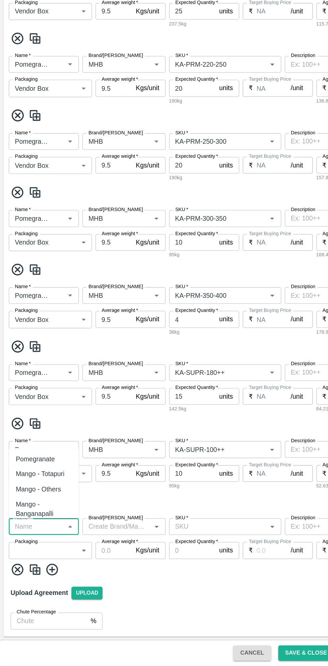
scroll to position [0, 0]
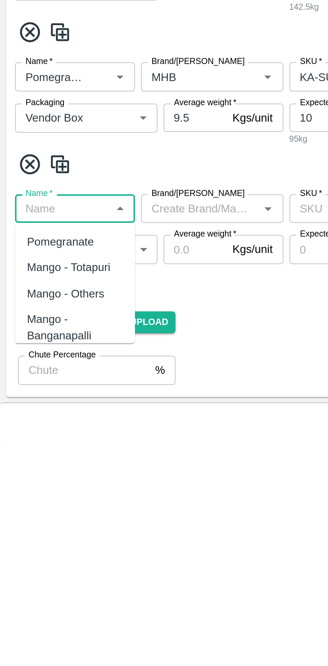
click at [36, 574] on div "Pomegranate" at bounding box center [27, 573] width 30 height 7
type input "Pomegranate"
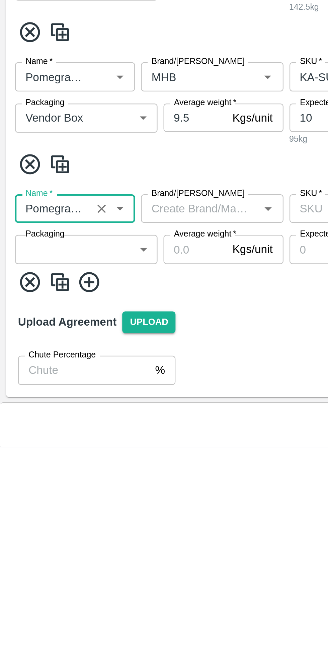
click at [98, 559] on input "Brand/[PERSON_NAME]" at bounding box center [89, 559] width 49 height 9
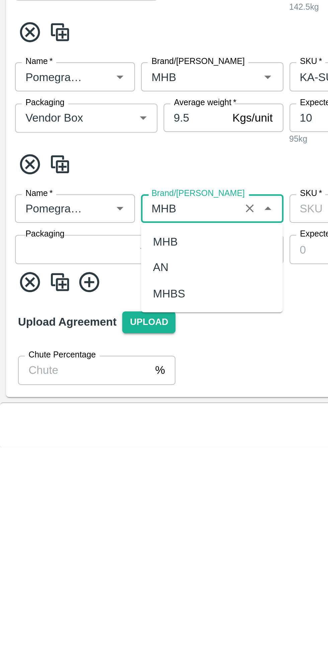
click at [79, 574] on div "MHB" at bounding box center [73, 573] width 11 height 7
type input "MHB"
click at [52, 578] on body "Supply Chain Add Purchase Order PO Type   * Vendor Purchase 2 PO Type Buyers   …" at bounding box center [164, 333] width 328 height 666
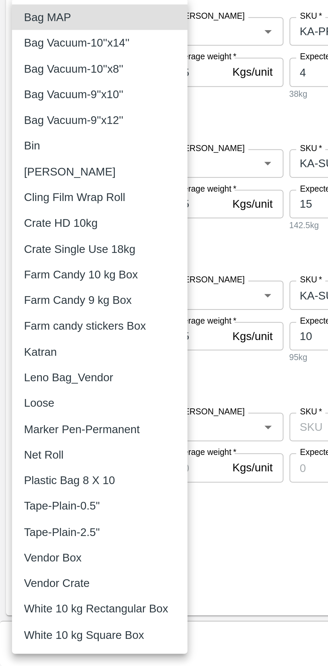
click at [33, 619] on p "Vendor Box" at bounding box center [24, 617] width 26 height 7
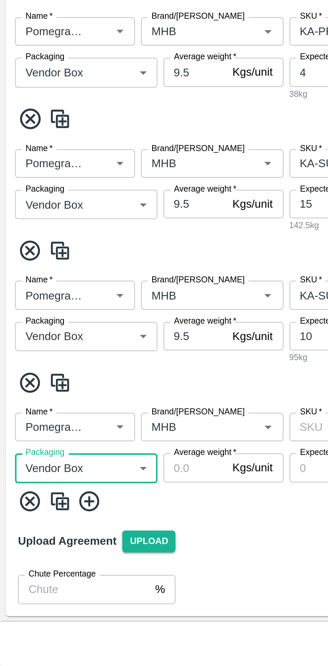
type input "276"
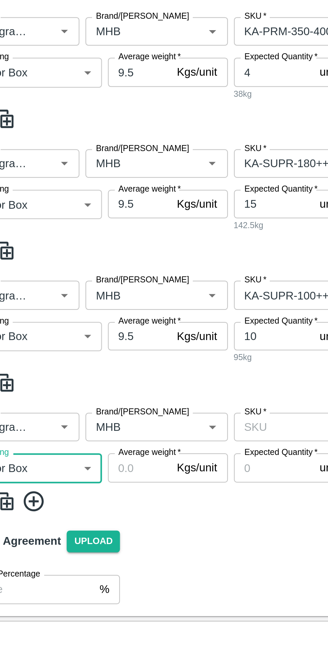
click at [90, 578] on input "Average weight   *" at bounding box center [87, 577] width 28 height 13
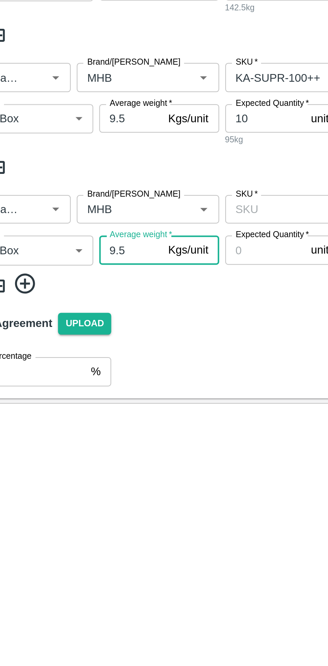
type input "9.5"
click at [159, 557] on input "SKU   *" at bounding box center [166, 559] width 71 height 9
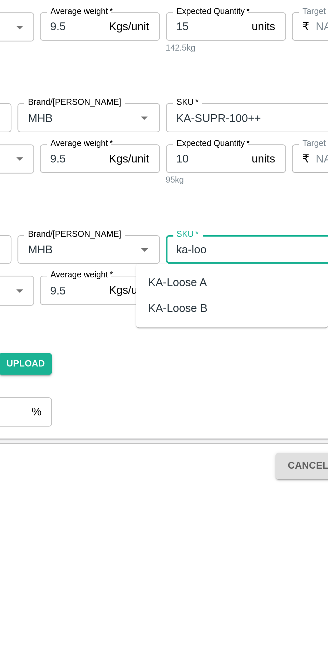
click at [147, 575] on div "KA-Loose A" at bounding box center [159, 573] width 86 height 11
type input "KA-Loose A"
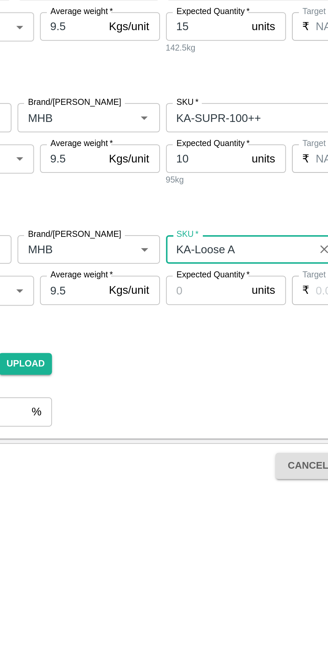
type input "NA"
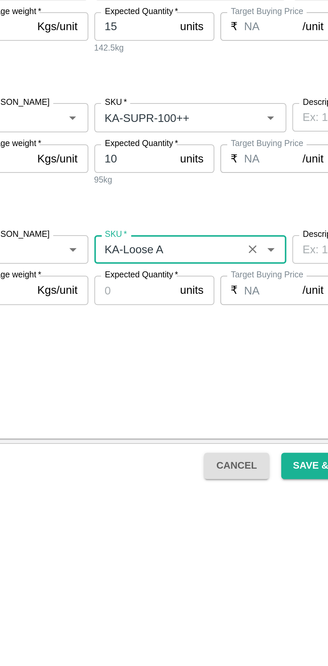
type input "KA-Loose A"
click at [151, 578] on input "Expected Quantity   *" at bounding box center [147, 577] width 36 height 13
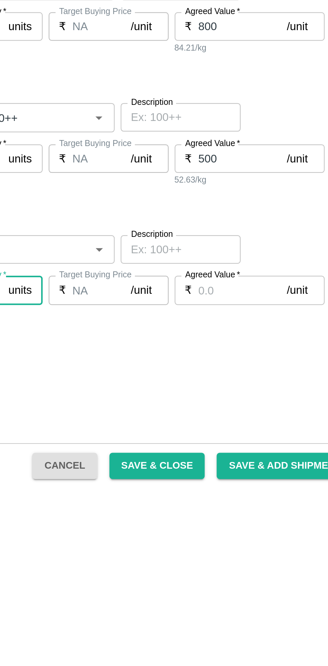
type input "20"
click at [271, 577] on input "Agreed Value   *" at bounding box center [272, 577] width 40 height 13
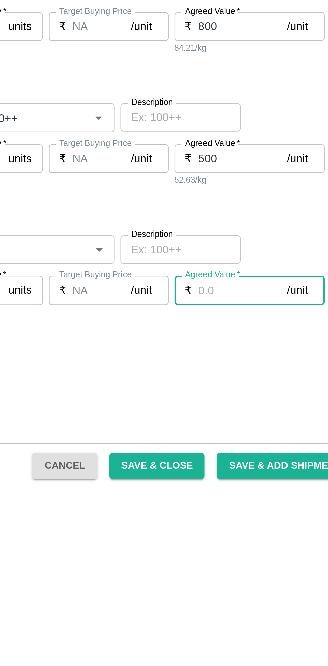
type input "6"
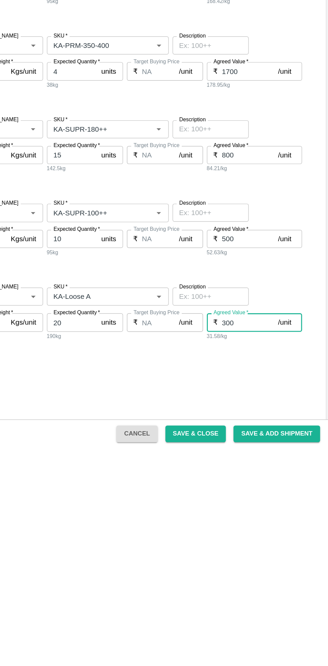
scroll to position [168, 0]
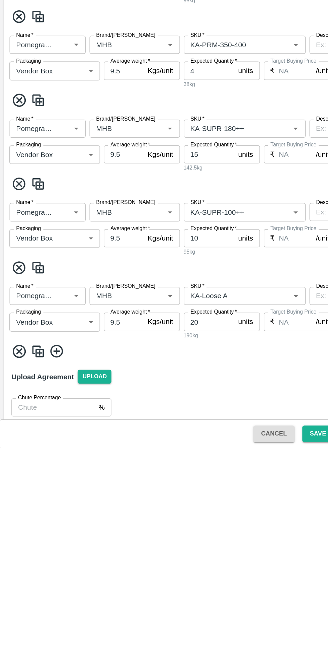
type input "300"
click at [43, 597] on icon at bounding box center [39, 597] width 11 height 11
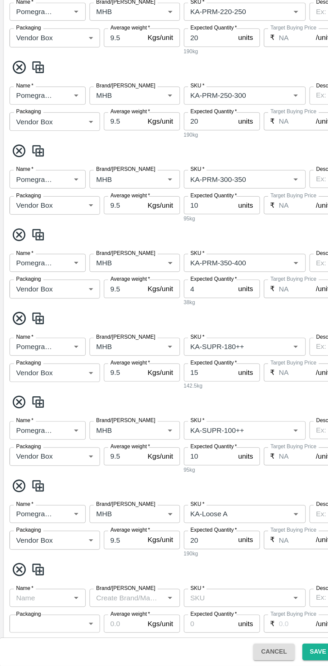
click at [38, 617] on input "Name   *" at bounding box center [28, 617] width 39 height 9
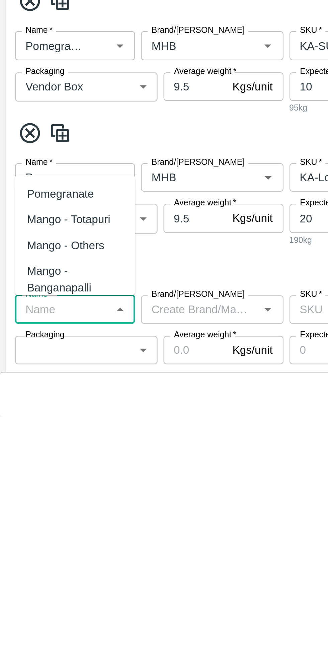
click at [36, 565] on div "Pomegranate" at bounding box center [27, 565] width 30 height 7
type input "Pomegranate"
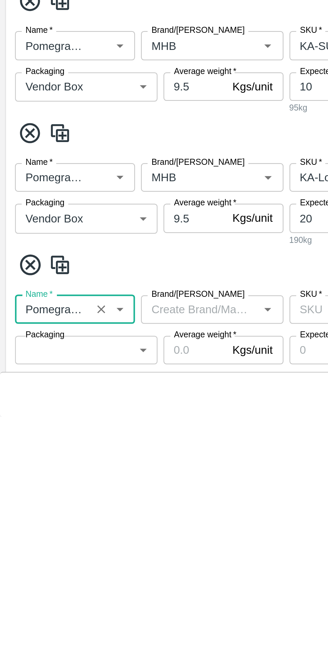
click at [39, 635] on body "Supply Chain Add Purchase Order PO Type   * Vendor Purchase 2 PO Type Buyers   …" at bounding box center [164, 333] width 328 height 666
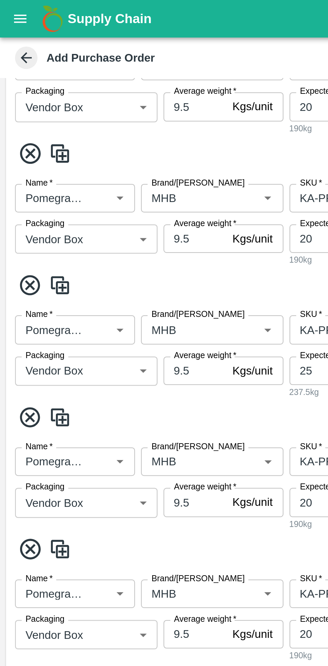
scroll to position [0, 0]
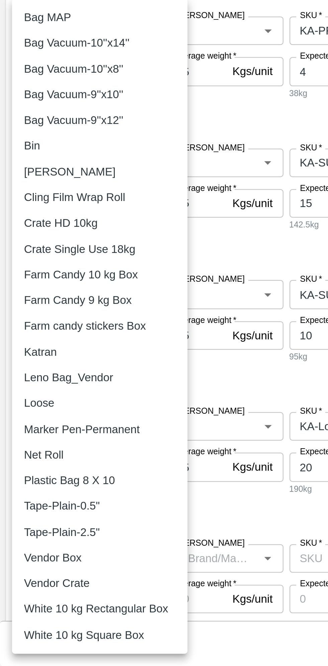
click at [31, 619] on p "Vendor Box" at bounding box center [24, 617] width 26 height 7
type input "276"
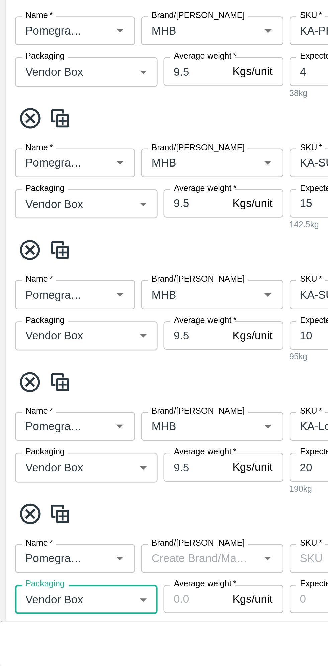
click at [87, 617] on input "Brand/[PERSON_NAME]" at bounding box center [89, 617] width 49 height 9
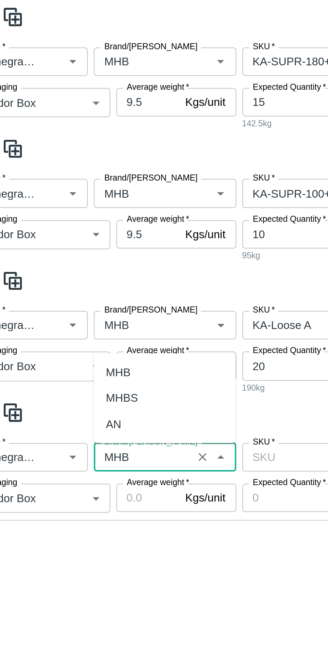
type input "MHB"
click at [93, 558] on input "Brand/[PERSON_NAME]" at bounding box center [85, 558] width 40 height 9
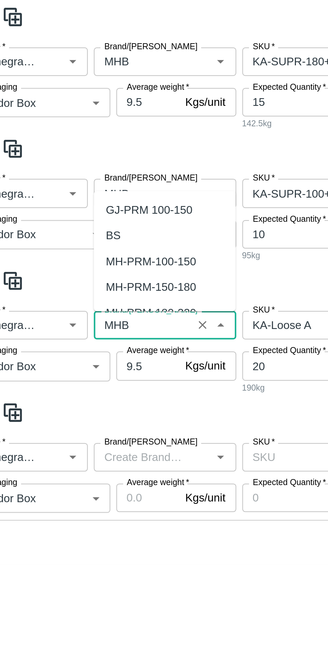
click at [142, 540] on span at bounding box center [163, 539] width 317 height 11
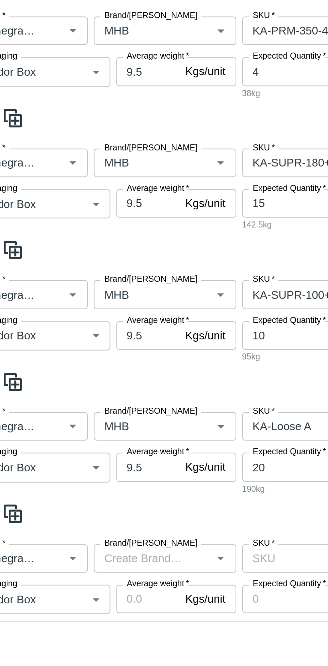
click at [91, 619] on input "Brand/[PERSON_NAME]" at bounding box center [85, 617] width 40 height 9
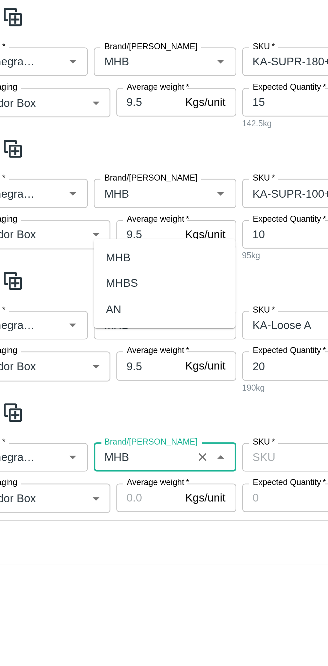
scroll to position [219, 0]
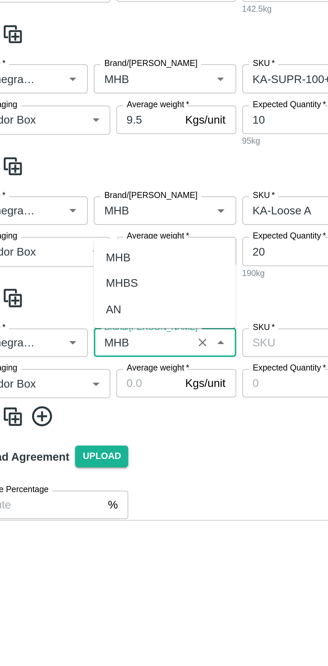
click at [77, 530] on div "MHB" at bounding box center [73, 528] width 11 height 7
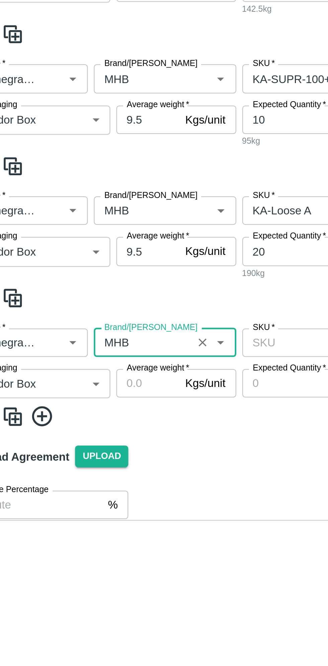
scroll to position [227, 0]
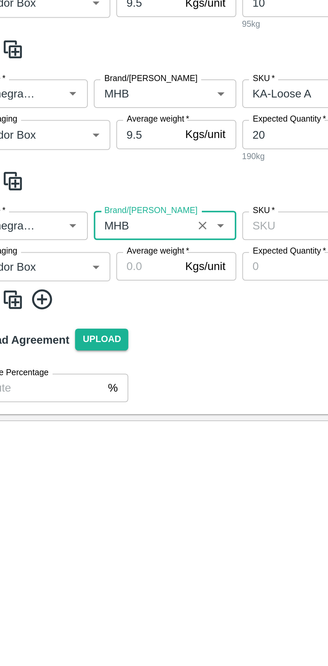
type input "MHB"
click at [87, 575] on input "Average weight   *" at bounding box center [87, 576] width 28 height 13
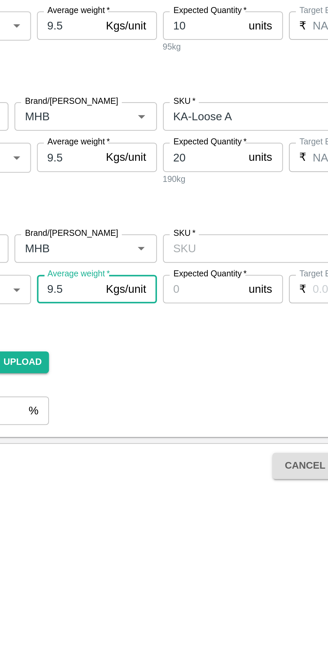
type input "9.5"
click at [160, 559] on input "SKU   *" at bounding box center [166, 558] width 71 height 9
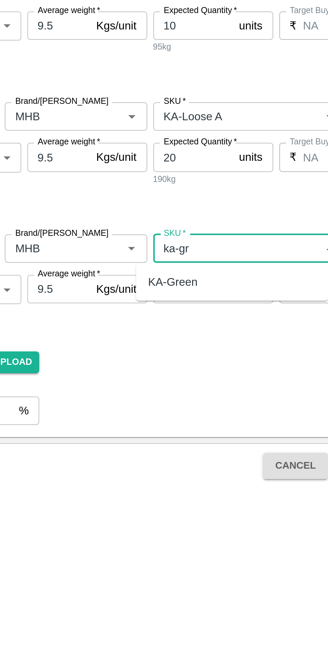
click at [159, 579] on div "KA-Green" at bounding box center [165, 573] width 86 height 11
type input "KA-Green"
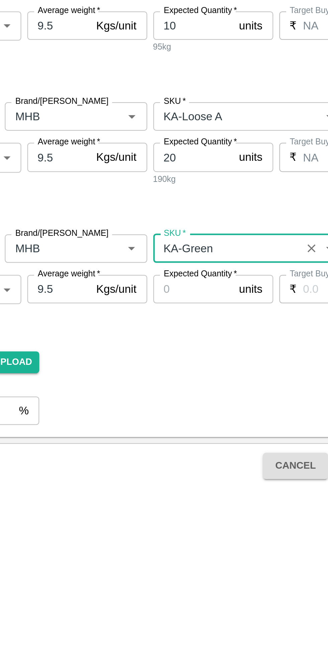
type input "NA"
type input "KA-Green"
click at [146, 575] on input "Expected Quantity   *" at bounding box center [147, 576] width 36 height 13
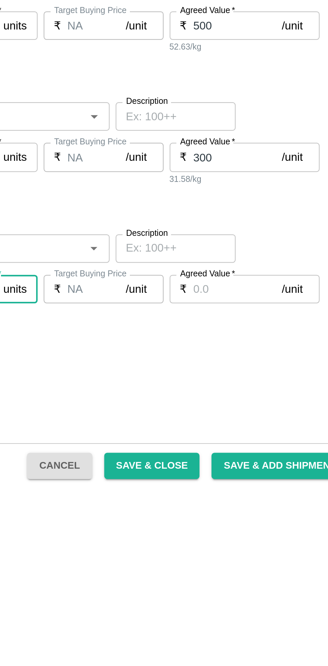
type input "5"
click at [266, 578] on input "Agreed Value   *" at bounding box center [272, 576] width 40 height 13
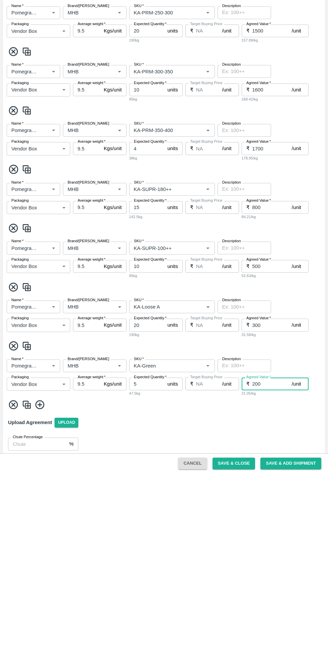
scroll to position [233, 0]
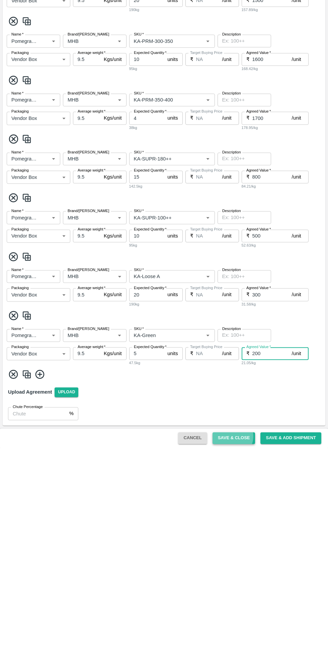
type input "200"
click at [237, 654] on button "Save & Close" at bounding box center [234, 656] width 43 height 12
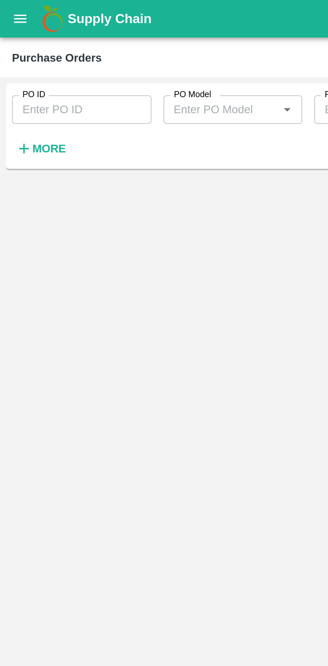
click at [10, 3] on button "open drawer" at bounding box center [8, 8] width 15 height 15
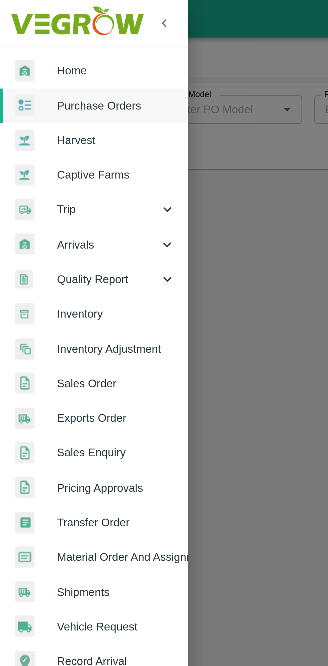
click at [56, 47] on span "Purchase Orders" at bounding box center [51, 47] width 53 height 7
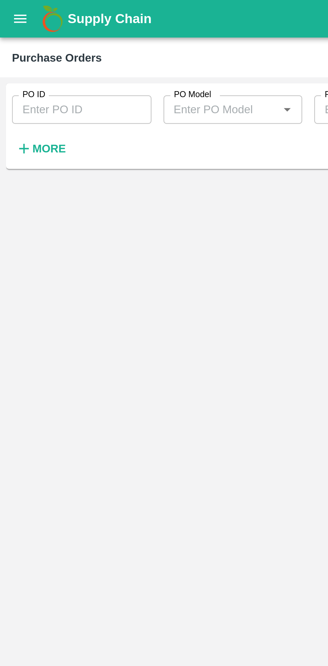
click at [28, 67] on strong "More" at bounding box center [21, 66] width 15 height 5
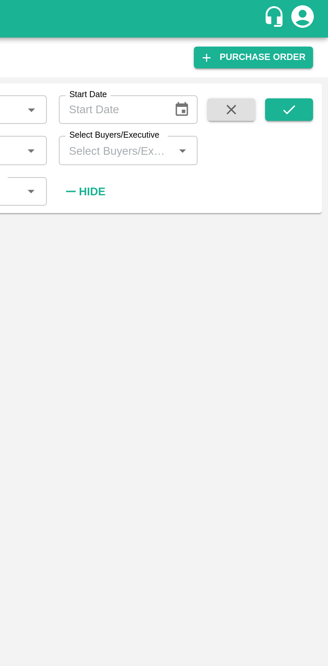
click at [246, 64] on input "Select Buyers/Executive" at bounding box center [233, 67] width 47 height 9
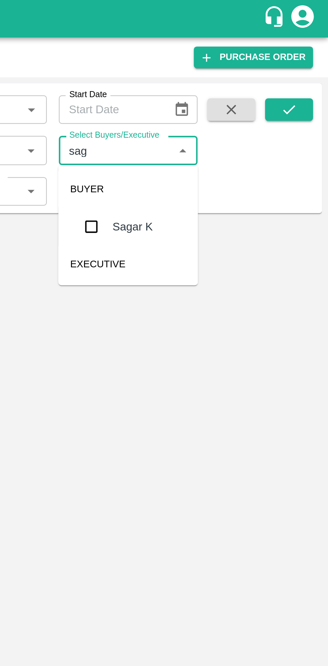
type input "saga"
click at [225, 102] on input "checkbox" at bounding box center [222, 100] width 13 height 13
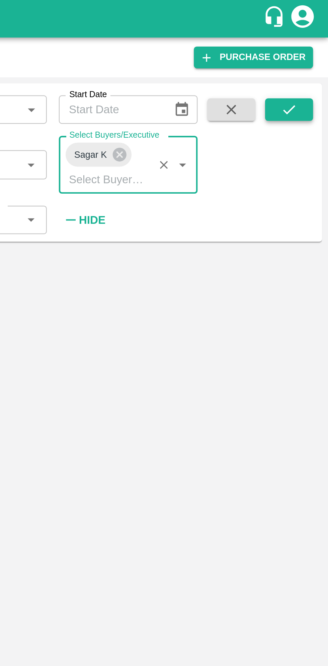
click at [314, 50] on icon "submit" at bounding box center [310, 48] width 7 height 7
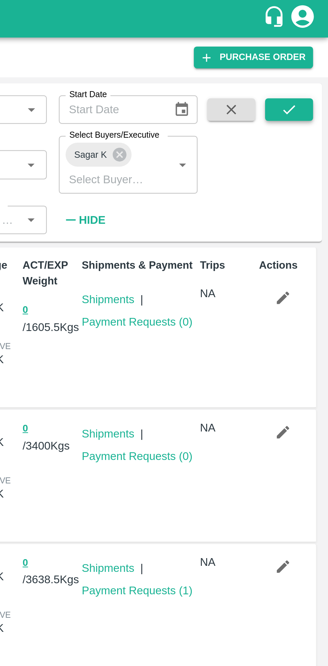
click at [312, 48] on icon "submit" at bounding box center [310, 48] width 7 height 7
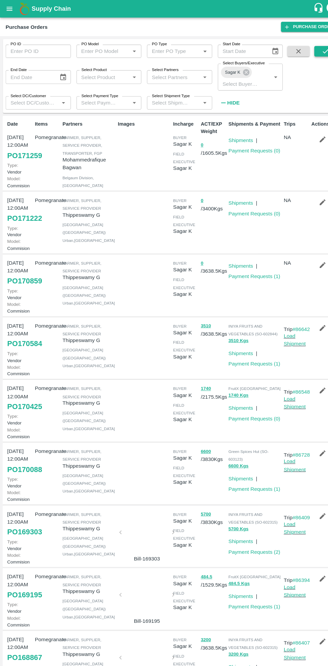
scroll to position [2, 0]
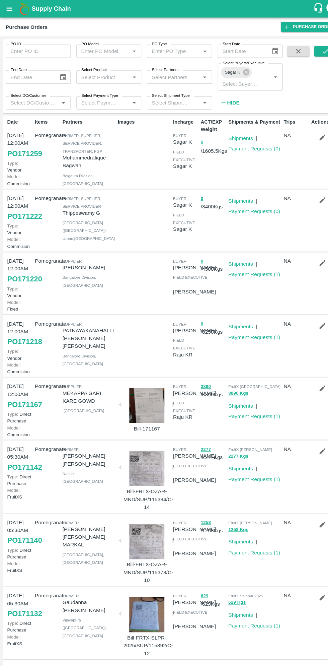
click at [22, 147] on link "PO 171259" at bounding box center [23, 147] width 33 height 12
